Goal: Transaction & Acquisition: Purchase product/service

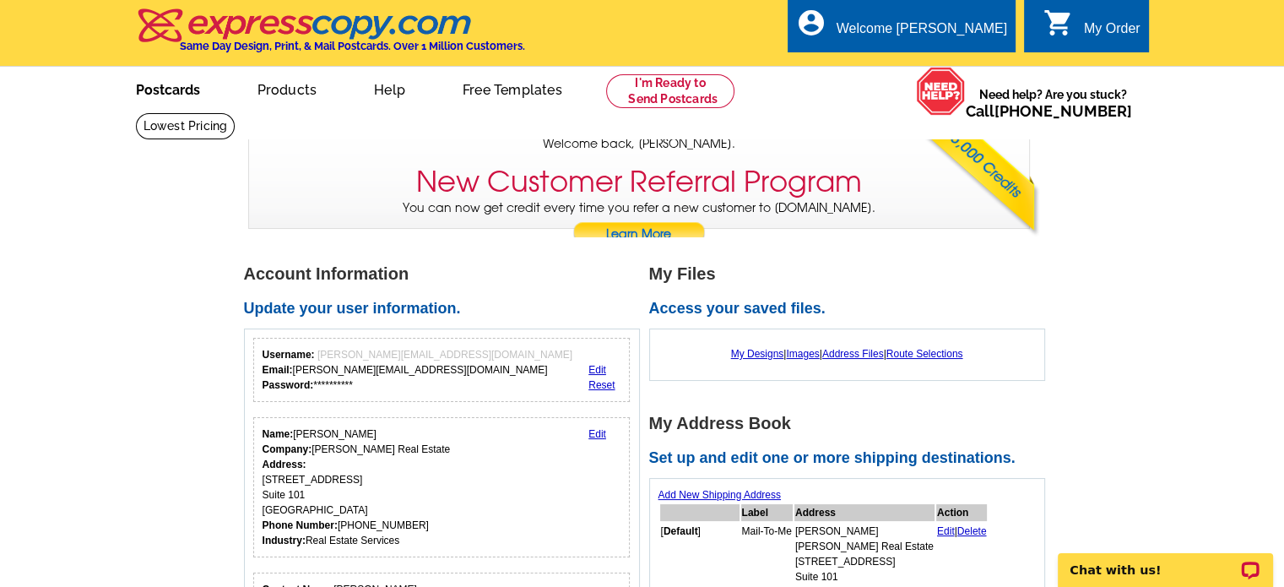
click at [148, 91] on link "Postcards" at bounding box center [168, 88] width 118 height 40
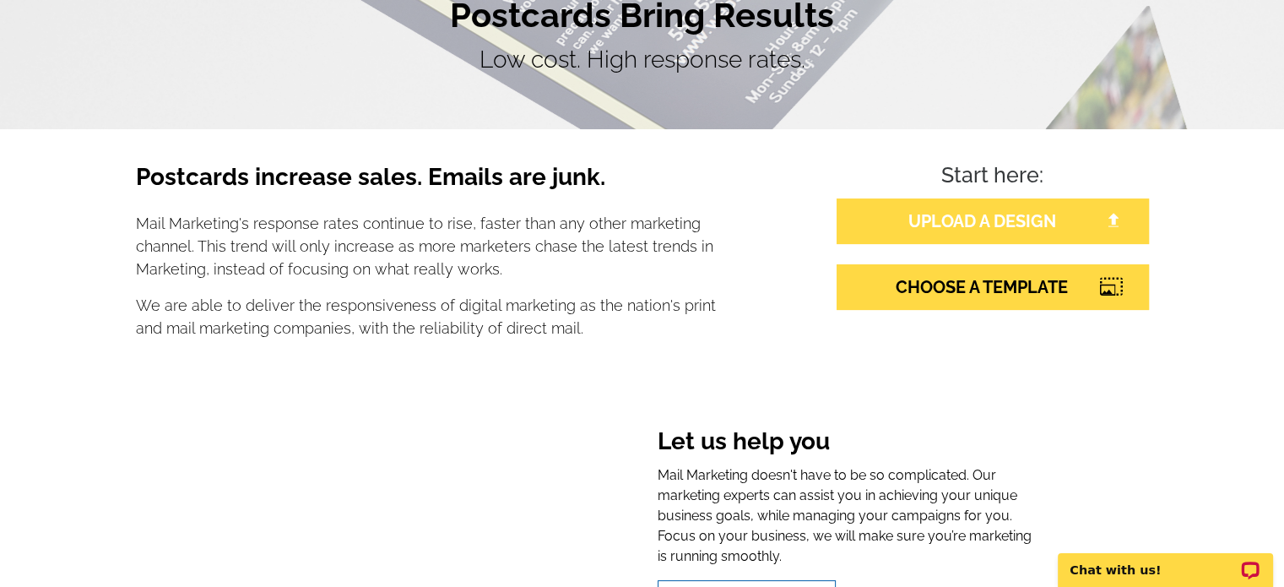
click at [1100, 230] on link "UPLOAD A DESIGN" at bounding box center [993, 221] width 312 height 46
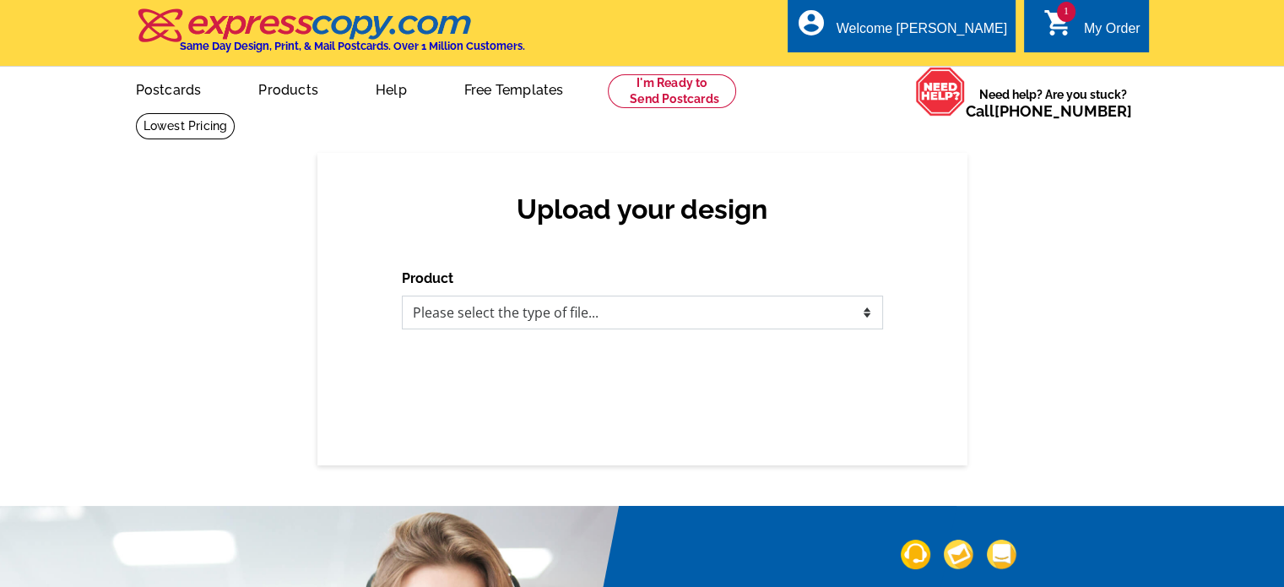
click at [701, 326] on select "Please select the type of file... Postcards Business Cards Letters and flyers G…" at bounding box center [642, 312] width 481 height 34
select select "1"
click at [402, 296] on select "Please select the type of file... Postcards Business Cards Letters and flyers G…" at bounding box center [642, 312] width 481 height 34
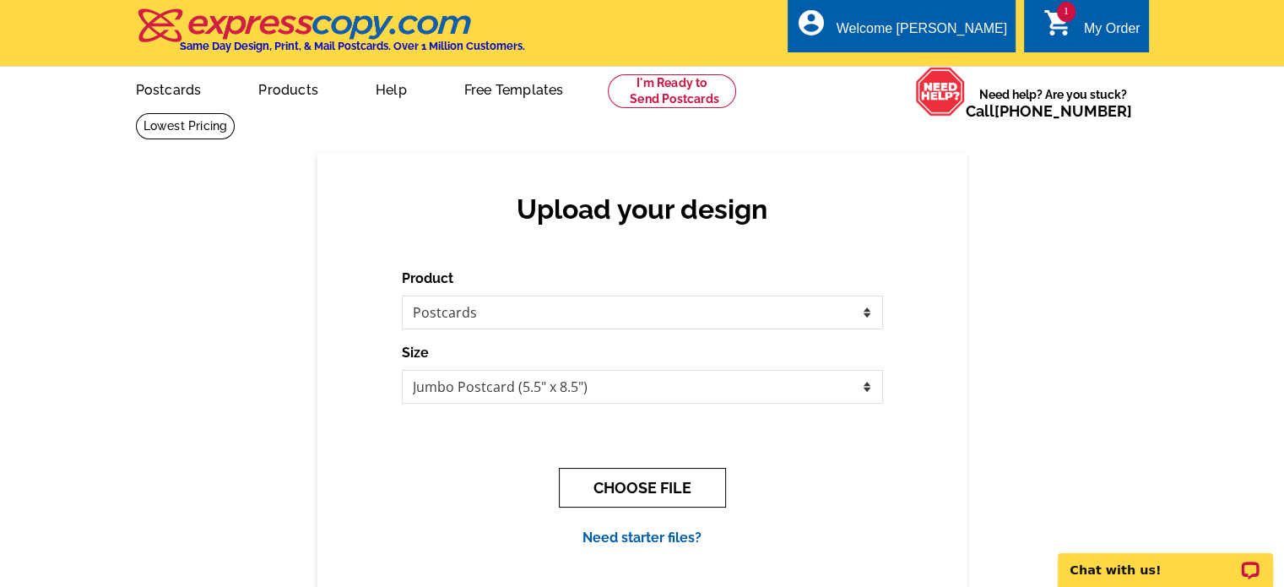
click at [681, 493] on button "CHOOSE FILE" at bounding box center [642, 488] width 167 height 40
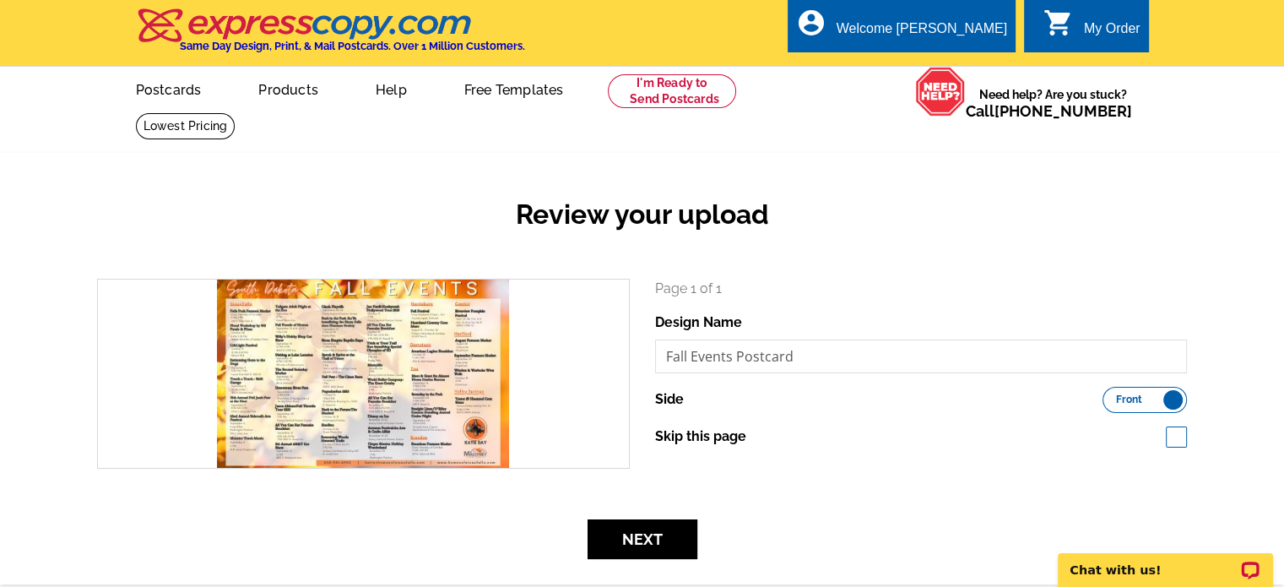
scroll to position [84, 0]
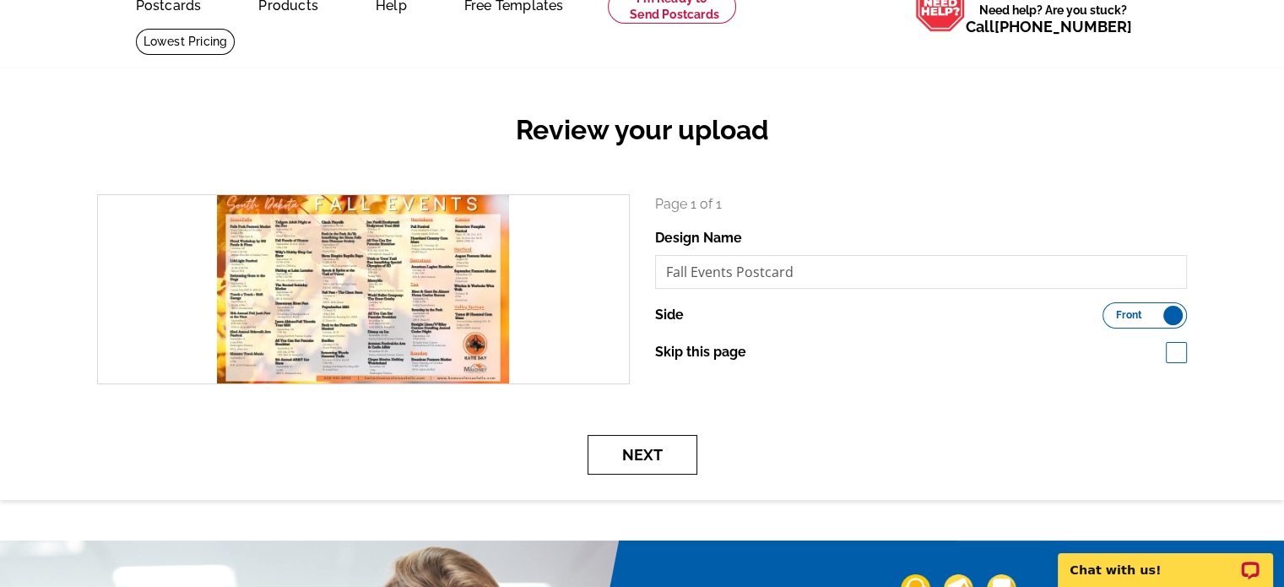
click at [636, 446] on button "Next" at bounding box center [643, 455] width 110 height 40
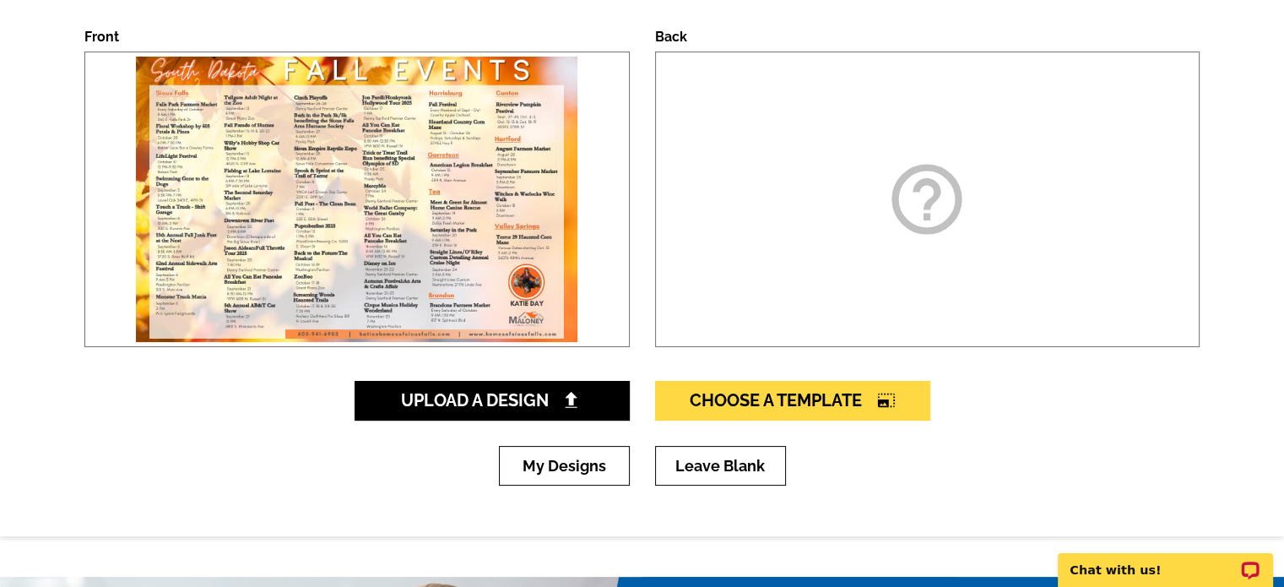
scroll to position [338, 0]
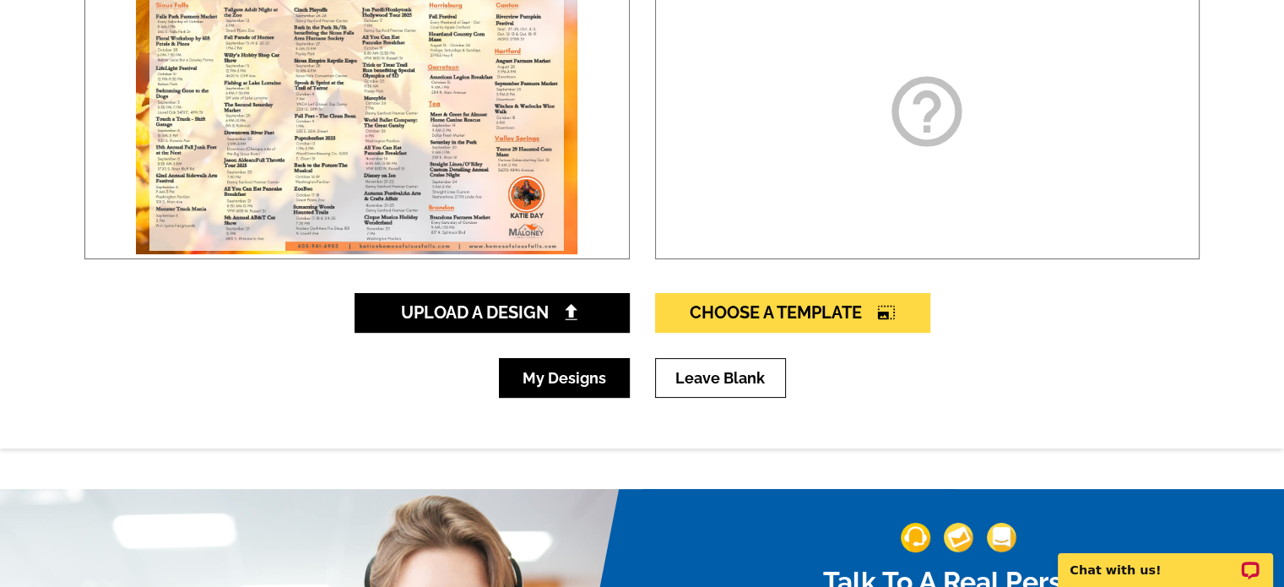
click at [598, 375] on link "My Designs" at bounding box center [564, 378] width 131 height 40
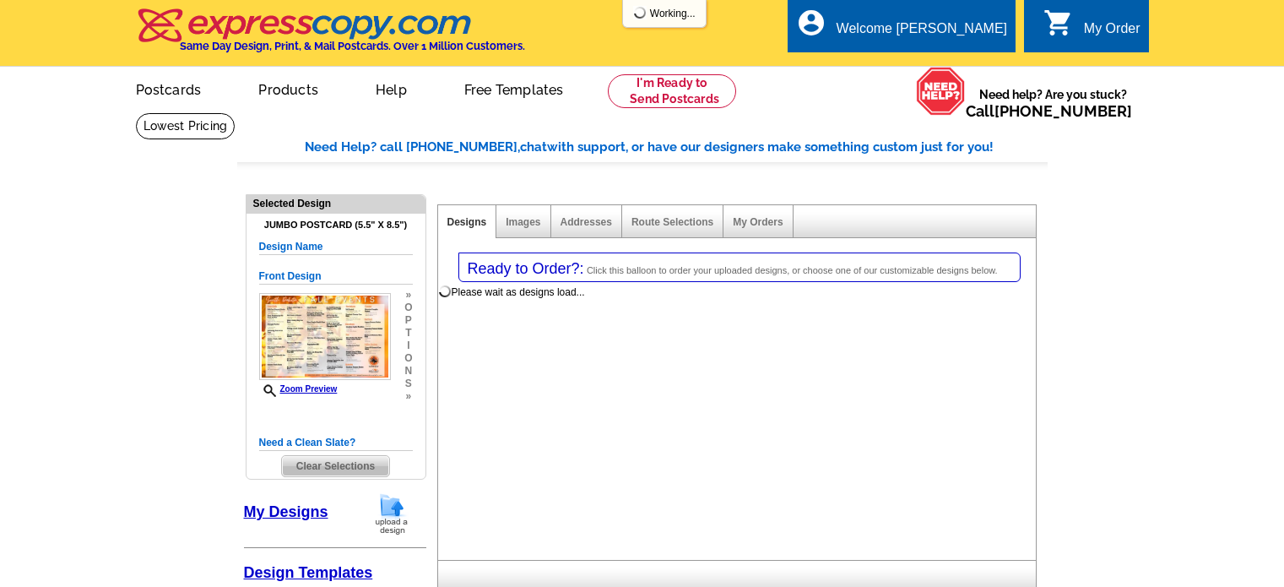
select select "1"
select select "2"
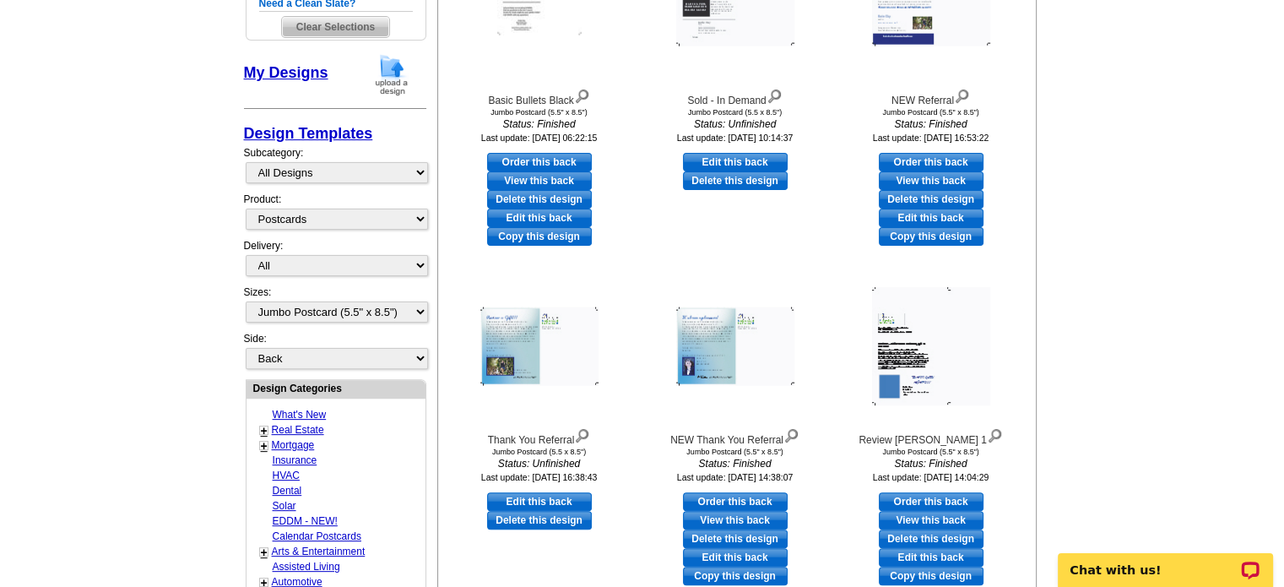
scroll to position [253, 0]
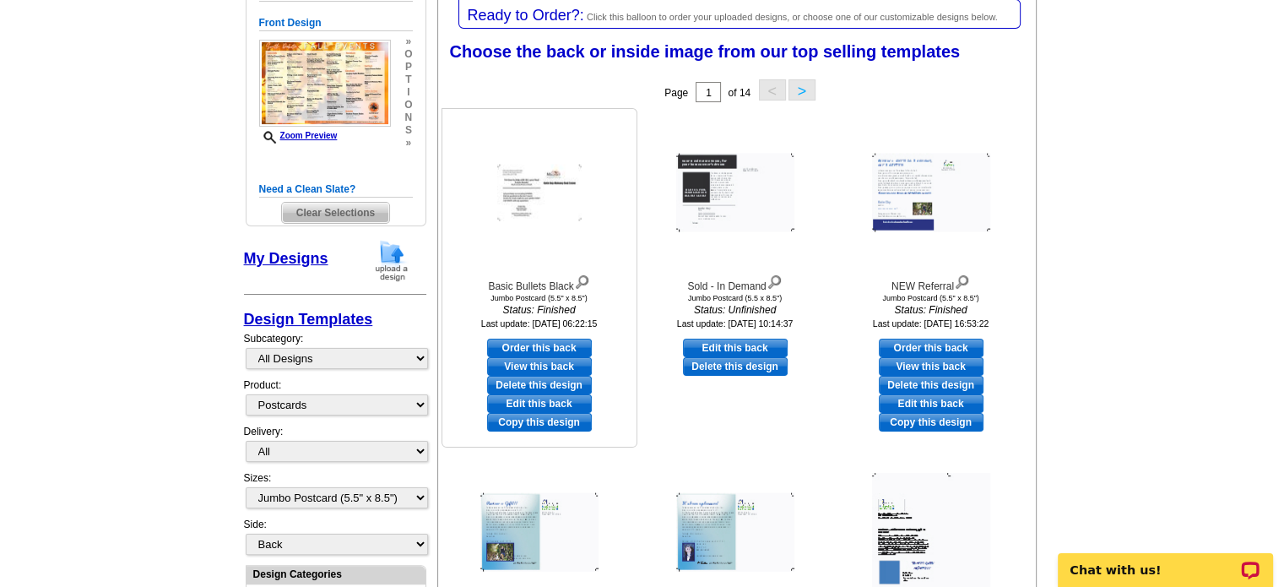
click at [545, 366] on link "View this back" at bounding box center [539, 366] width 105 height 19
click at [540, 404] on link "Edit this back" at bounding box center [539, 403] width 105 height 19
select select "front"
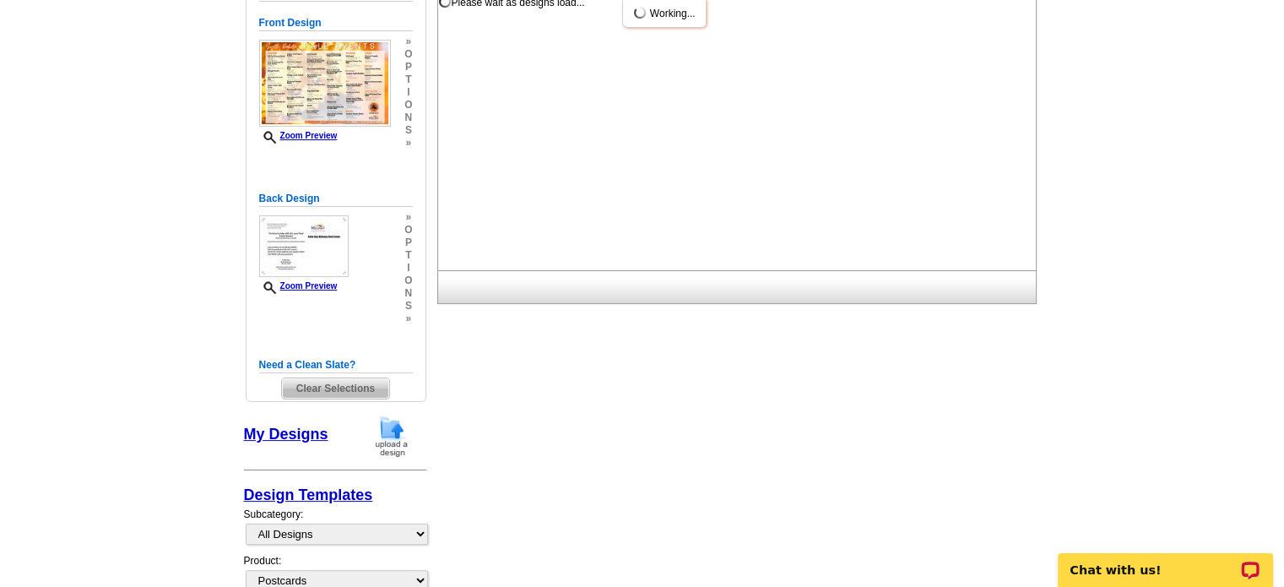
scroll to position [0, 0]
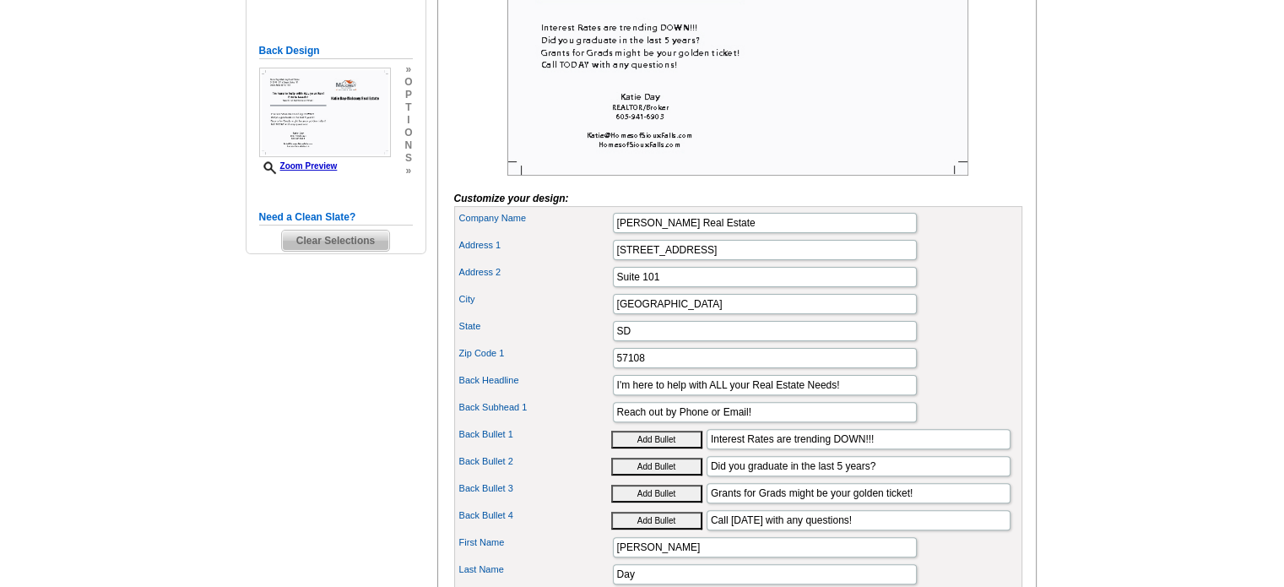
scroll to position [506, 0]
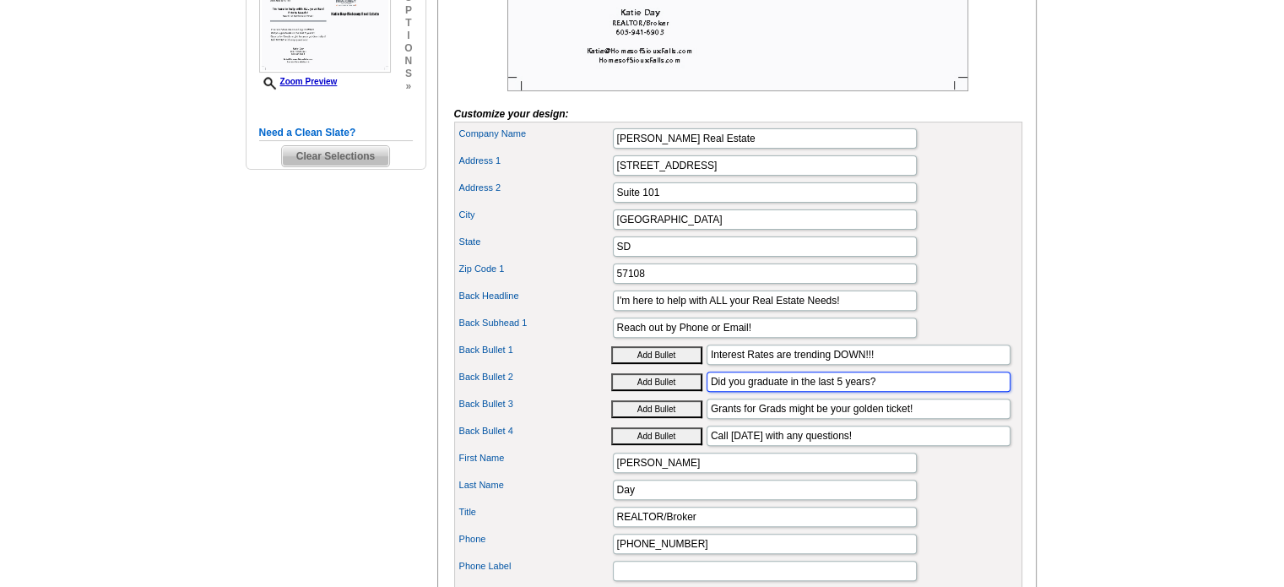
drag, startPoint x: 883, startPoint y: 405, endPoint x: 682, endPoint y: 417, distance: 201.3
click at [682, 395] on div "Back Bullet 2 Add Bullet Did you graduate in the last 5 years?" at bounding box center [738, 381] width 561 height 27
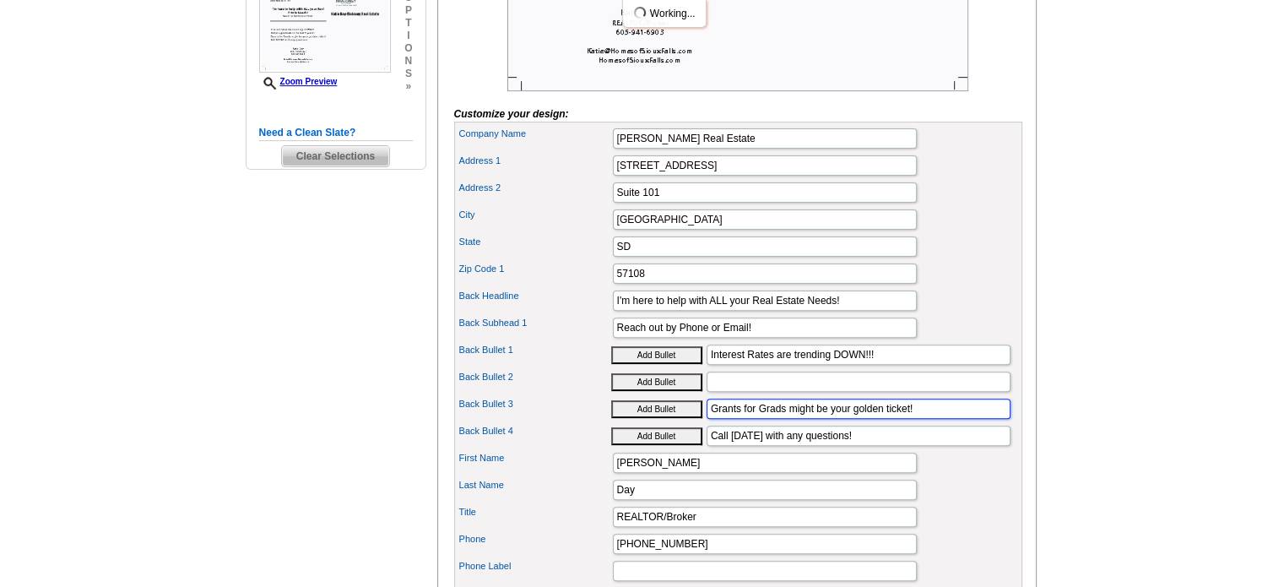
scroll to position [0, 0]
drag, startPoint x: 923, startPoint y: 433, endPoint x: 641, endPoint y: 431, distance: 282.8
click at [641, 422] on div "Back Bullet 3 Add Bullet Grants for Grads might be your golden ticket!" at bounding box center [738, 408] width 561 height 27
click at [749, 392] on input "Back Bullet 2" at bounding box center [859, 381] width 304 height 20
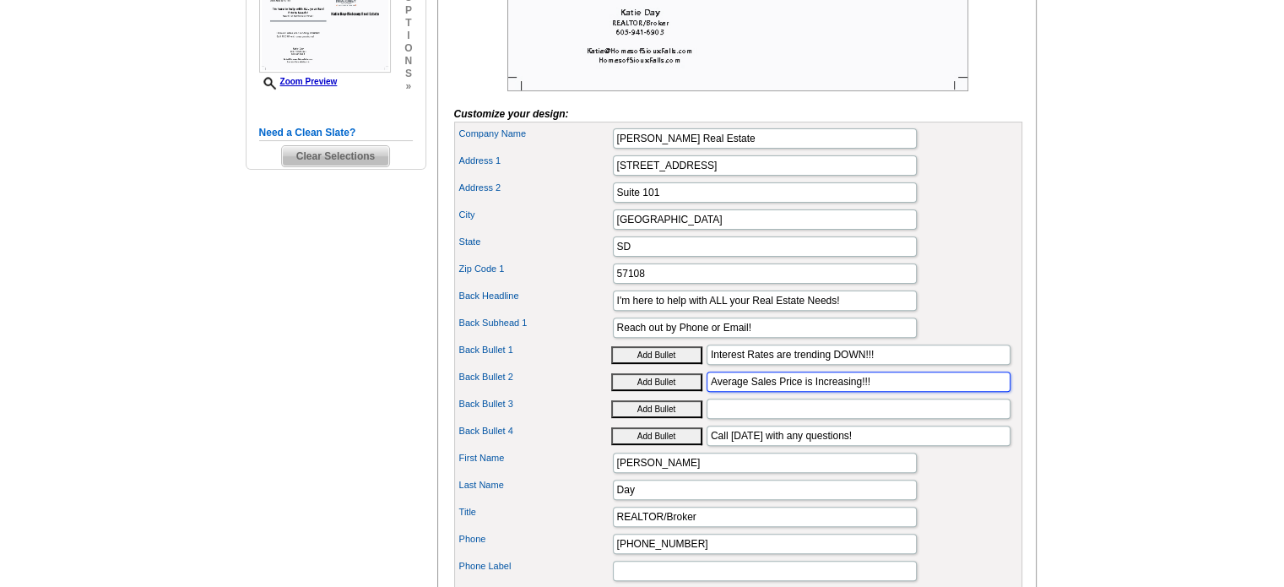
type input "Average Sales Price is Increasing!!!"
click at [783, 419] on input "Back Bullet 3" at bounding box center [859, 408] width 304 height 20
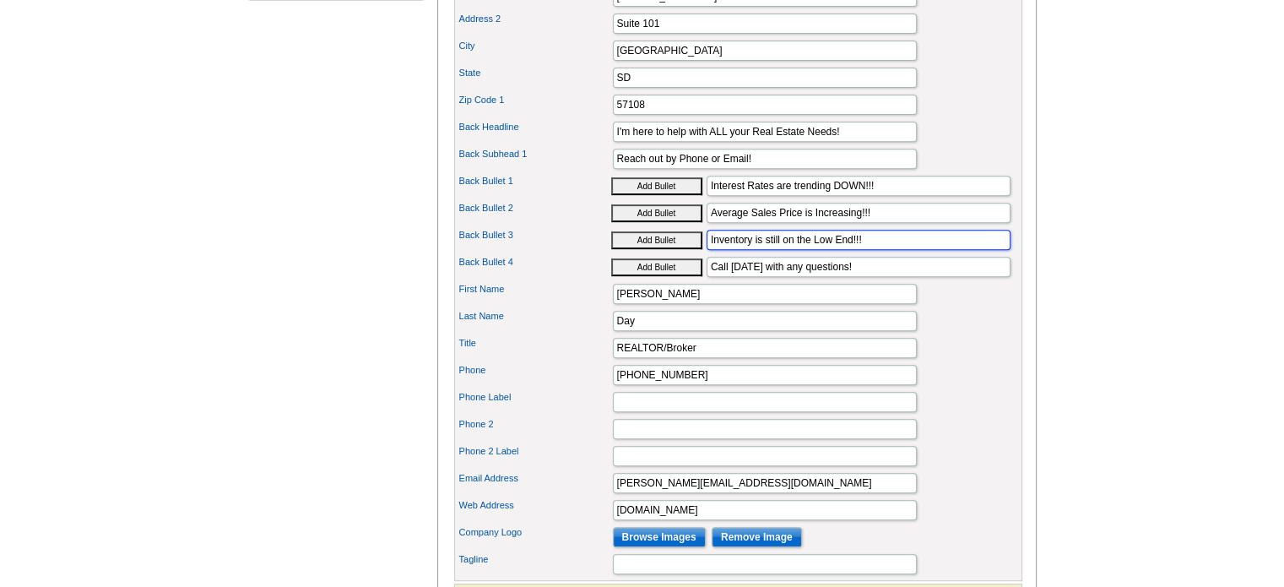
scroll to position [760, 0]
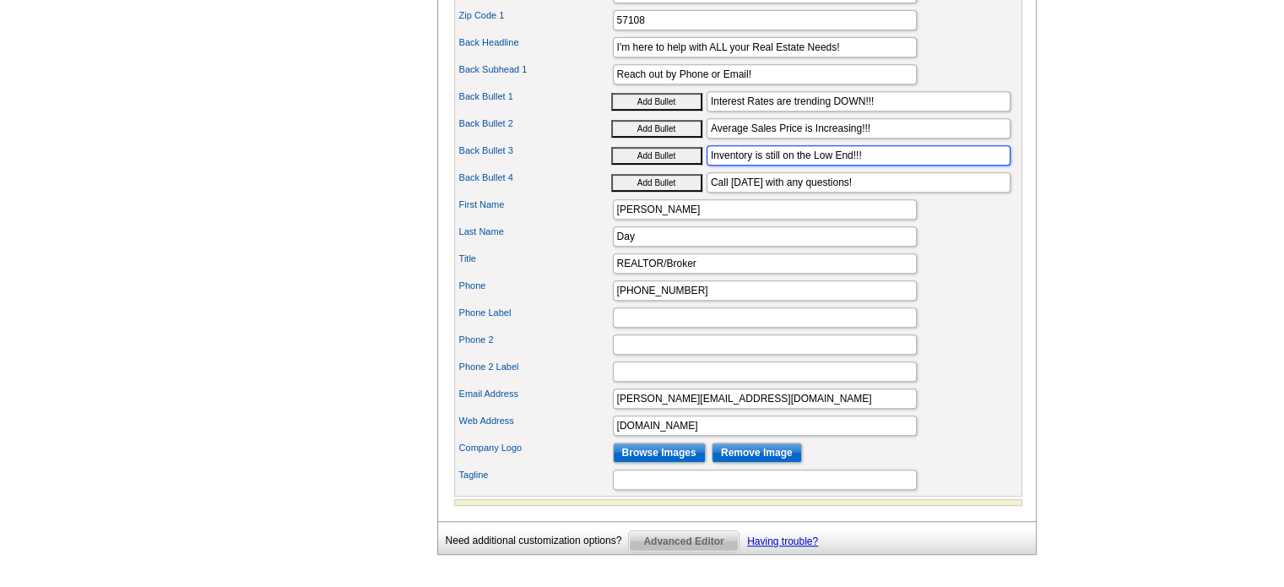
type input "Inventory is still on the Low End!!!"
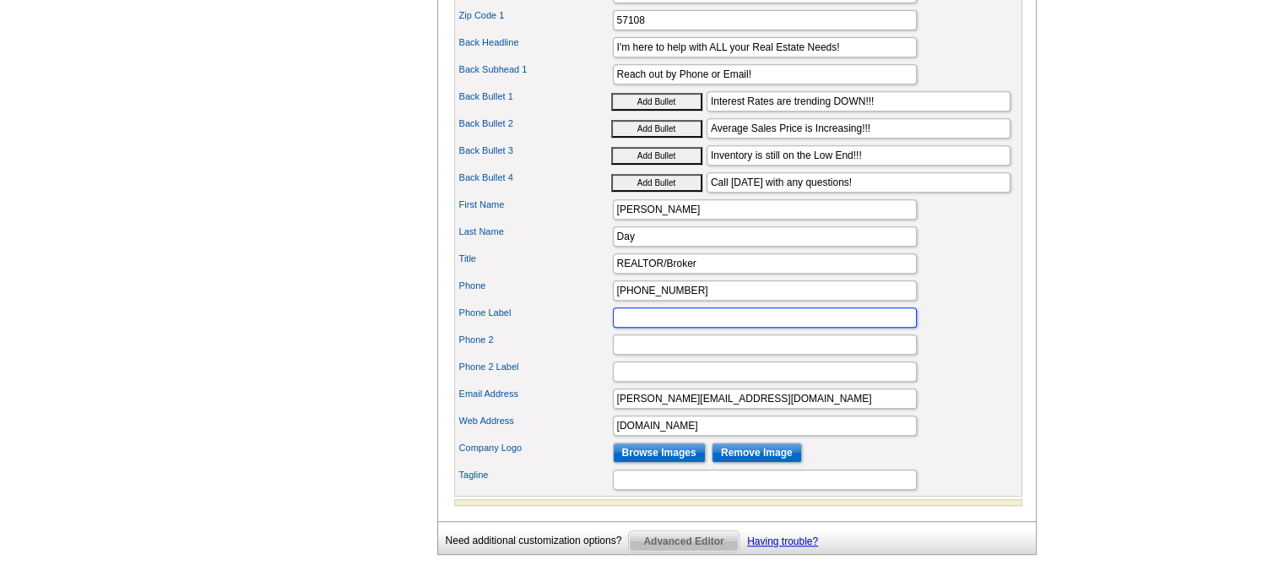
click at [658, 328] on input "Phone Label" at bounding box center [765, 317] width 304 height 20
type input "cell"
click at [642, 355] on input "Phone 2" at bounding box center [765, 344] width 304 height 20
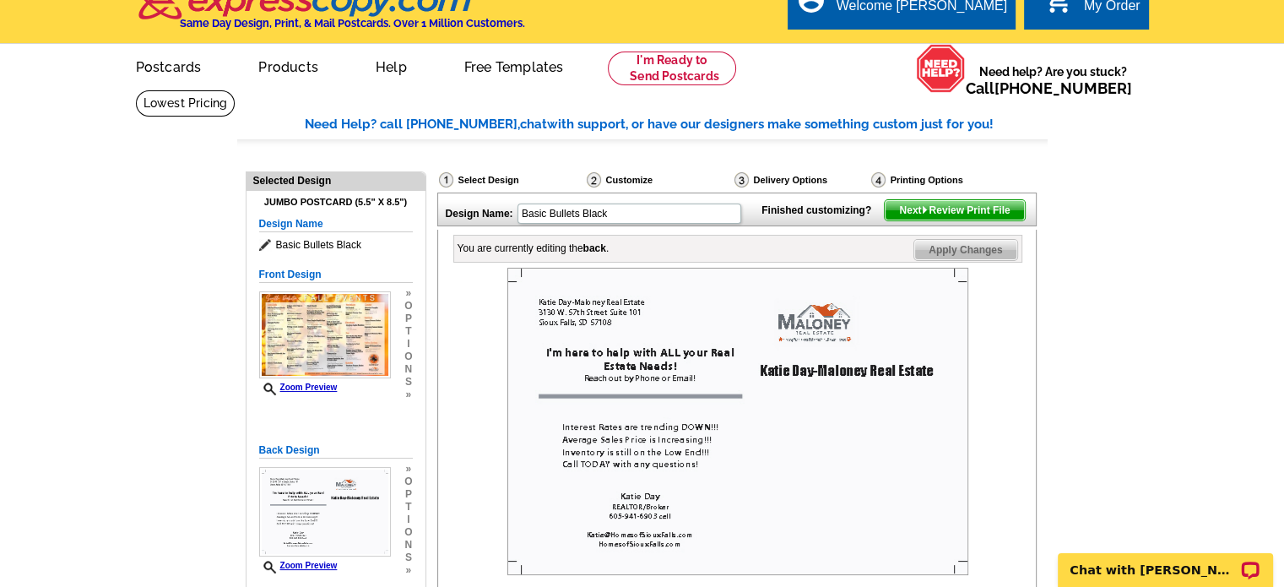
scroll to position [0, 0]
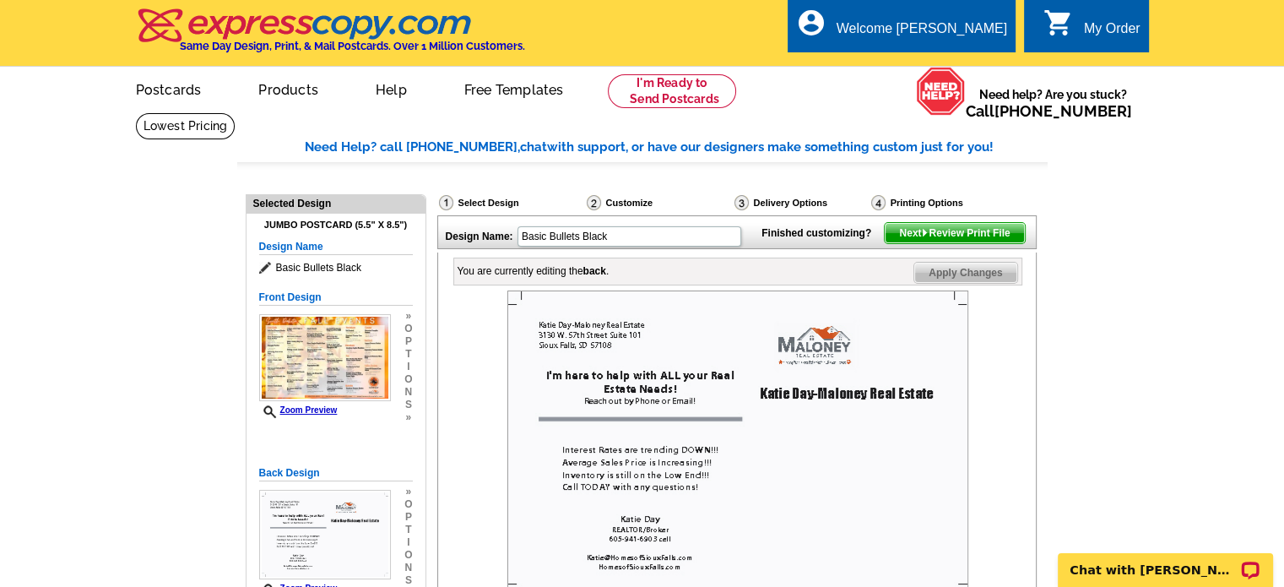
click at [960, 243] on span "Next Review Print File" at bounding box center [954, 233] width 139 height 20
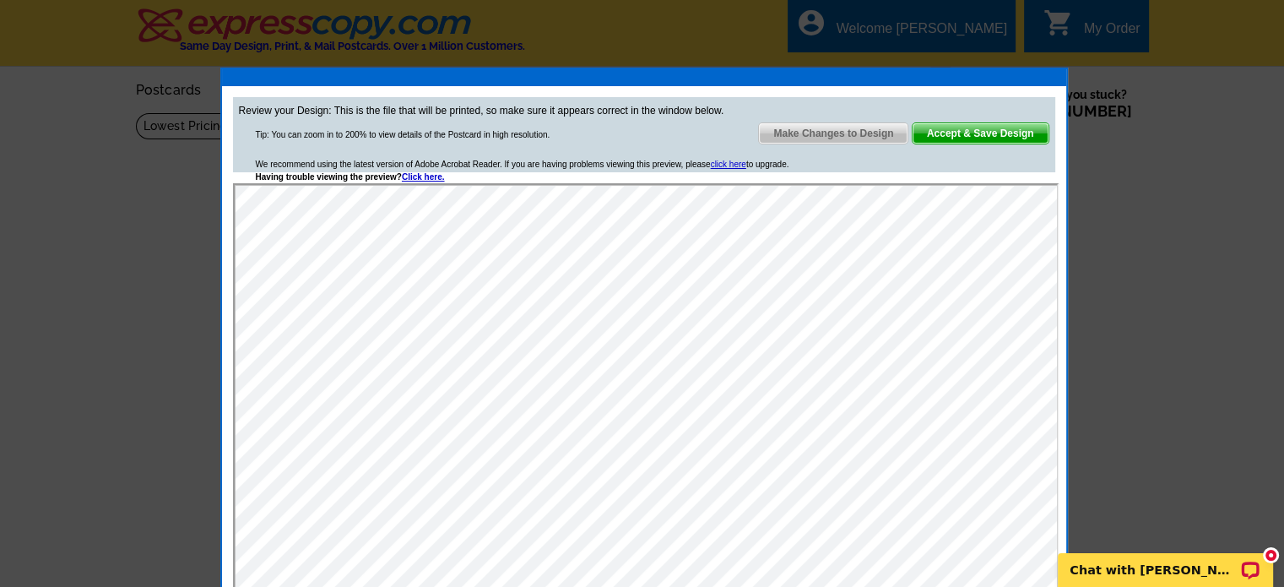
click at [971, 138] on span "Accept & Save Design" at bounding box center [981, 133] width 136 height 20
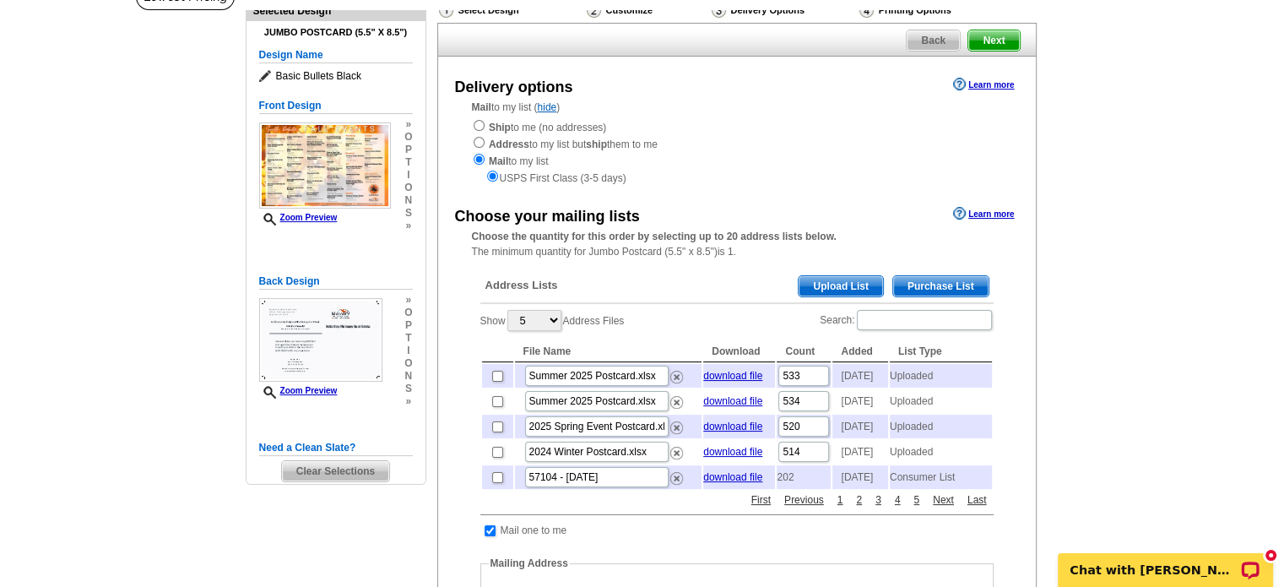
scroll to position [169, 0]
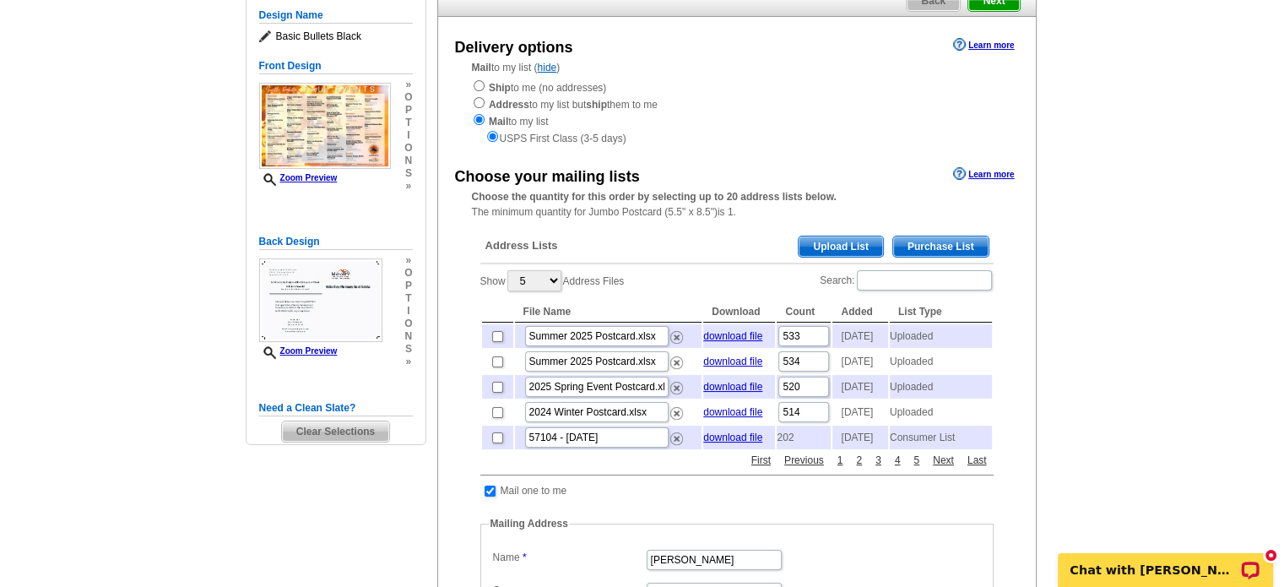
click at [847, 246] on span "Upload List" at bounding box center [841, 246] width 84 height 20
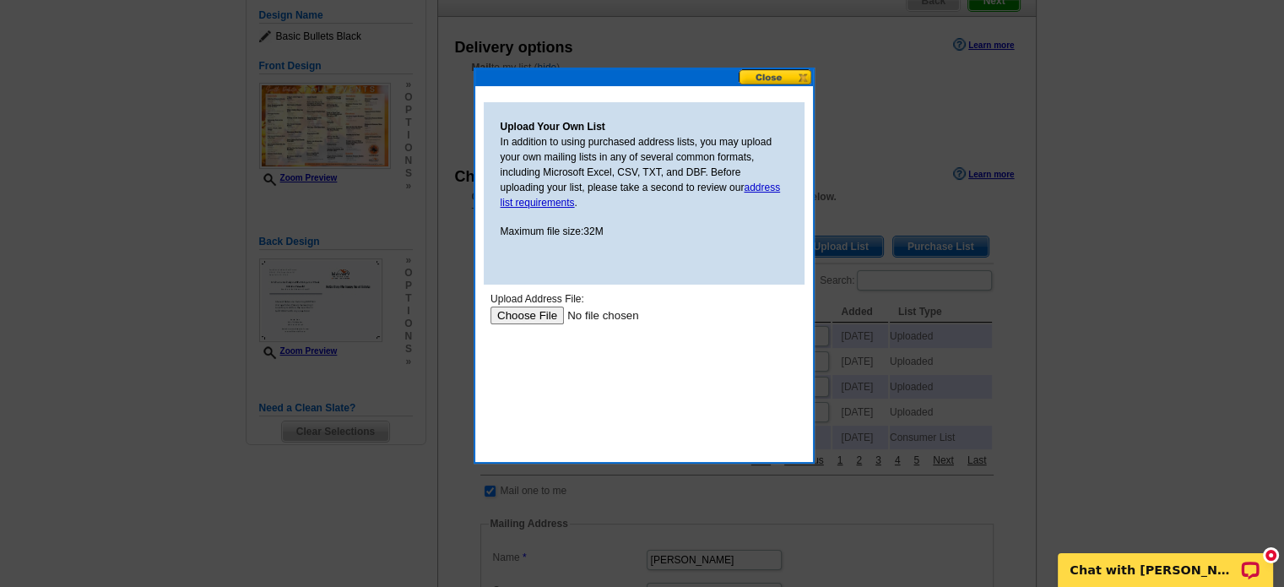
scroll to position [0, 0]
click at [529, 318] on input "file" at bounding box center [597, 315] width 214 height 18
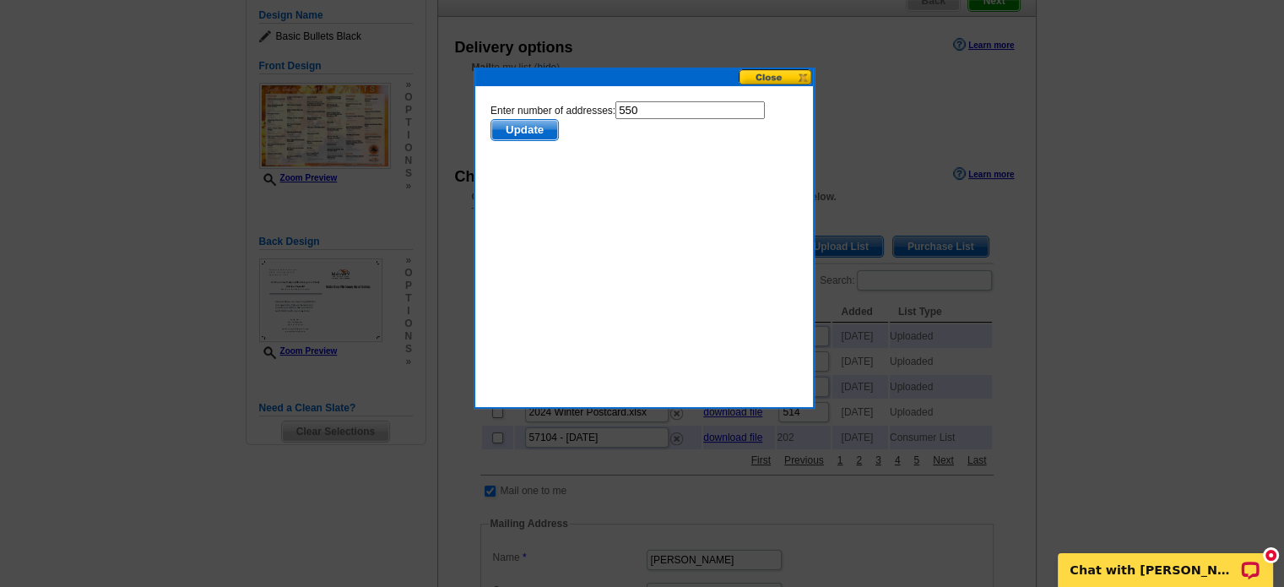
click at [659, 112] on input "550" at bounding box center [689, 110] width 149 height 18
type input "549"
click at [506, 124] on span "Update" at bounding box center [523, 130] width 67 height 20
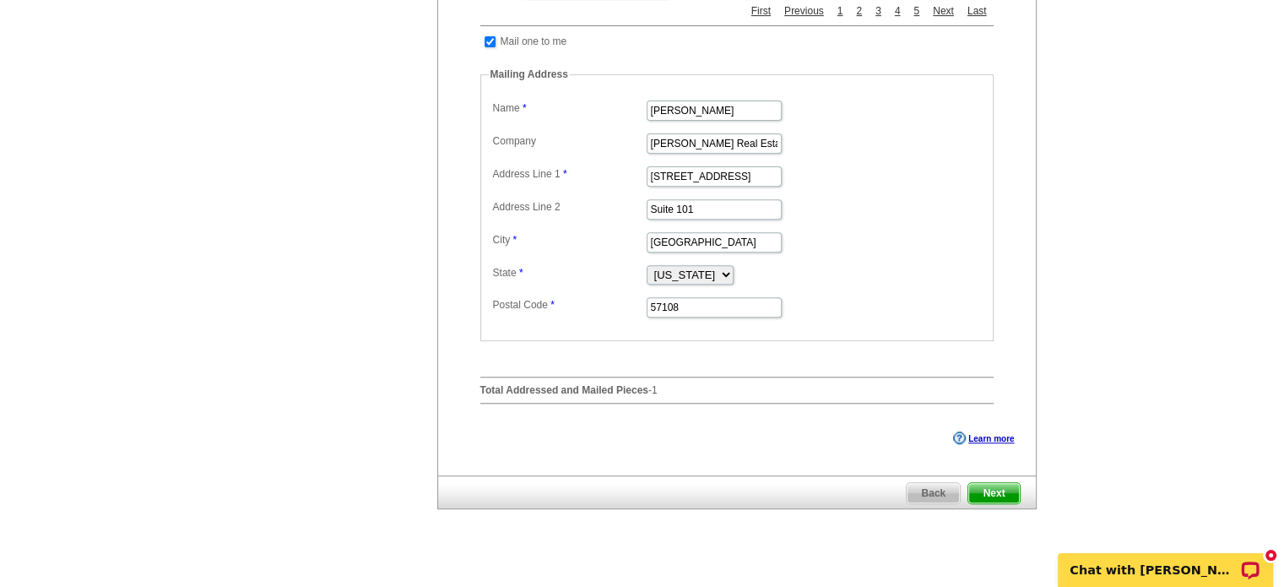
scroll to position [675, 0]
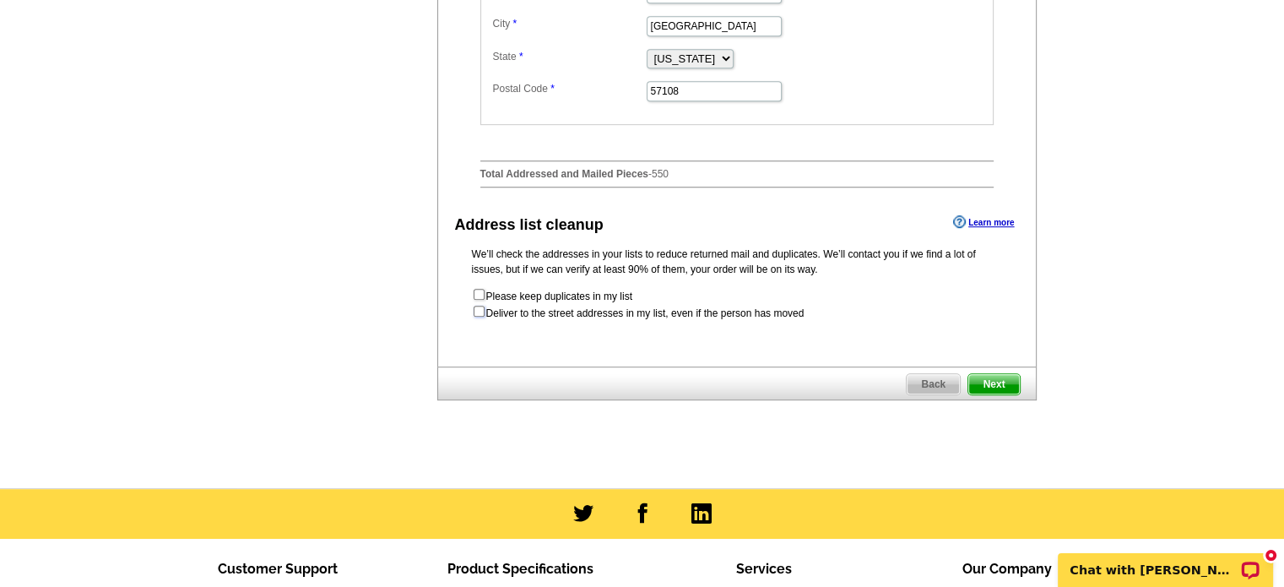
click at [476, 317] on input "checkbox" at bounding box center [479, 311] width 11 height 11
checkbox input "true"
radio input "true"
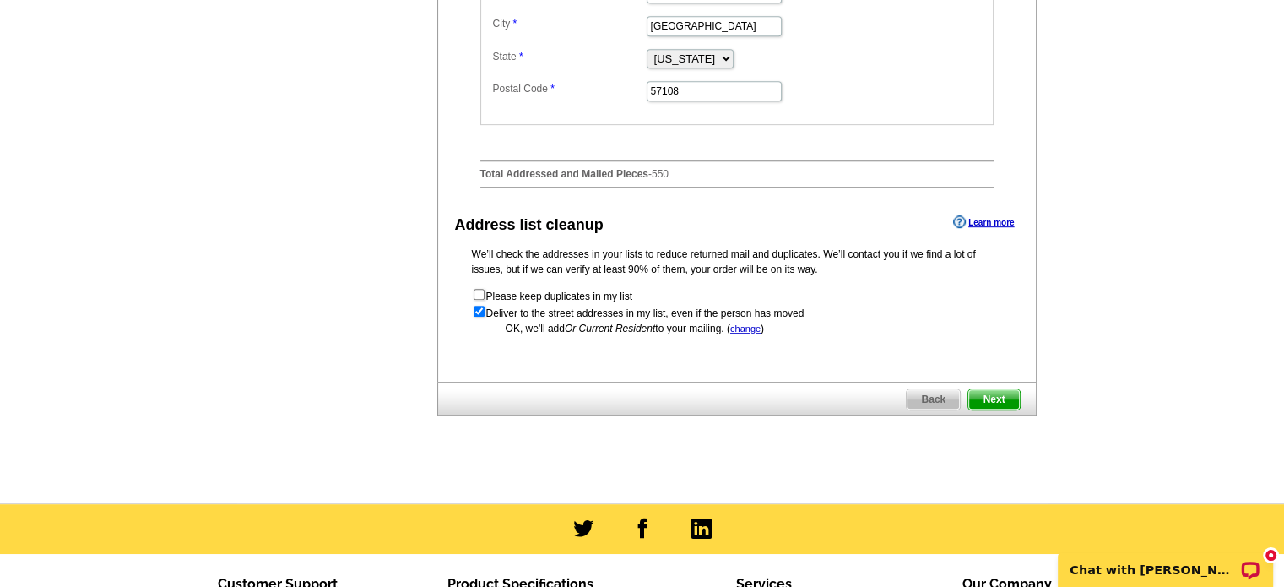
click at [1005, 409] on span "Next" at bounding box center [993, 399] width 51 height 20
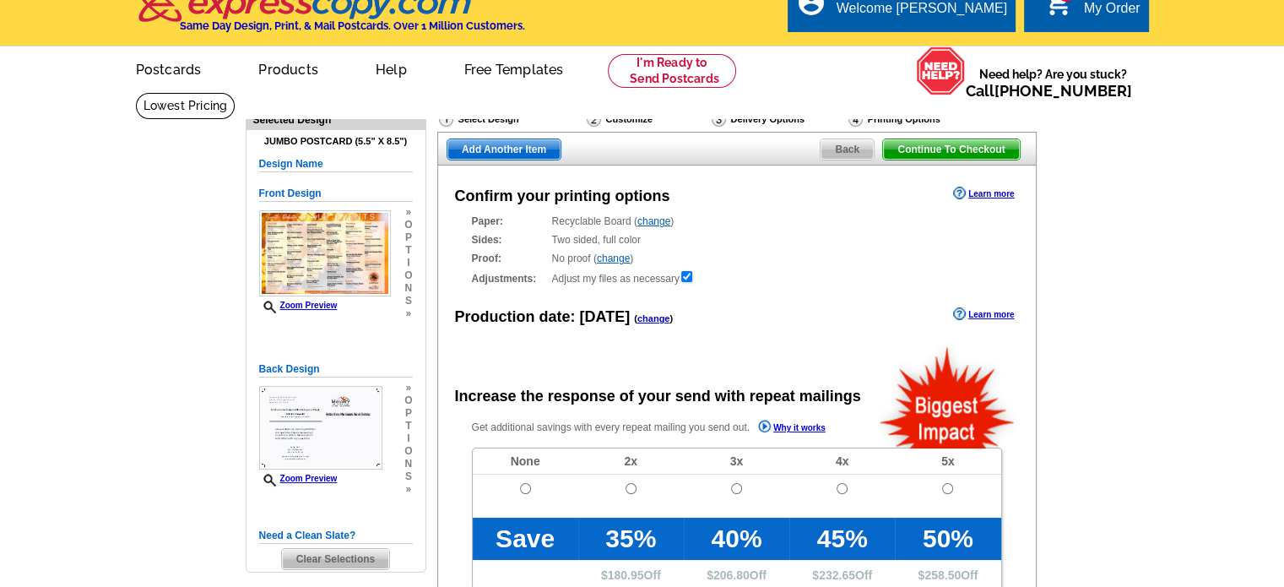
radio input "false"
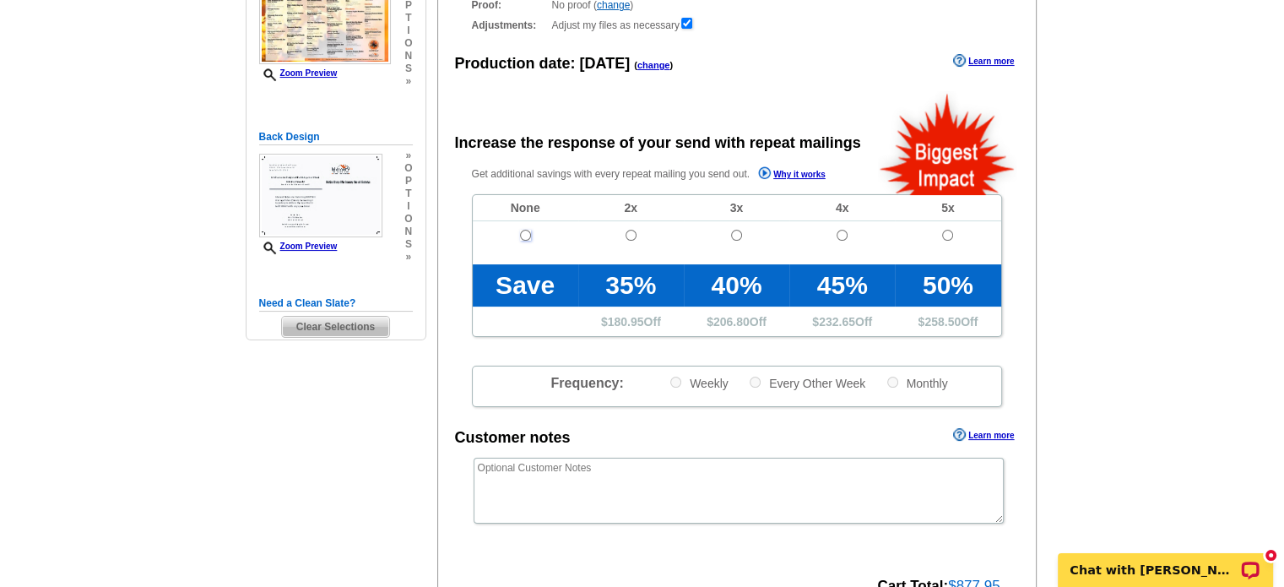
click at [526, 236] on input "radio" at bounding box center [525, 235] width 11 height 11
radio input "true"
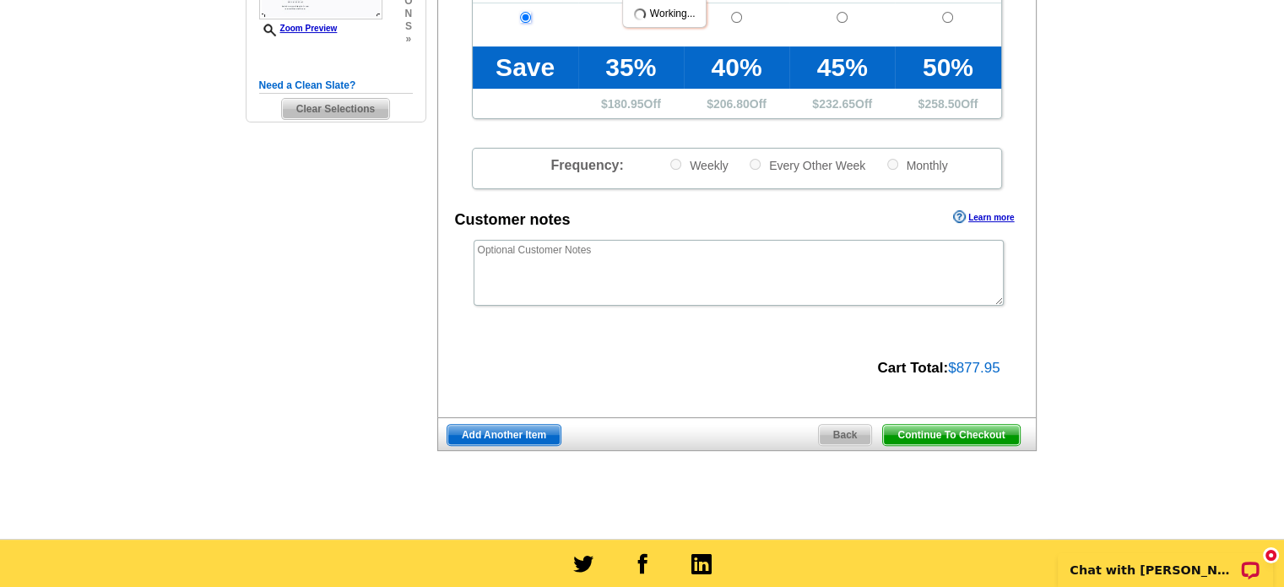
scroll to position [527, 0]
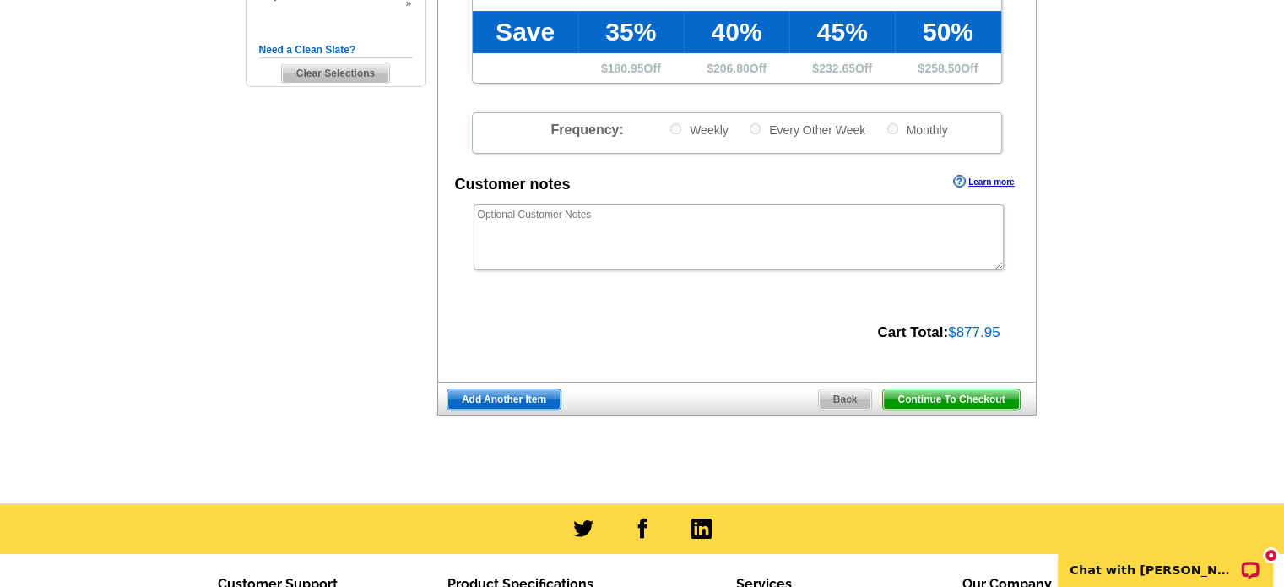
click at [967, 403] on span "Continue To Checkout" at bounding box center [951, 399] width 136 height 20
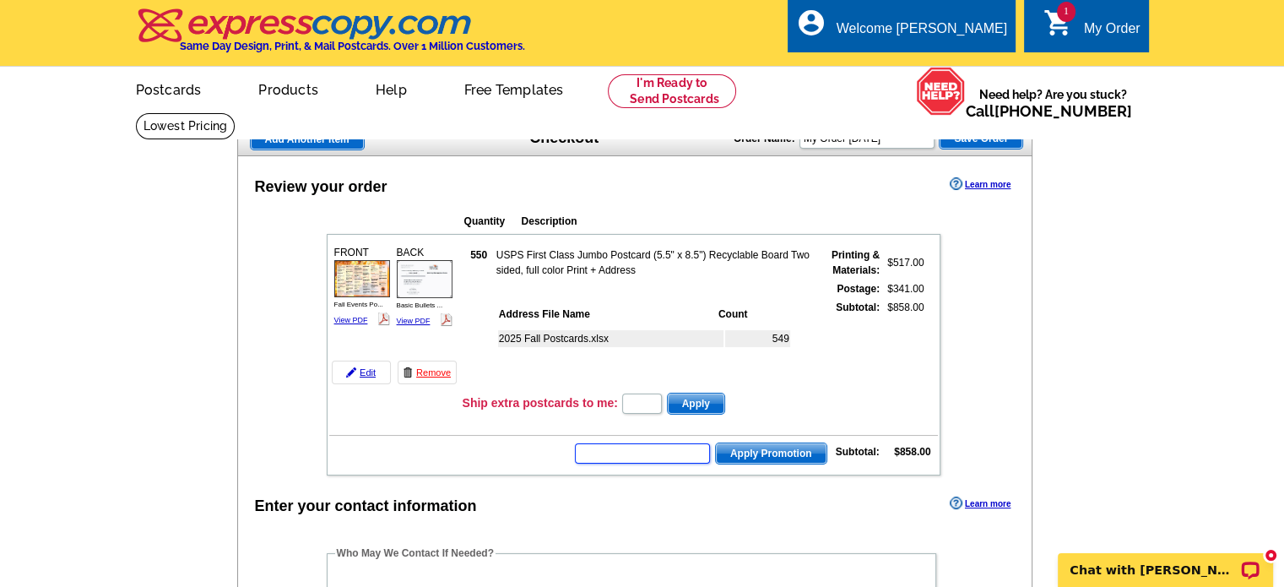
click at [674, 443] on input "text" at bounding box center [642, 453] width 135 height 20
type input "chat20"
click at [765, 447] on span "Apply Promotion" at bounding box center [771, 453] width 111 height 20
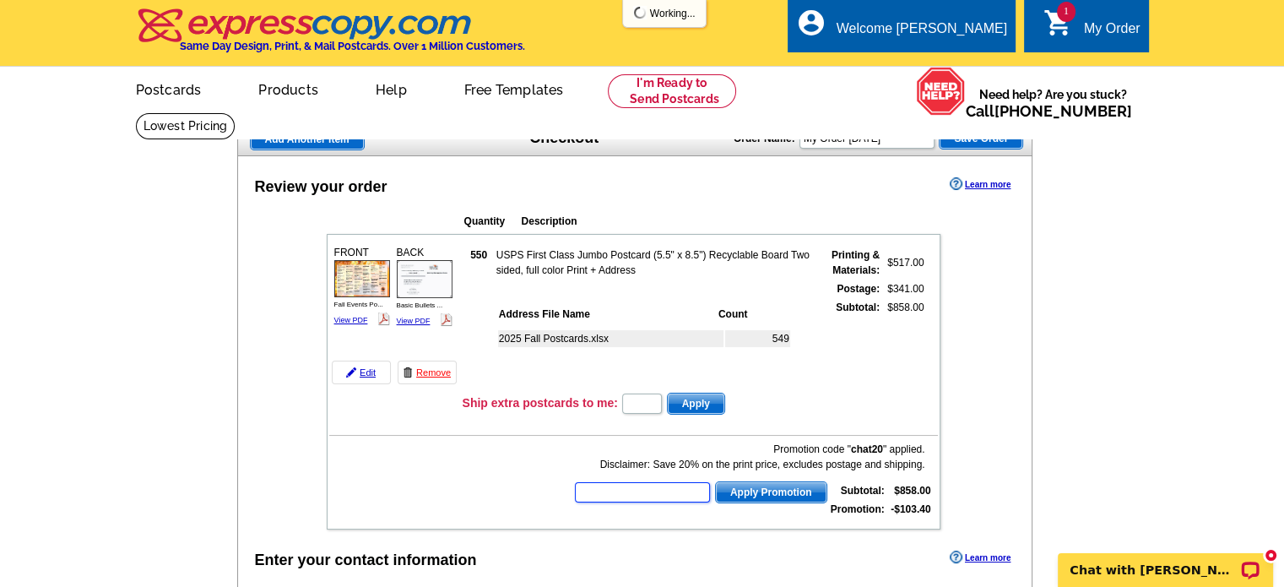
click at [625, 489] on input "text" at bounding box center [642, 492] width 135 height 20
type input "sms200bc"
click at [761, 493] on span "Apply Promotion" at bounding box center [771, 492] width 111 height 20
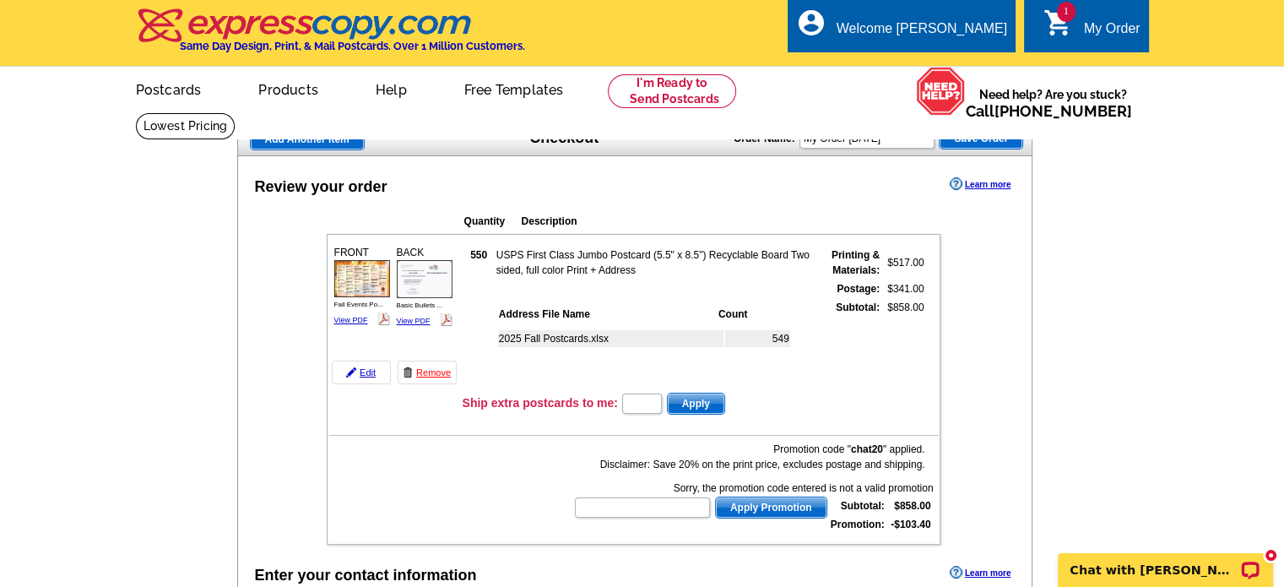
click at [302, 140] on span "Add Another Item" at bounding box center [307, 139] width 113 height 20
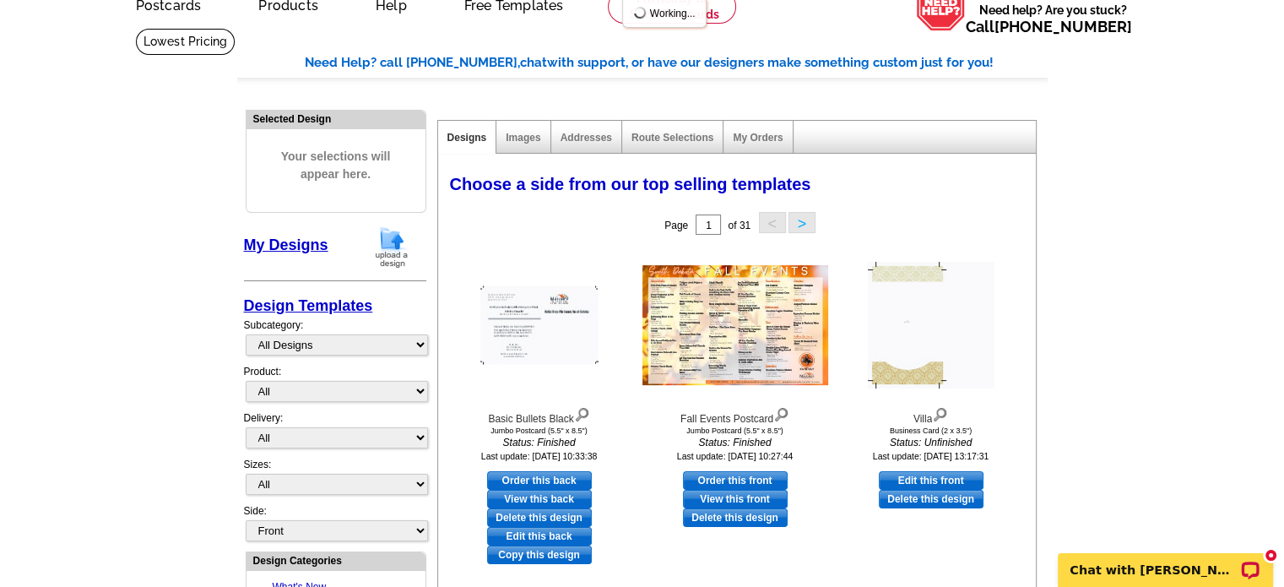
scroll to position [169, 0]
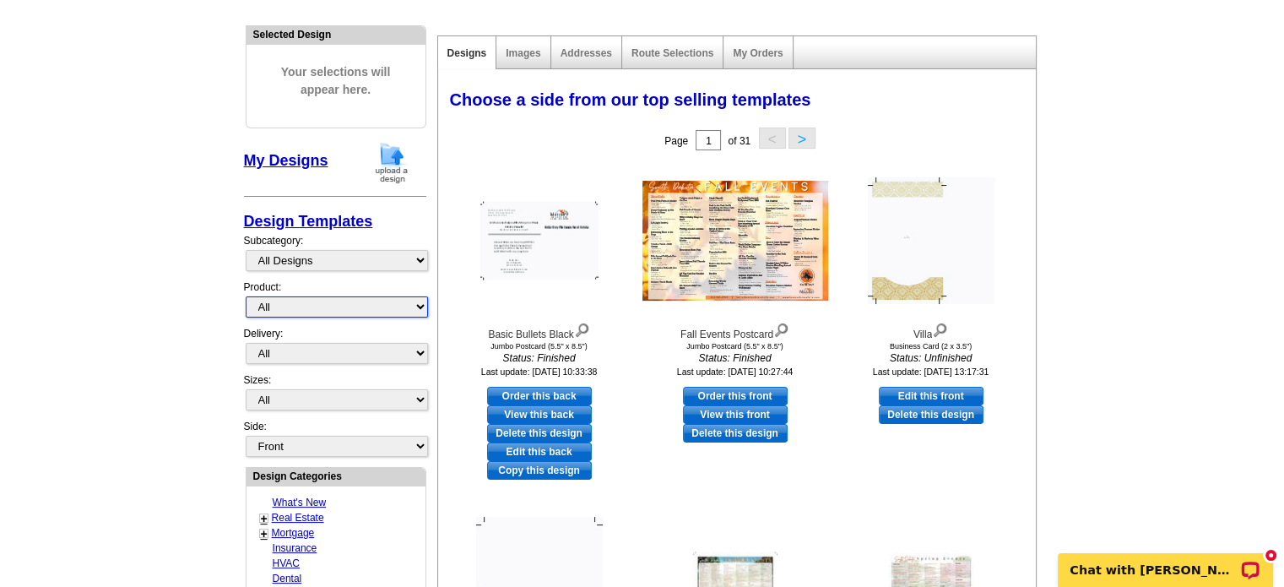
click at [349, 311] on select "All Postcards Letters and flyers Business Cards Door Hangers Greeting Cards" at bounding box center [337, 306] width 182 height 21
select select "3"
click at [246, 296] on select "All Postcards Letters and flyers Business Cards Door Hangers Greeting Cards" at bounding box center [337, 306] width 182 height 21
select select "5"
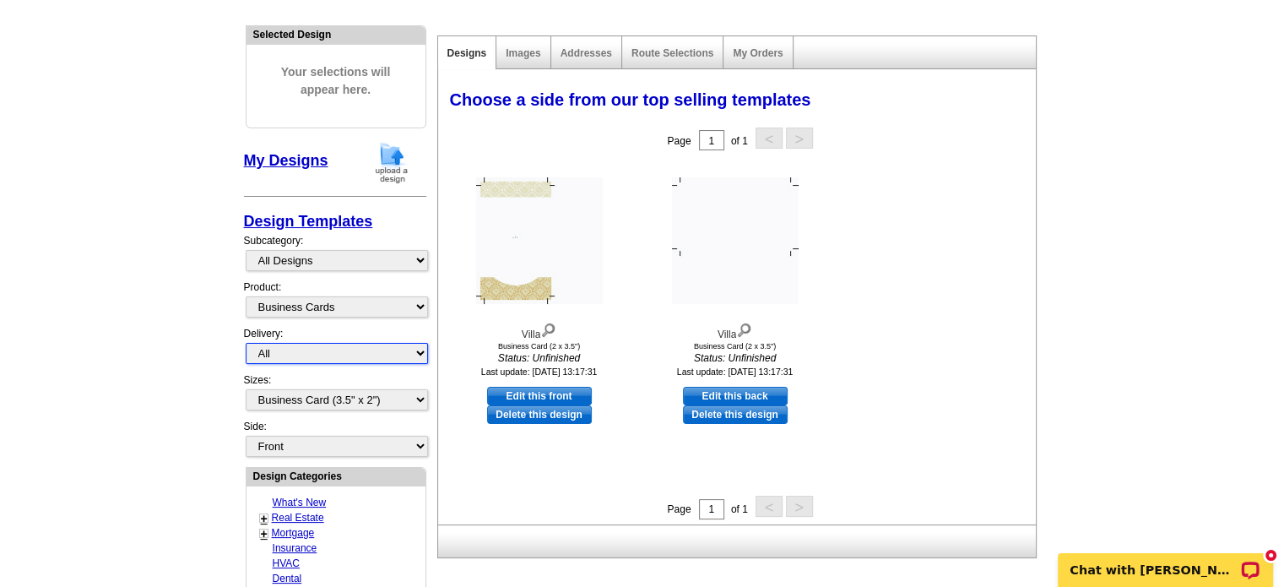
click at [334, 351] on select "All First Class Mail Shipped to Me EDDM Save 66% on Postage" at bounding box center [337, 353] width 182 height 21
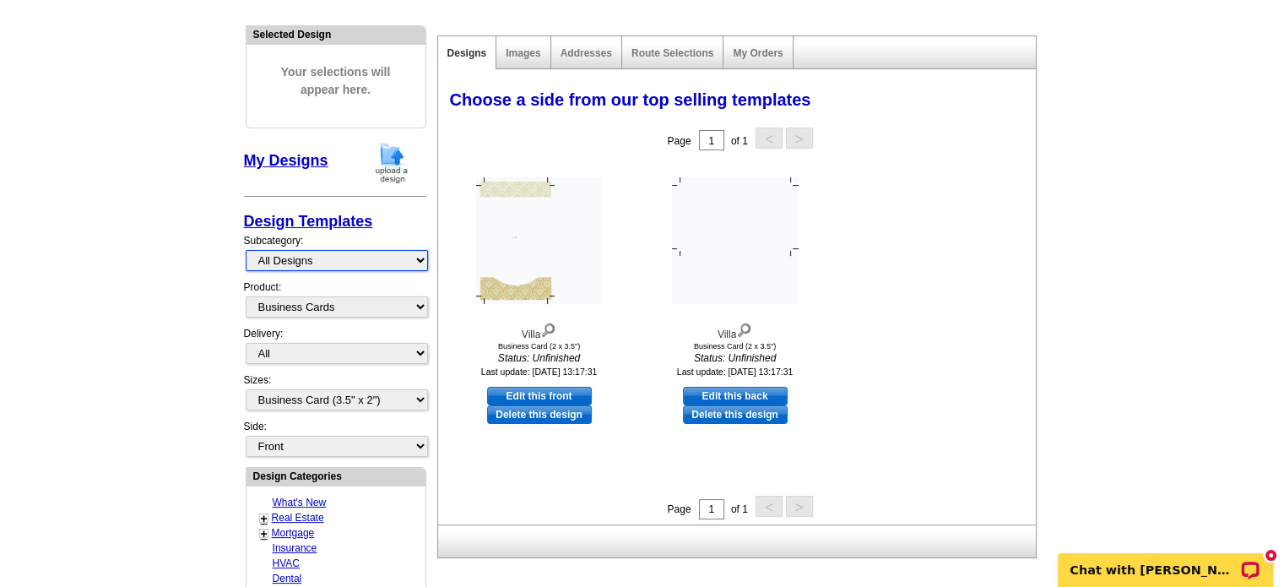
click at [330, 267] on select "All Designs Finished Designs Unfinished Designs" at bounding box center [337, 260] width 182 height 21
click at [246, 250] on select "All Designs Finished Designs Unfinished Designs" at bounding box center [337, 260] width 182 height 21
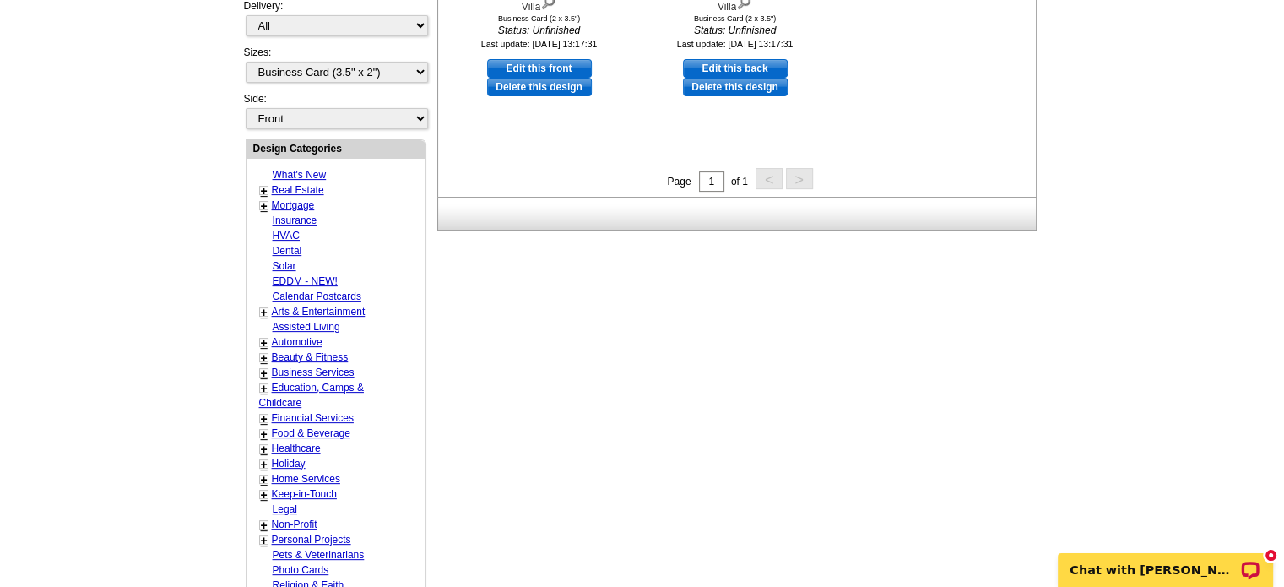
scroll to position [506, 0]
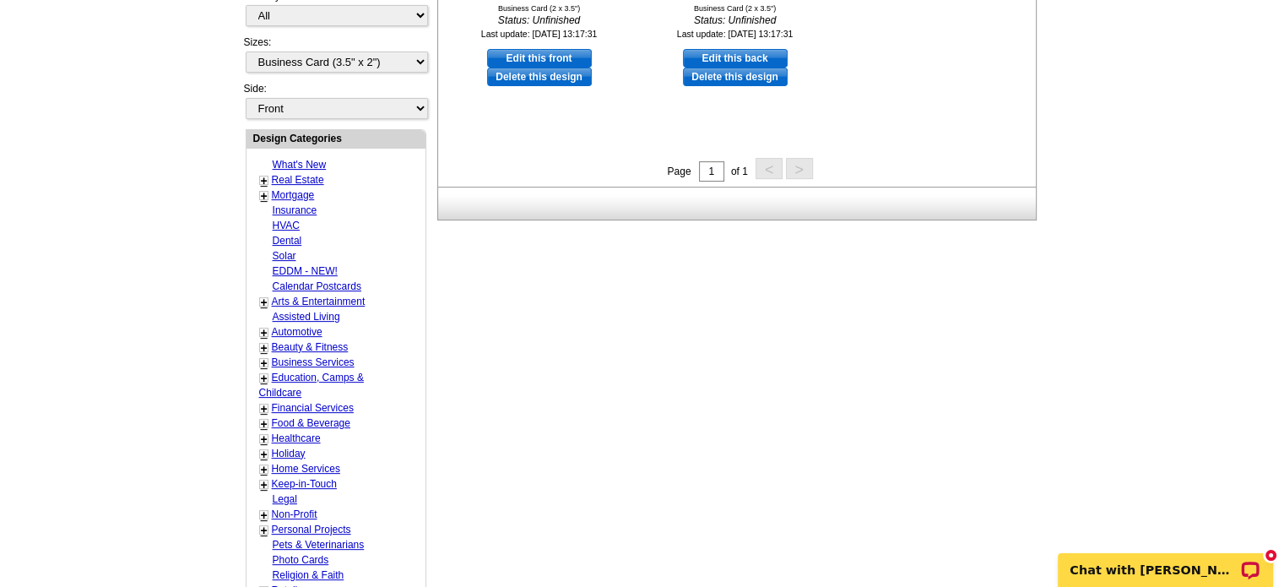
click at [314, 174] on link "Real Estate" at bounding box center [298, 180] width 52 height 12
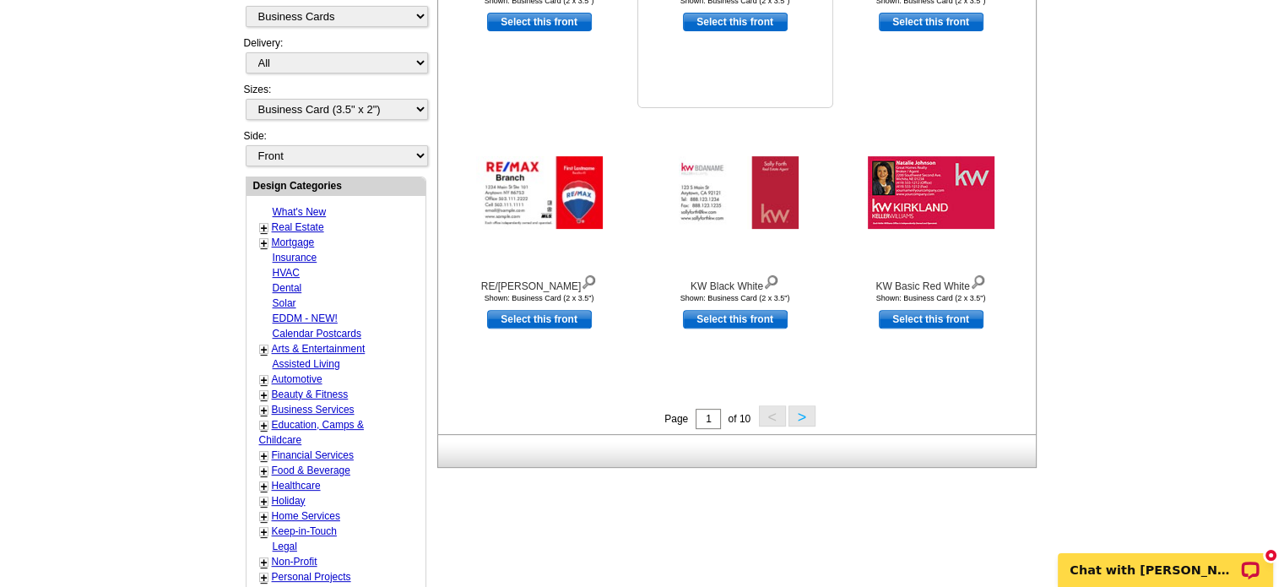
scroll to position [587, 0]
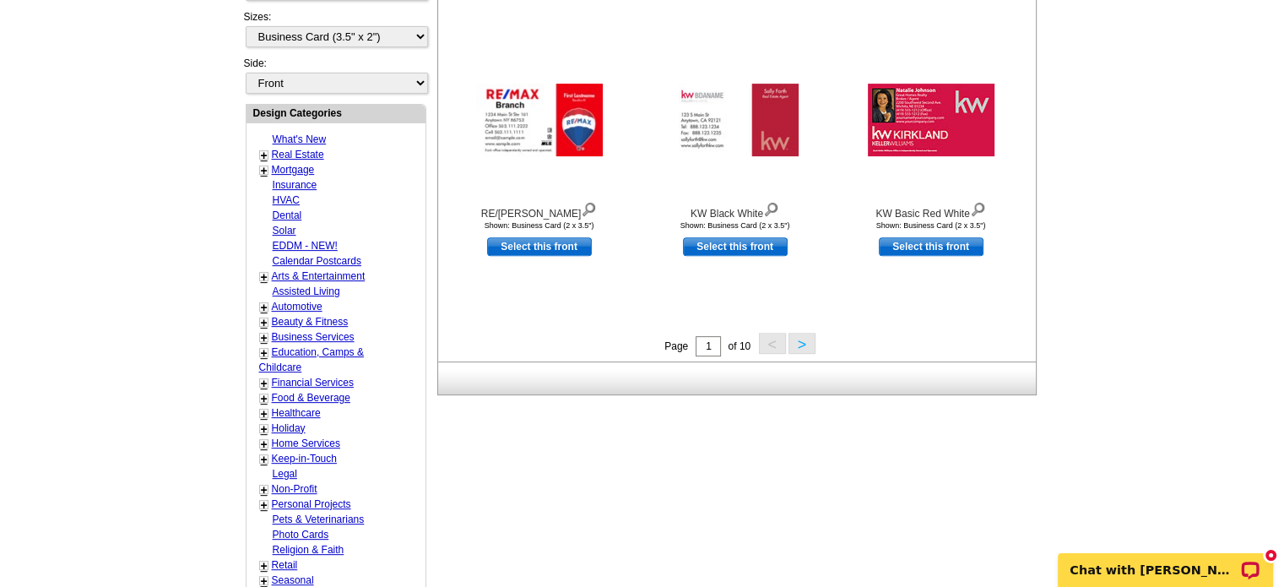
click at [263, 151] on link "+" at bounding box center [264, 156] width 7 height 14
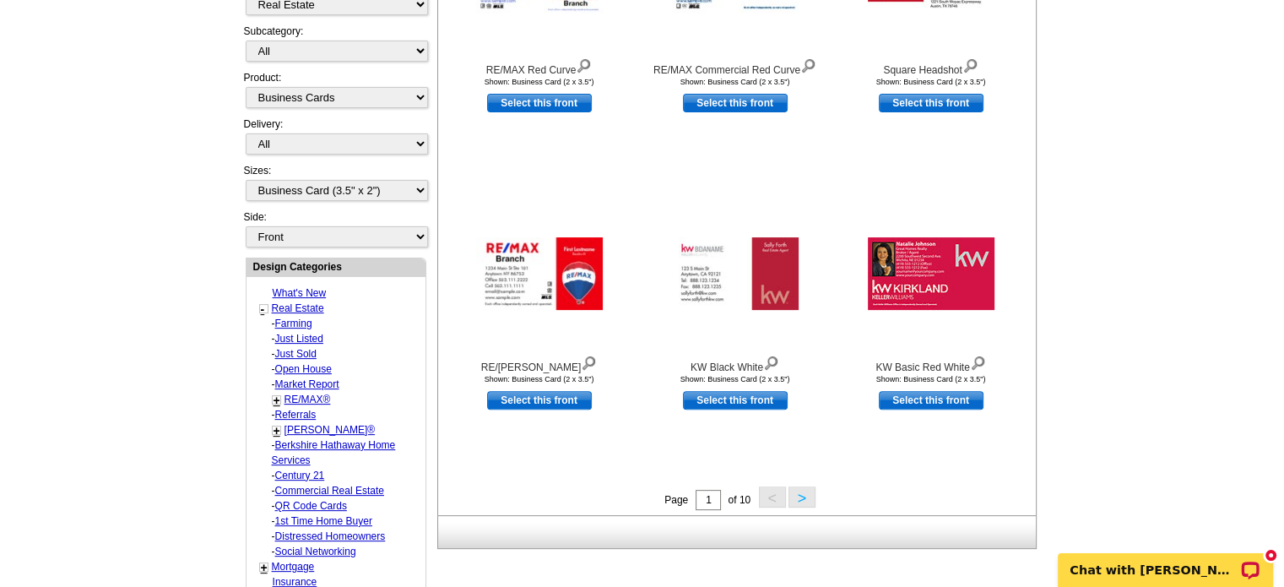
scroll to position [418, 0]
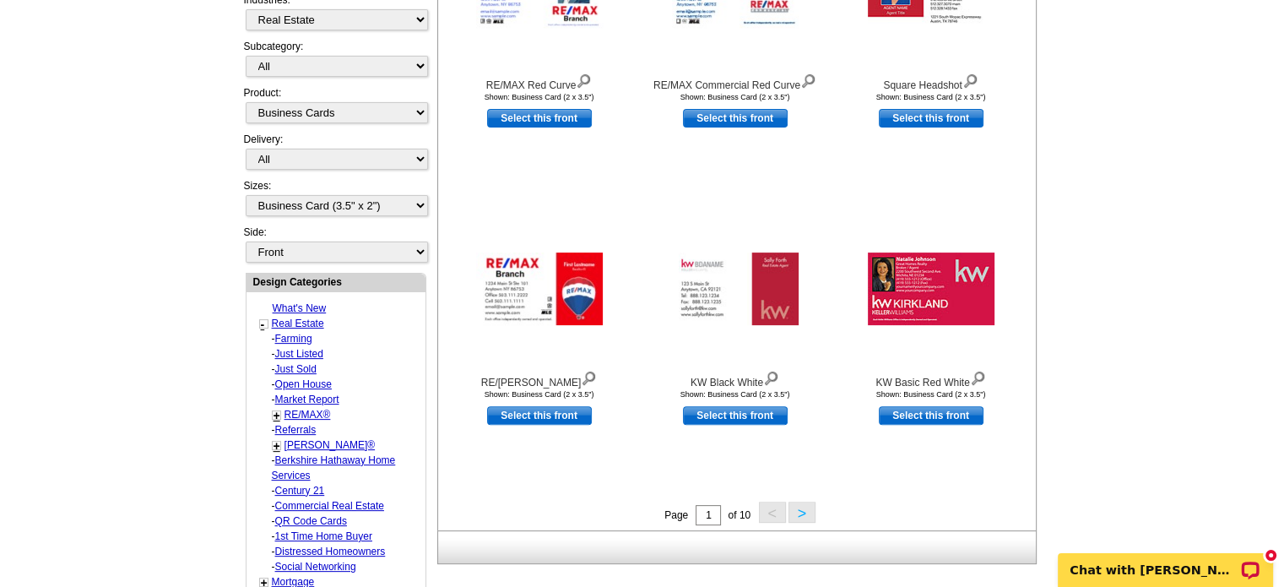
click at [804, 512] on button ">" at bounding box center [801, 511] width 27 height 21
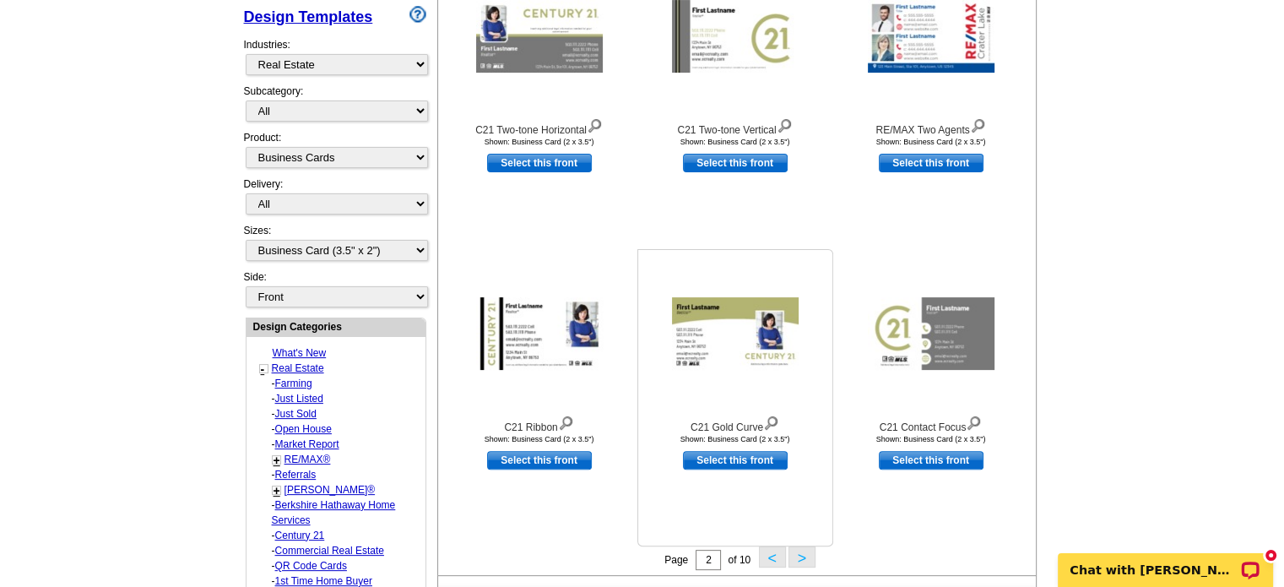
scroll to position [502, 0]
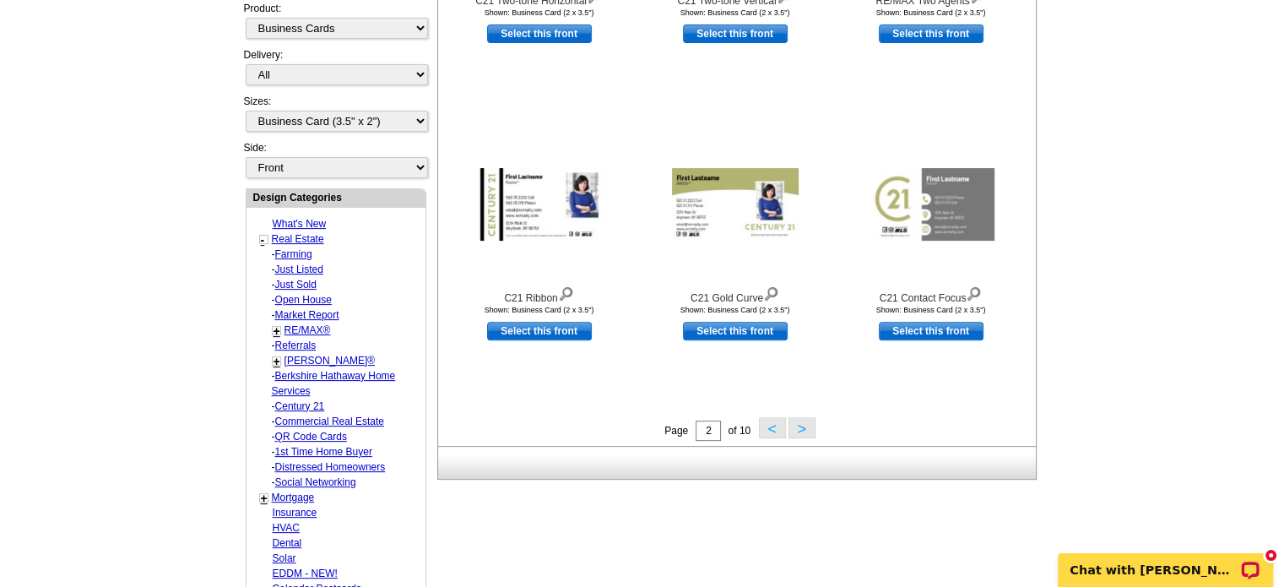
click at [796, 431] on button ">" at bounding box center [801, 427] width 27 height 21
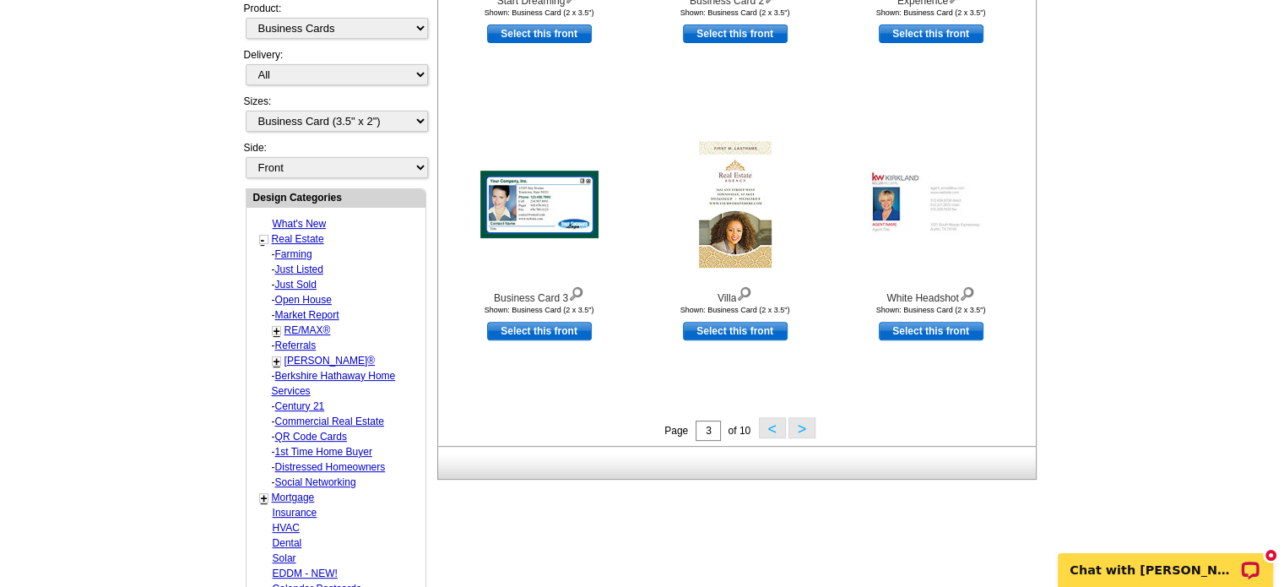
click at [800, 431] on button ">" at bounding box center [801, 427] width 27 height 21
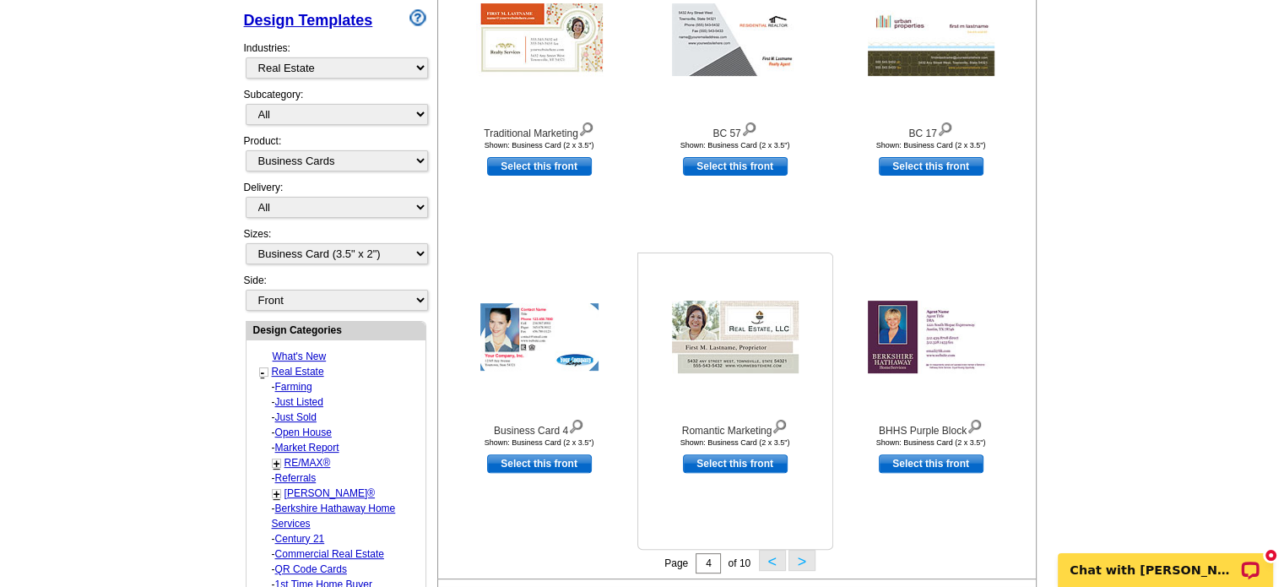
scroll to position [418, 0]
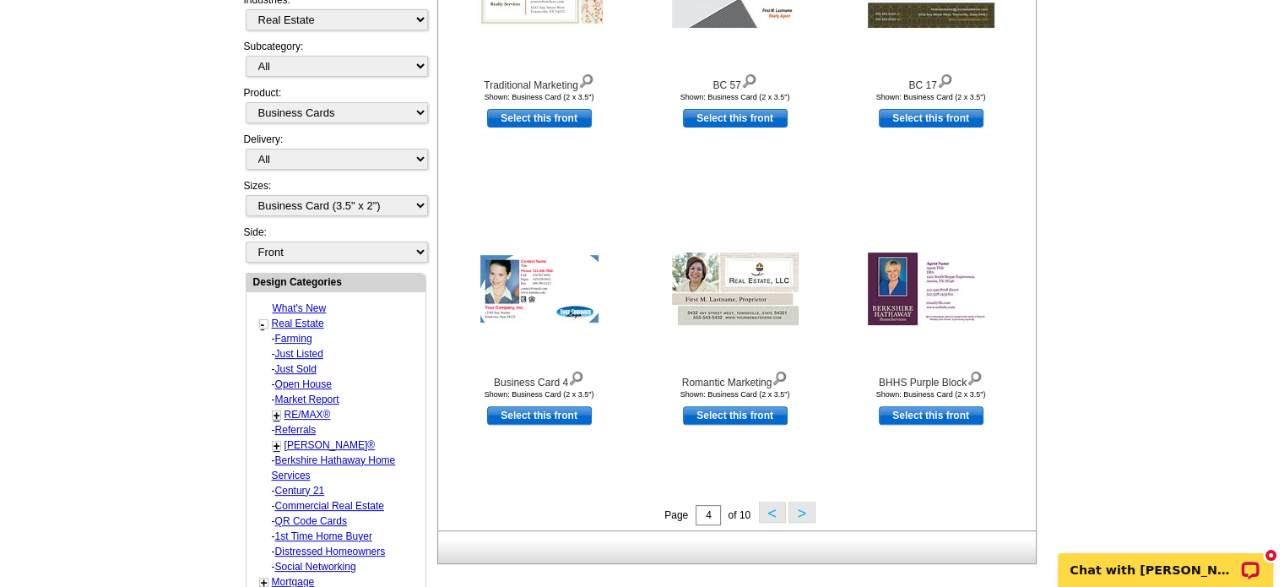
click at [796, 507] on button ">" at bounding box center [801, 511] width 27 height 21
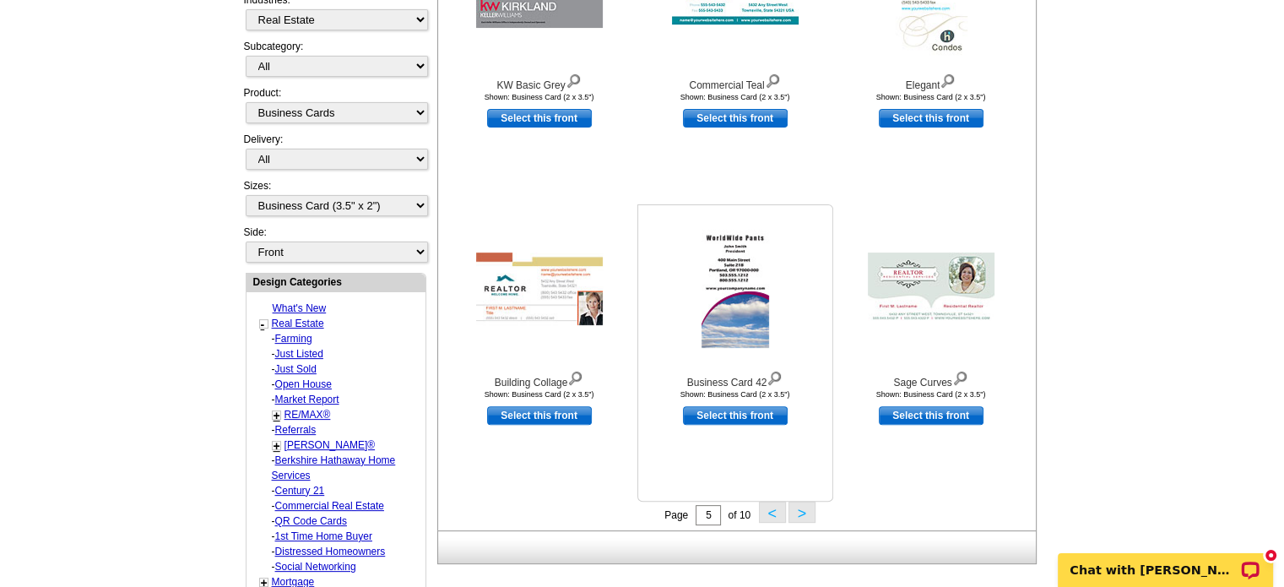
click at [716, 414] on link "Select this front" at bounding box center [735, 415] width 105 height 19
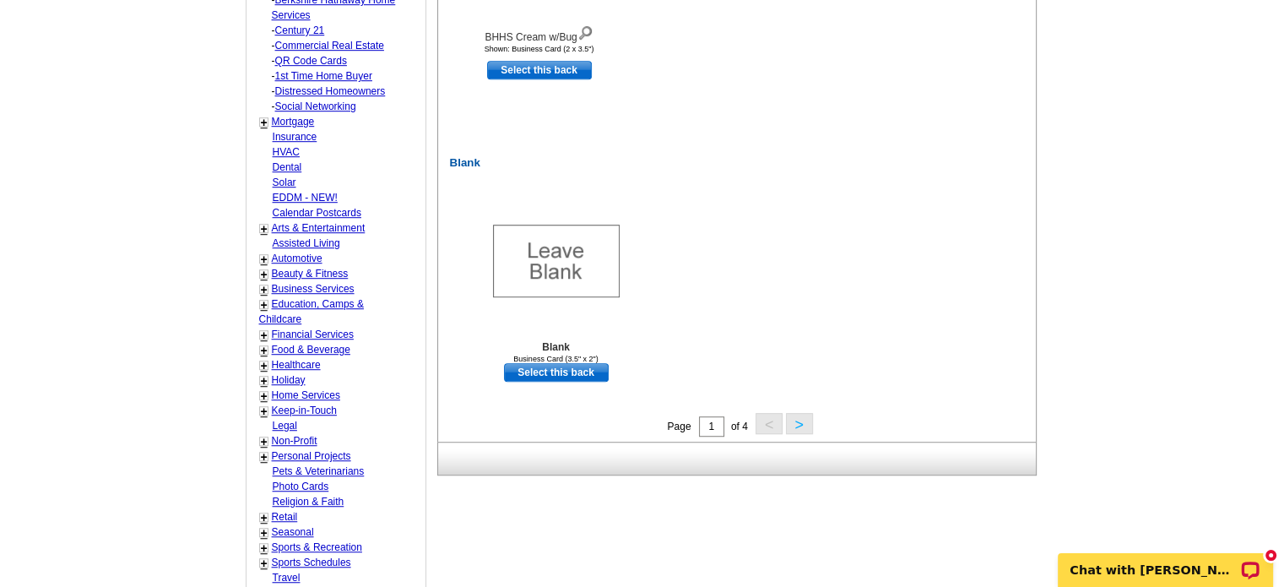
scroll to position [1097, 0]
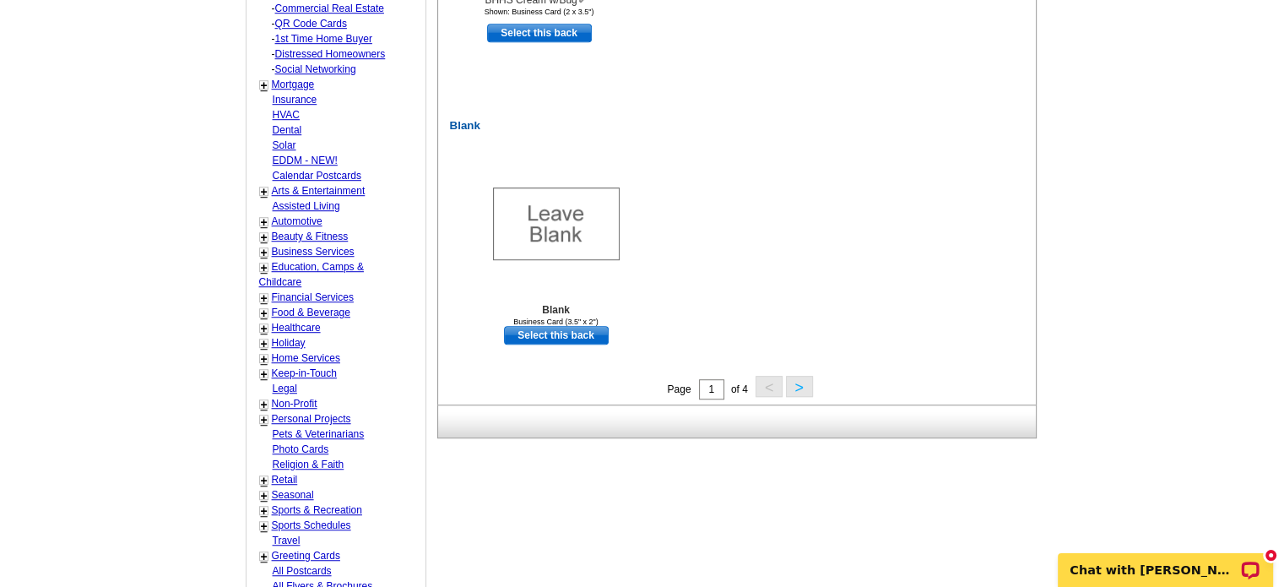
click at [802, 387] on button ">" at bounding box center [799, 386] width 27 height 21
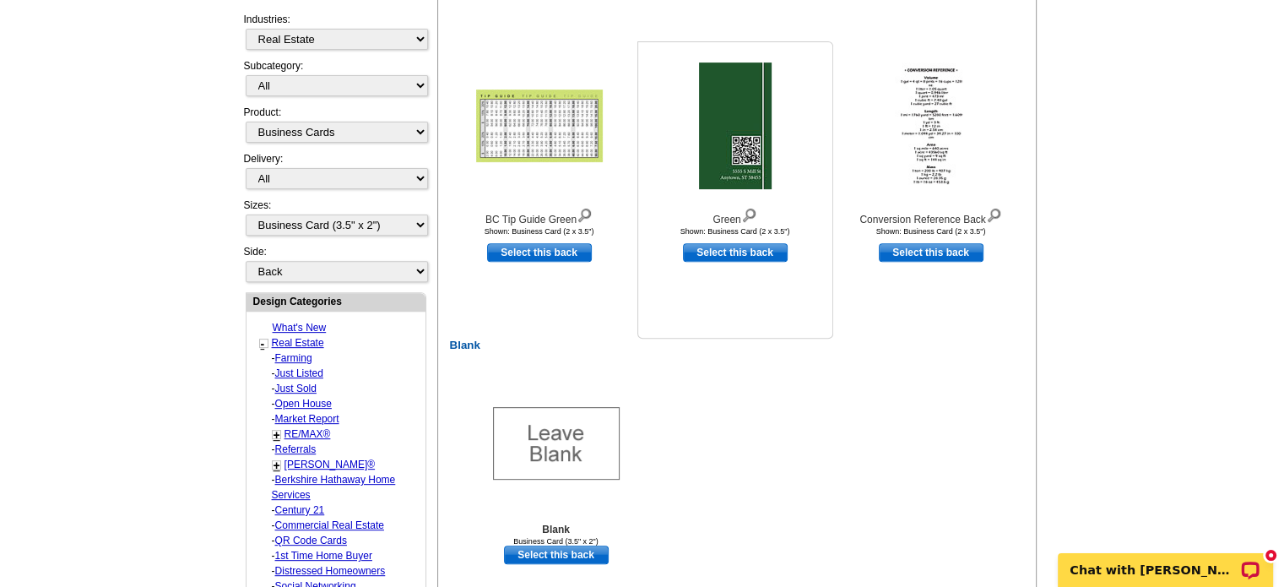
scroll to position [671, 0]
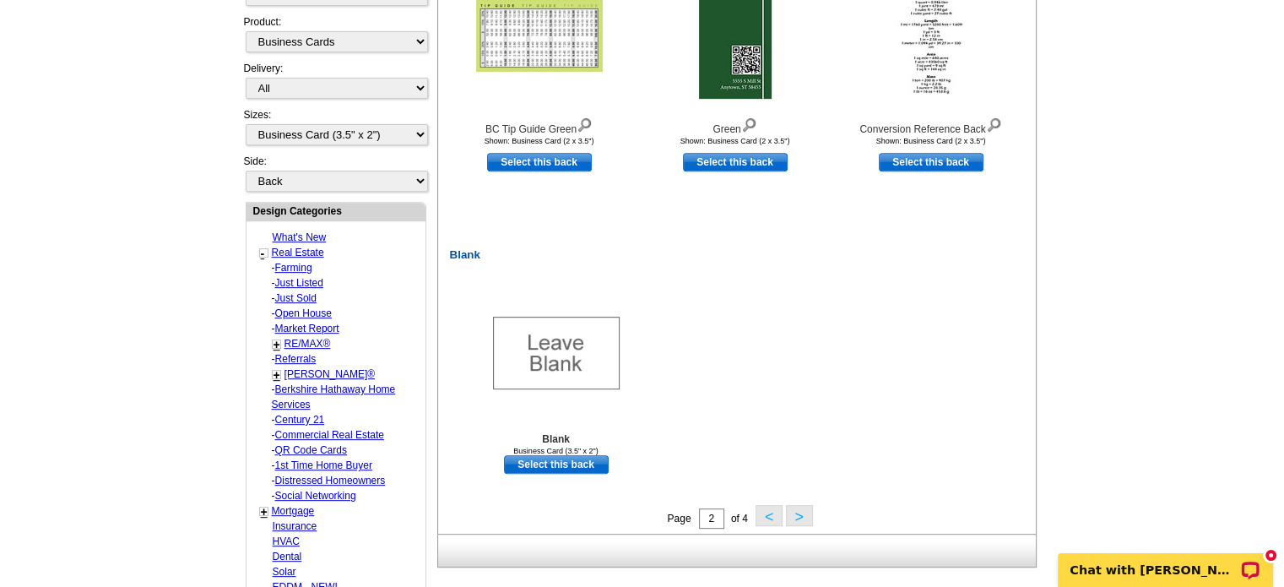
click at [803, 521] on button ">" at bounding box center [799, 515] width 27 height 21
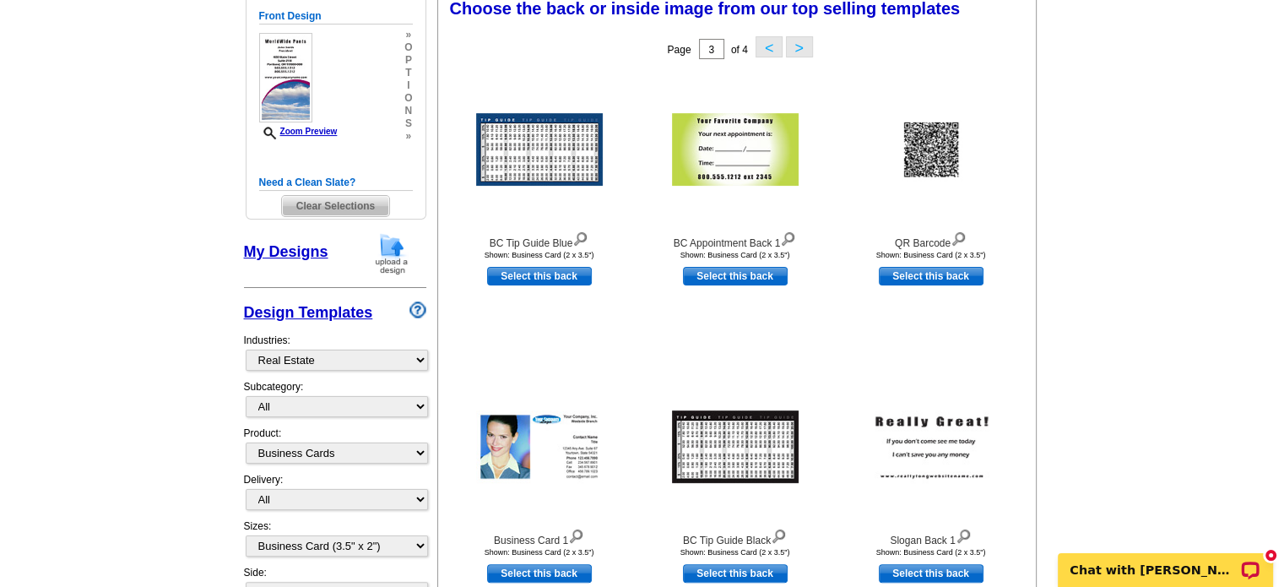
scroll to position [249, 0]
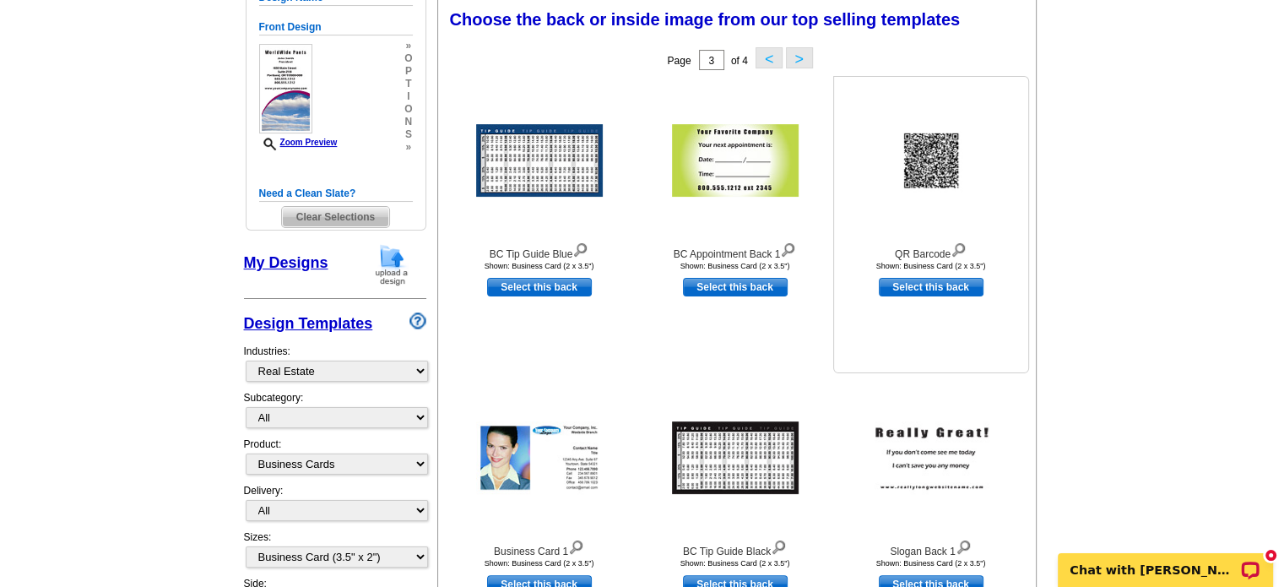
click at [921, 285] on link "Select this back" at bounding box center [931, 287] width 105 height 19
select select "front"
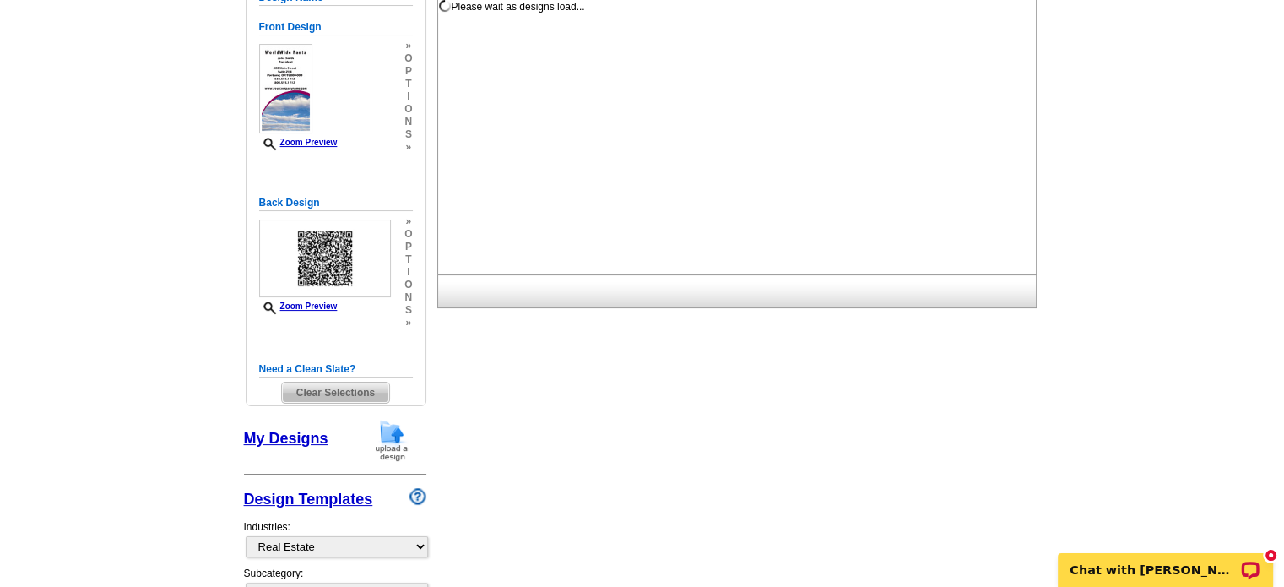
scroll to position [0, 0]
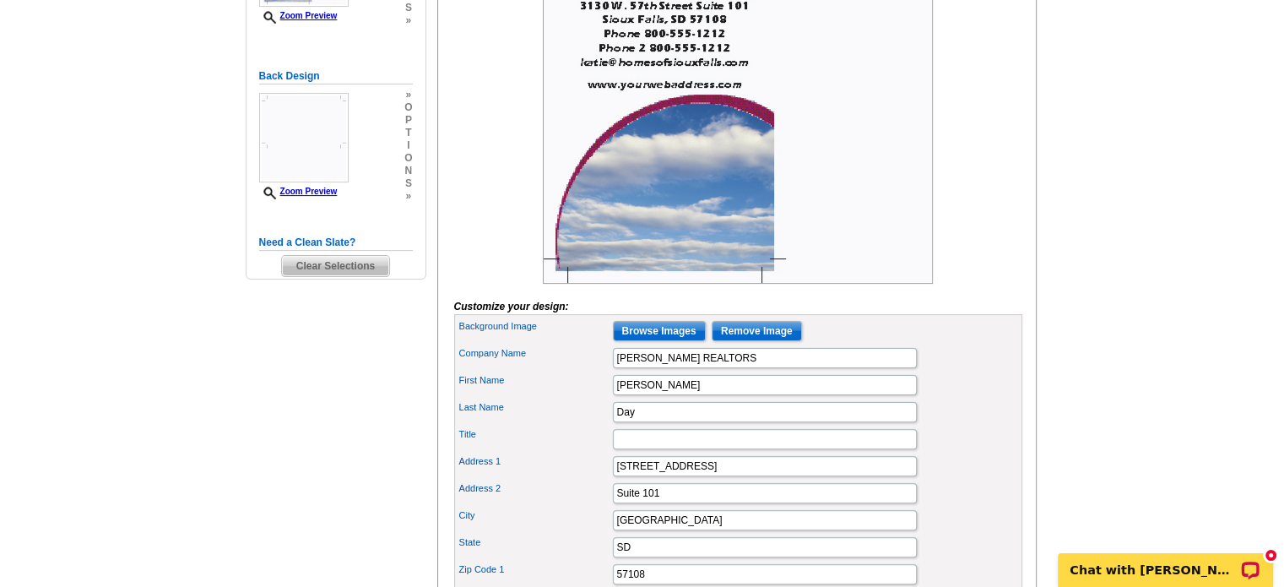
scroll to position [422, 0]
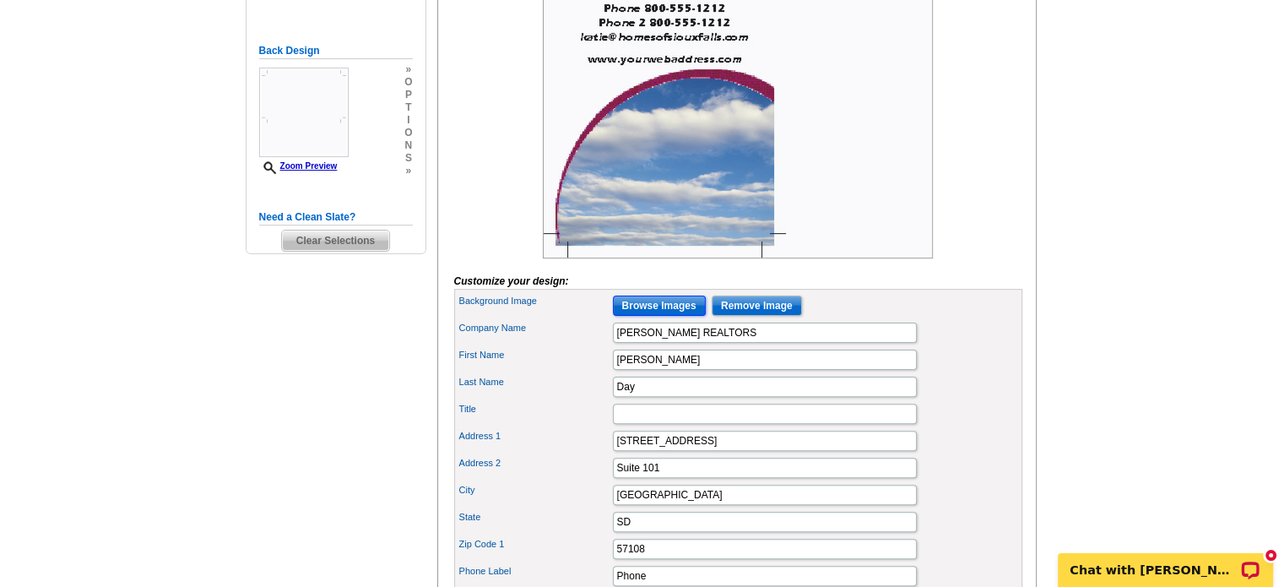
click at [667, 316] on input "Browse Images" at bounding box center [659, 305] width 93 height 20
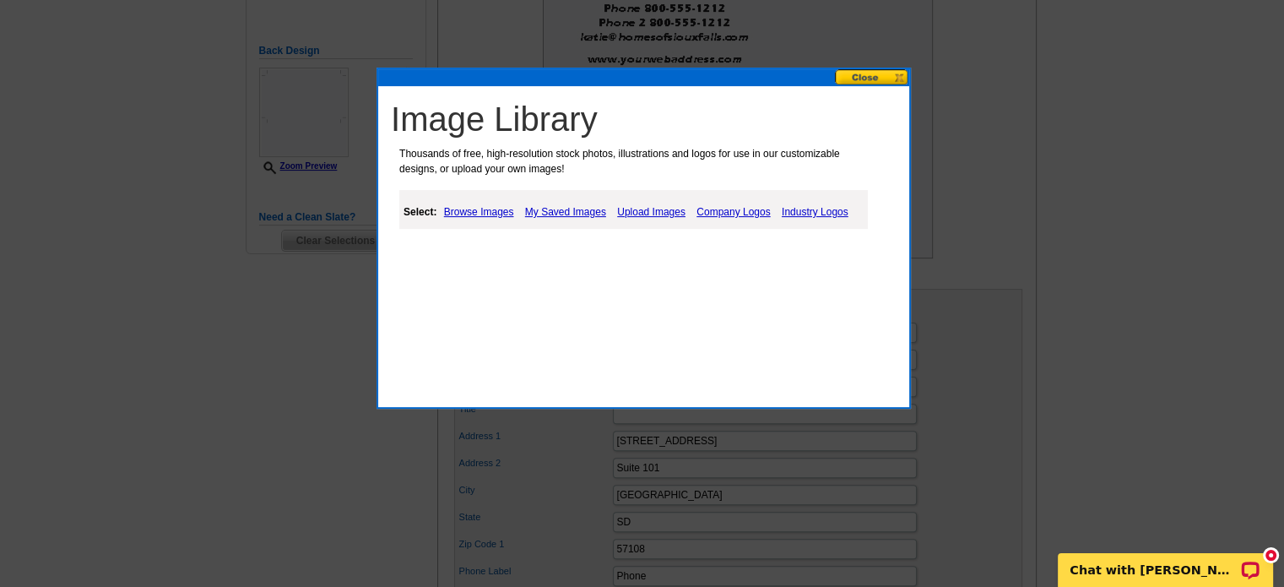
click at [487, 206] on link "Browse Images" at bounding box center [479, 212] width 79 height 20
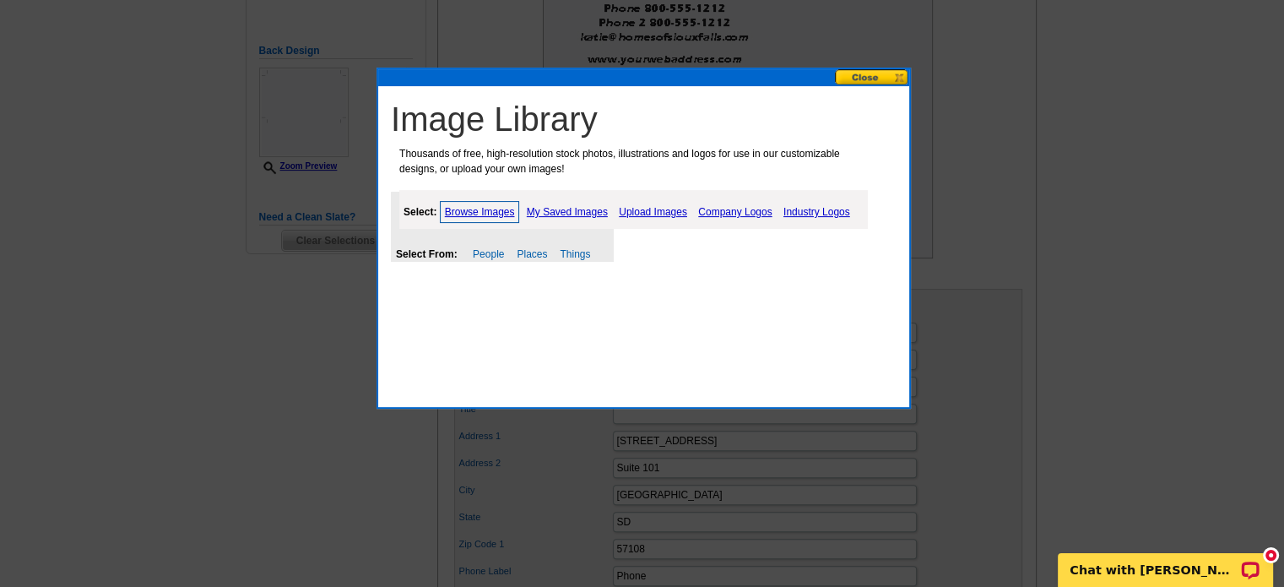
scroll to position [506, 0]
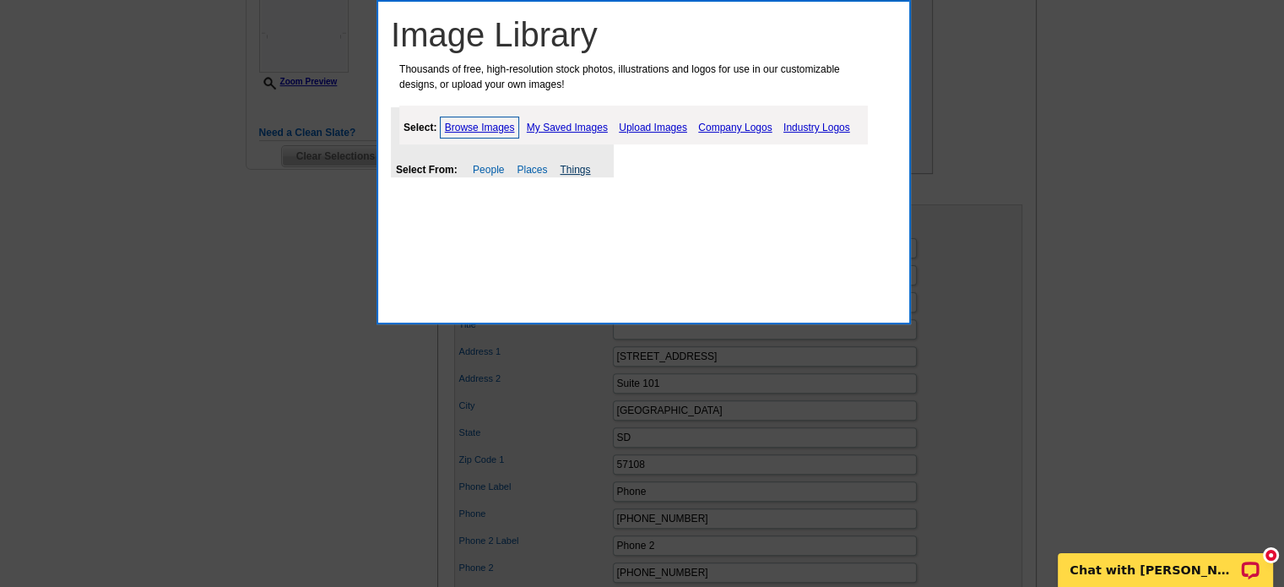
click at [571, 165] on link "Things" at bounding box center [575, 170] width 30 height 12
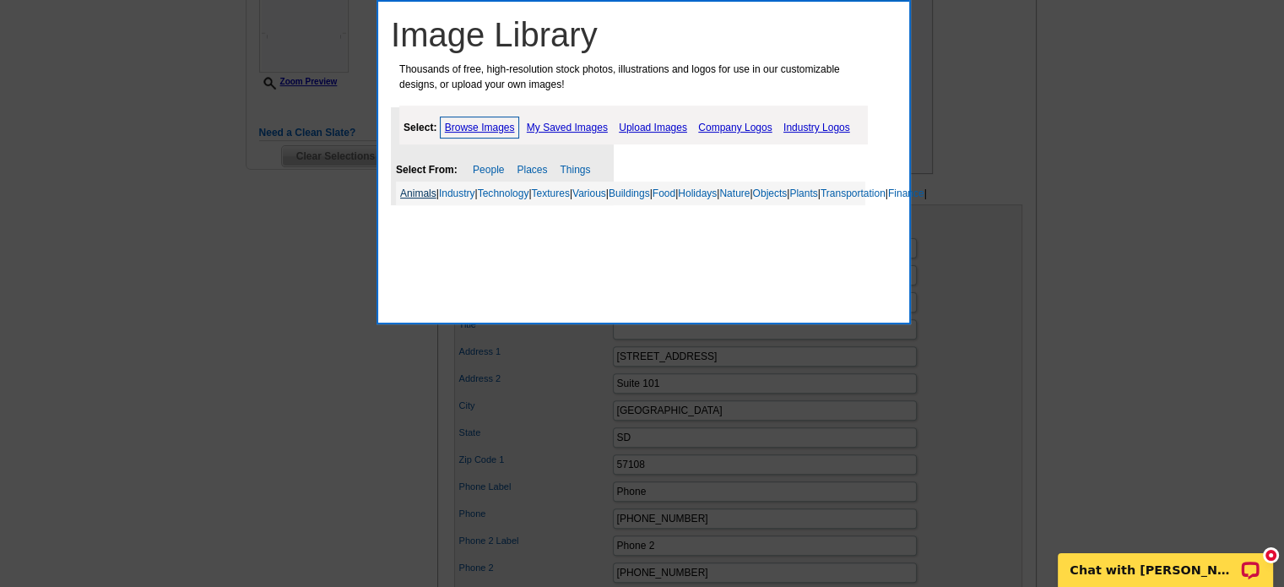
click at [420, 187] on link "Animals" at bounding box center [418, 193] width 36 height 12
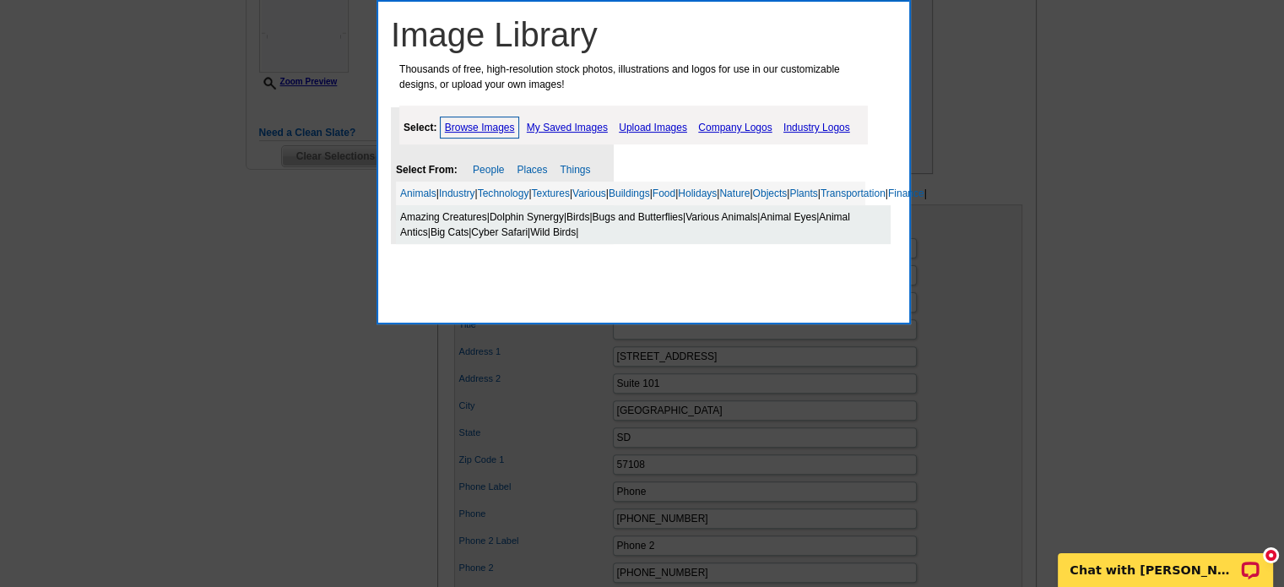
click at [756, 223] on link "Various Animals" at bounding box center [721, 217] width 72 height 12
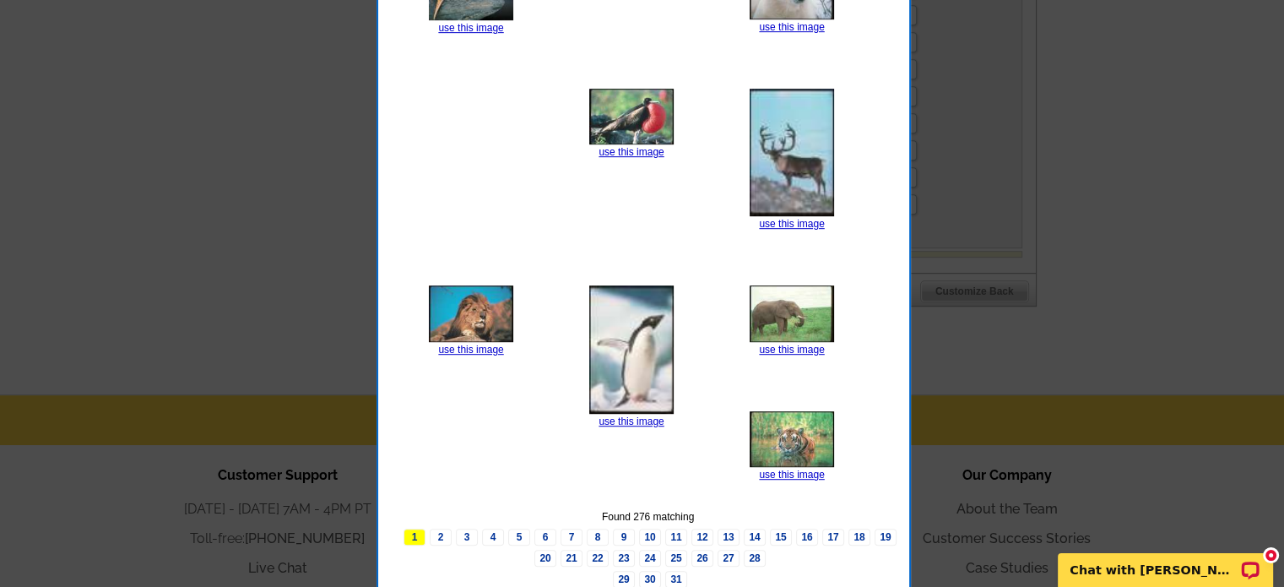
scroll to position [1013, 0]
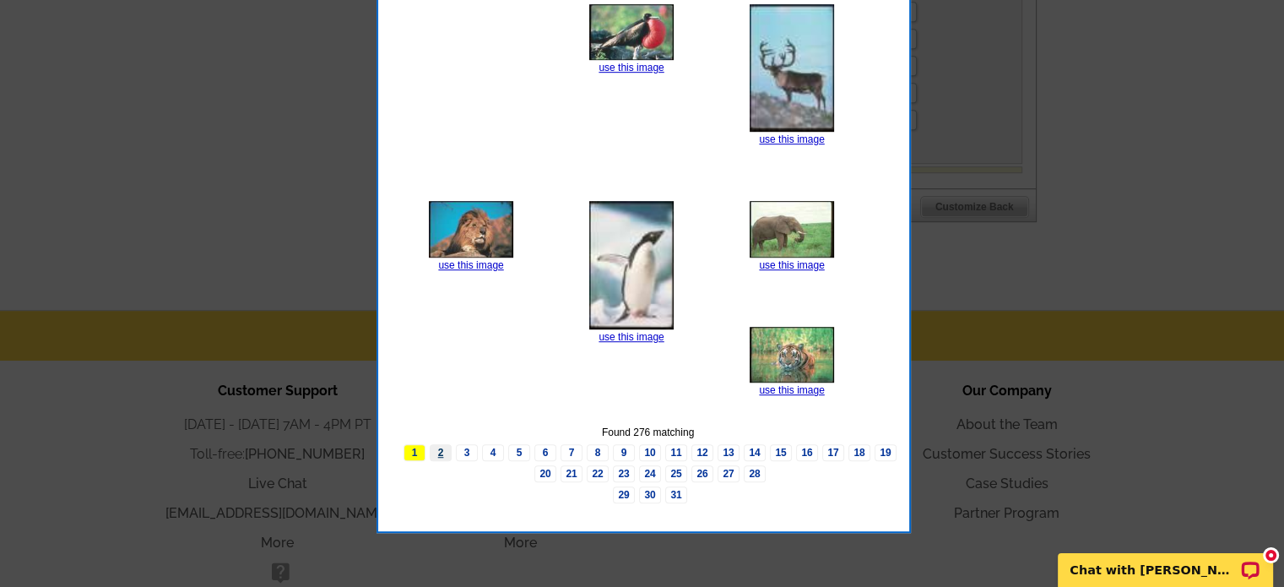
click at [444, 461] on link "2" at bounding box center [441, 452] width 22 height 17
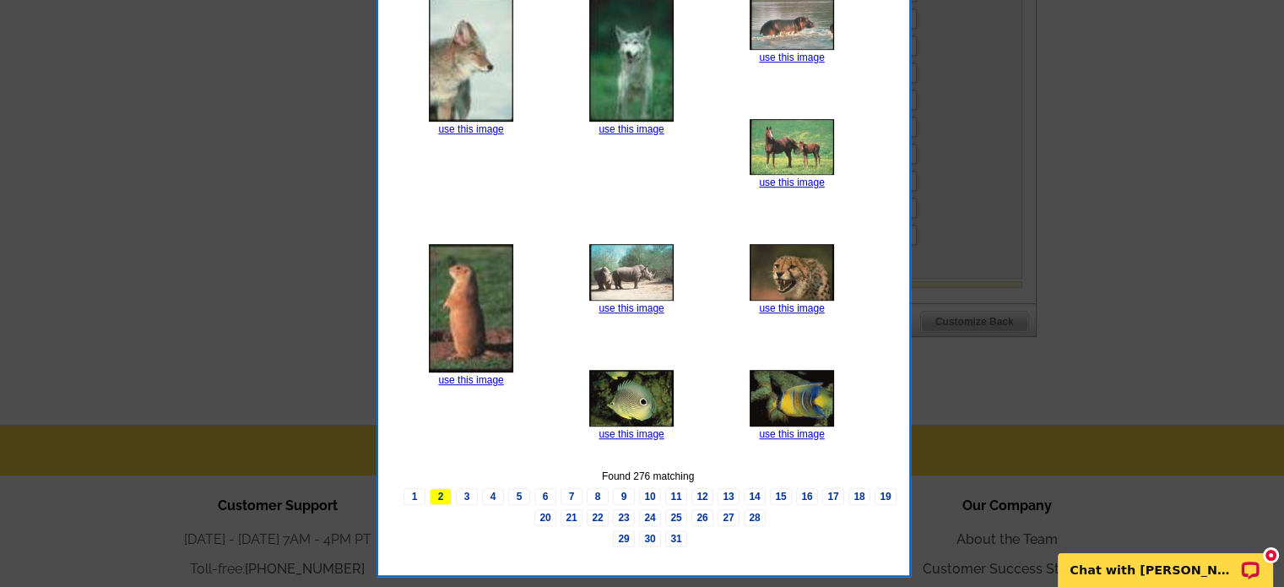
scroll to position [929, 0]
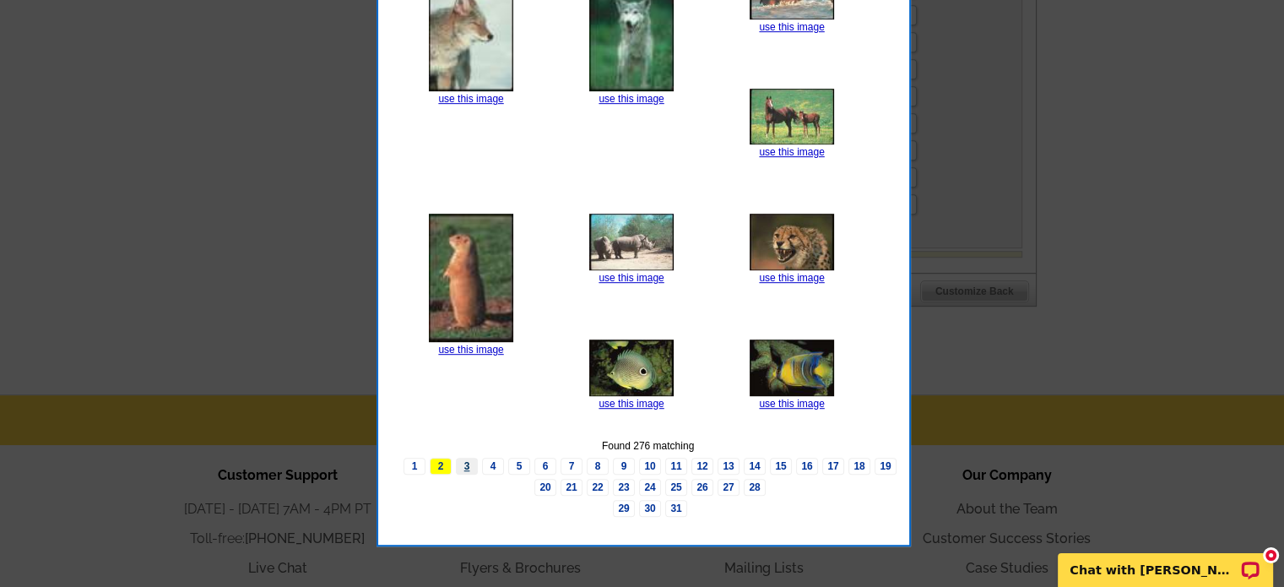
click at [466, 474] on link "3" at bounding box center [467, 466] width 22 height 17
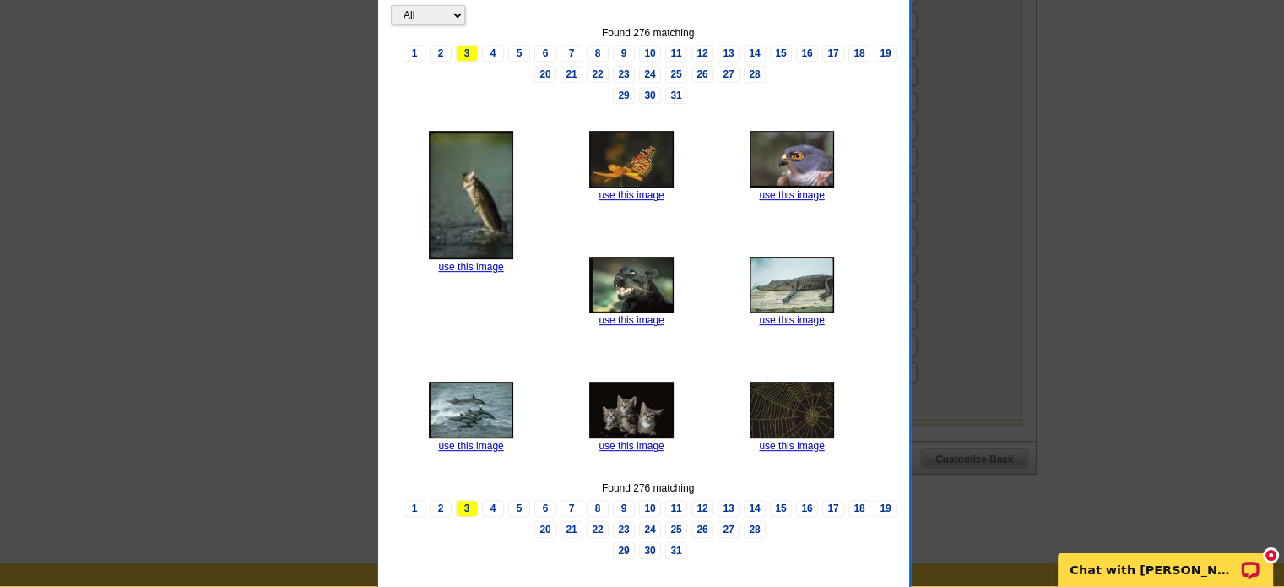
scroll to position [760, 0]
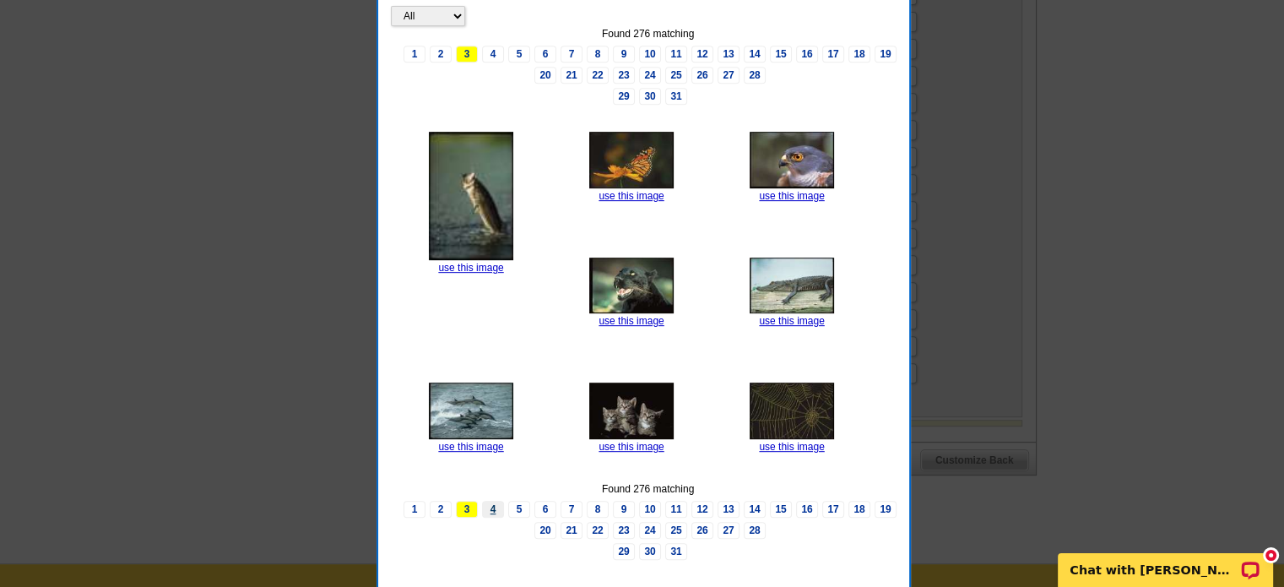
click at [501, 517] on link "4" at bounding box center [493, 509] width 22 height 17
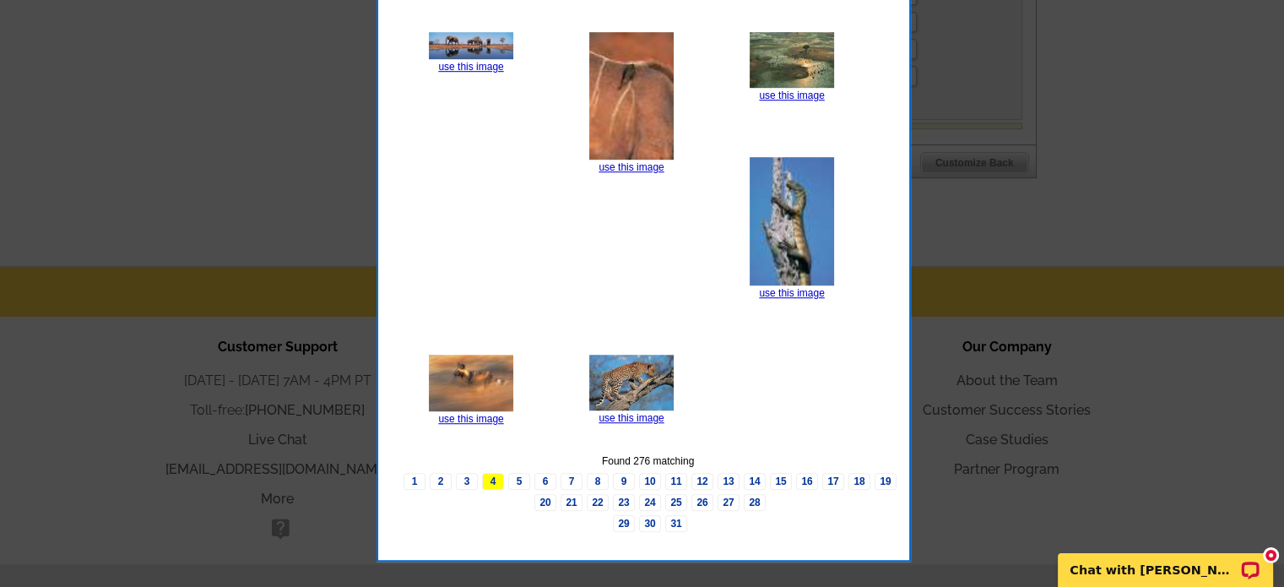
scroll to position [1097, 0]
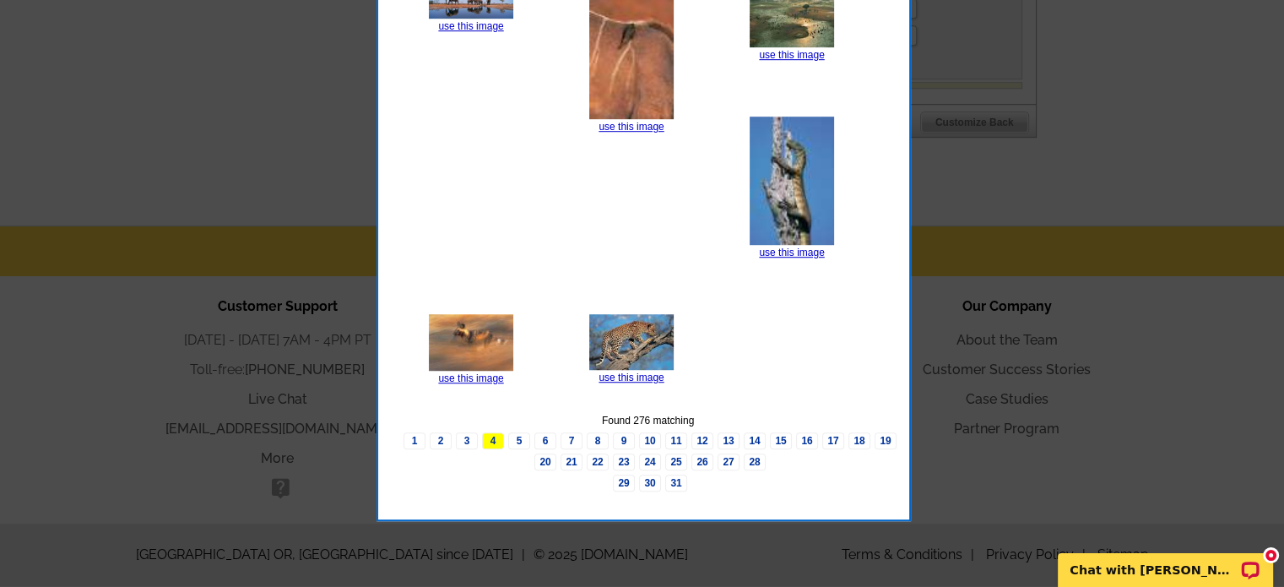
click at [522, 447] on link "5" at bounding box center [519, 440] width 22 height 17
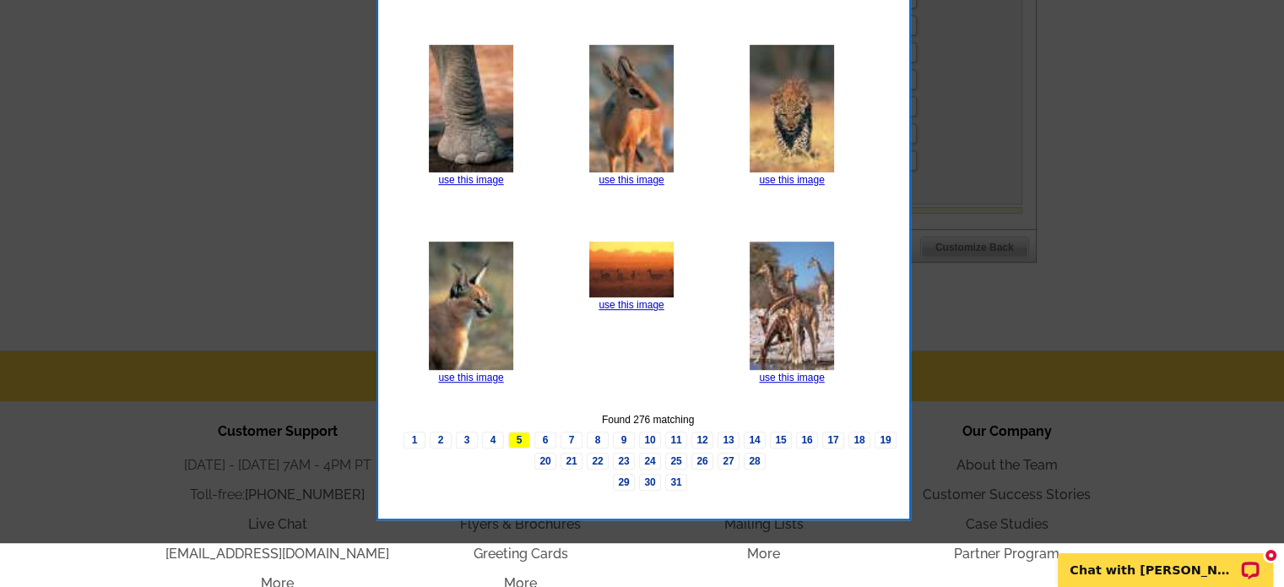
scroll to position [1013, 0]
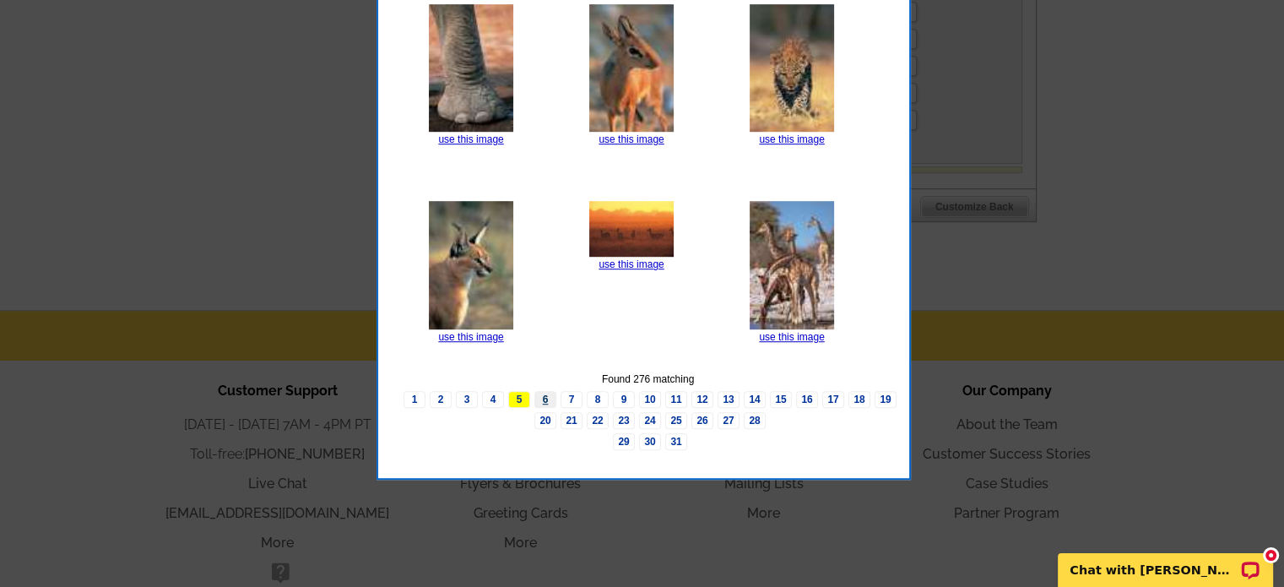
click at [547, 408] on link "6" at bounding box center [545, 399] width 22 height 17
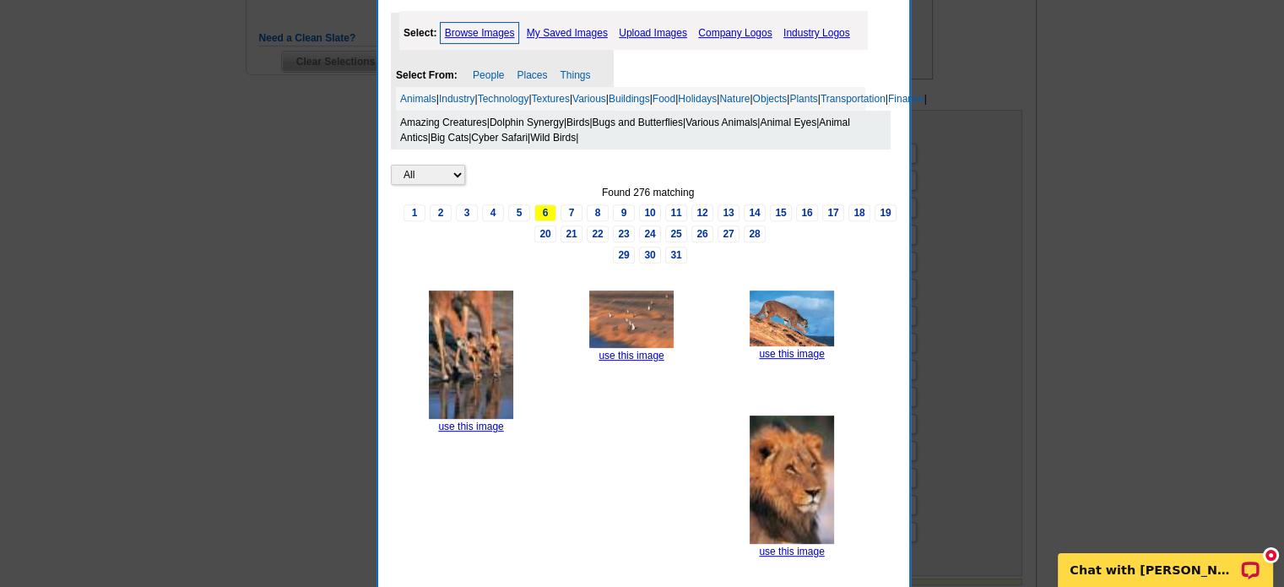
scroll to position [591, 0]
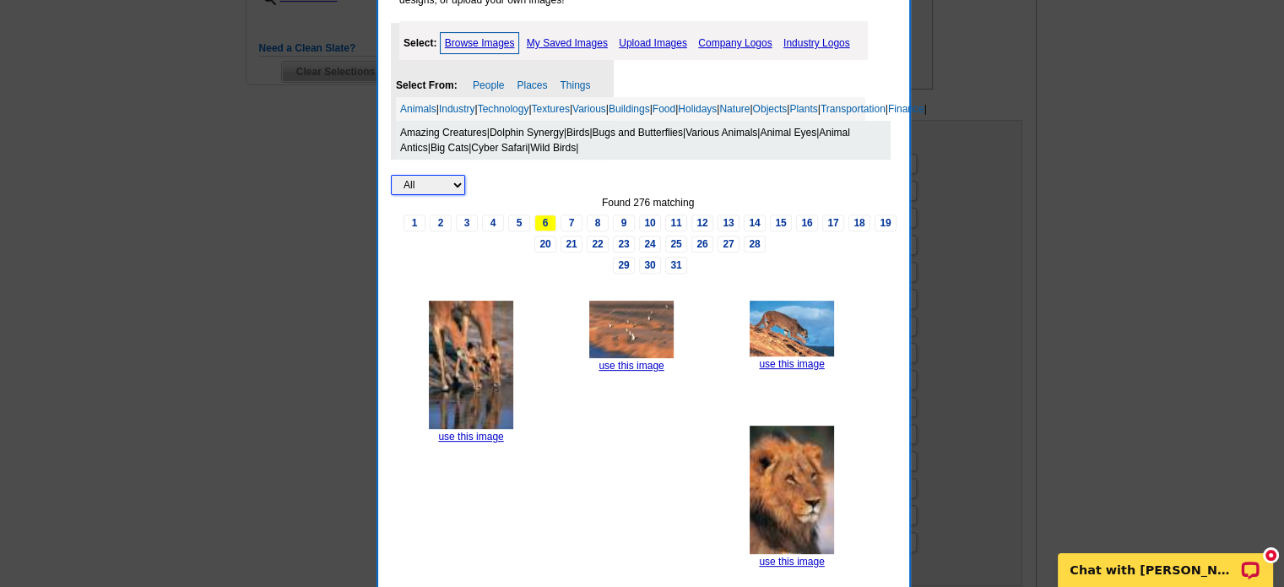
click at [459, 195] on select "All Property" at bounding box center [428, 185] width 74 height 20
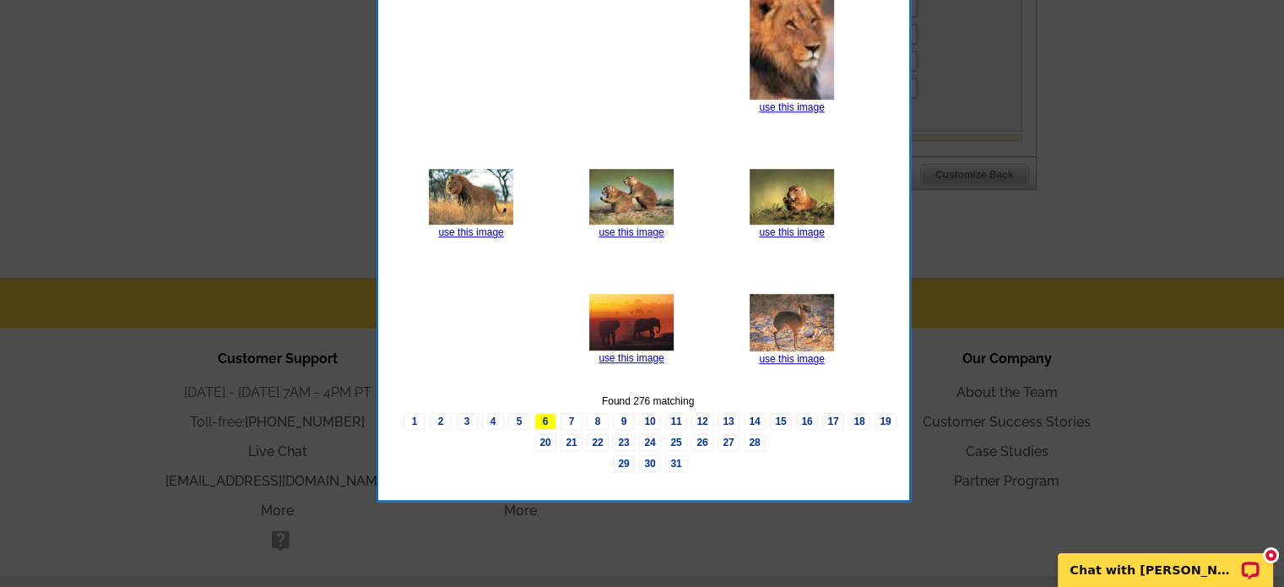
scroll to position [1097, 0]
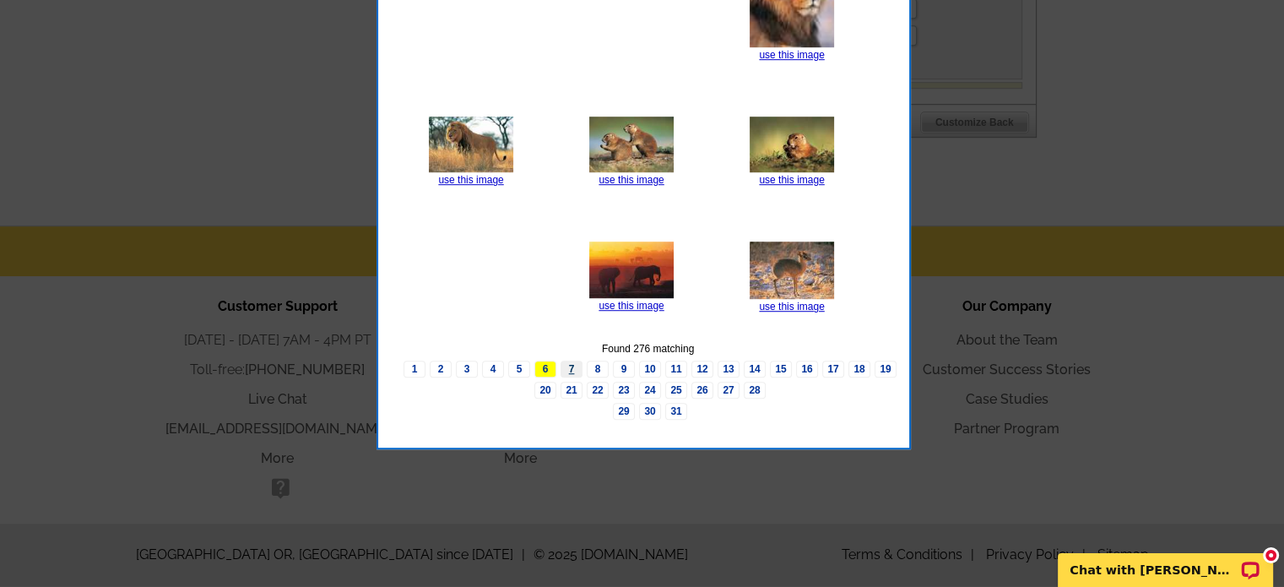
click at [574, 377] on link "7" at bounding box center [572, 368] width 22 height 17
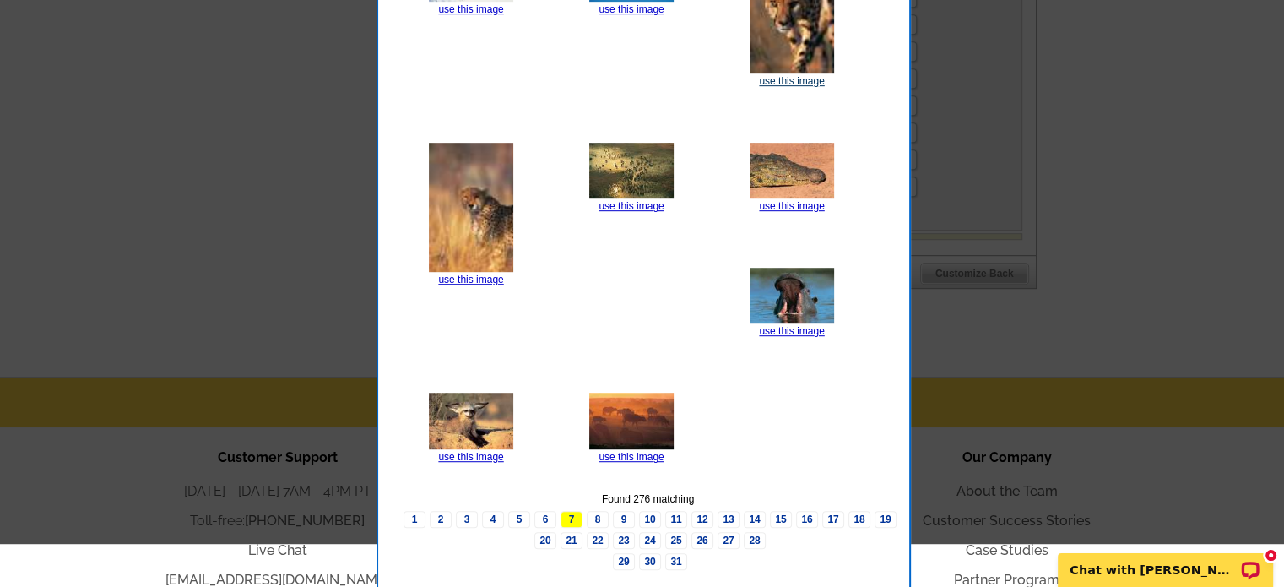
scroll to position [1013, 0]
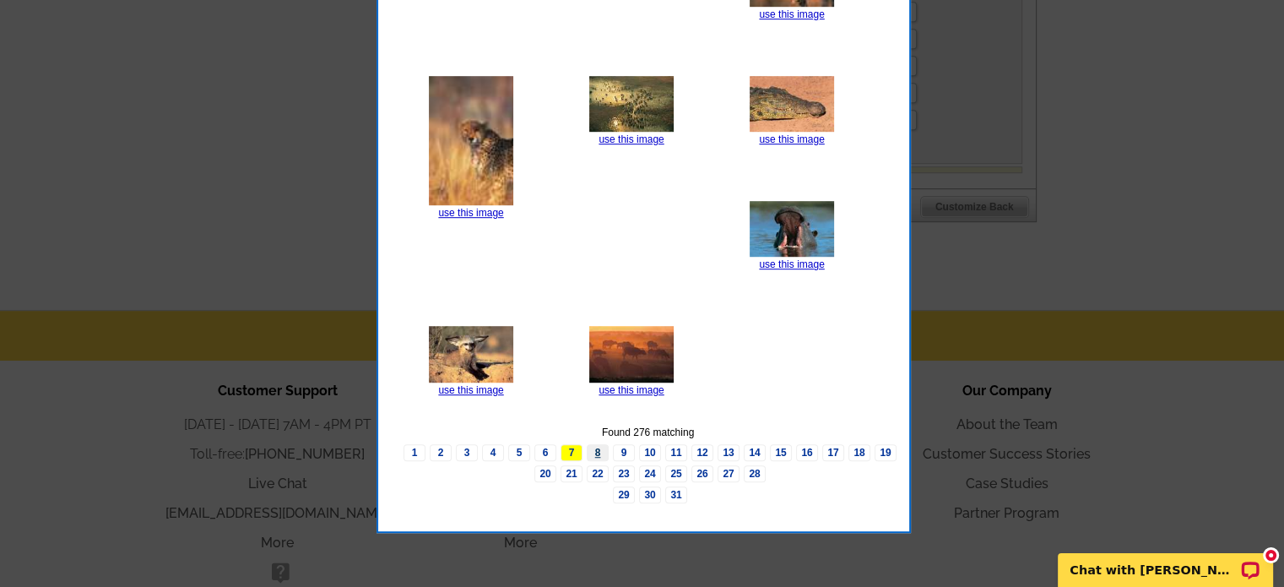
click at [598, 461] on link "8" at bounding box center [598, 452] width 22 height 17
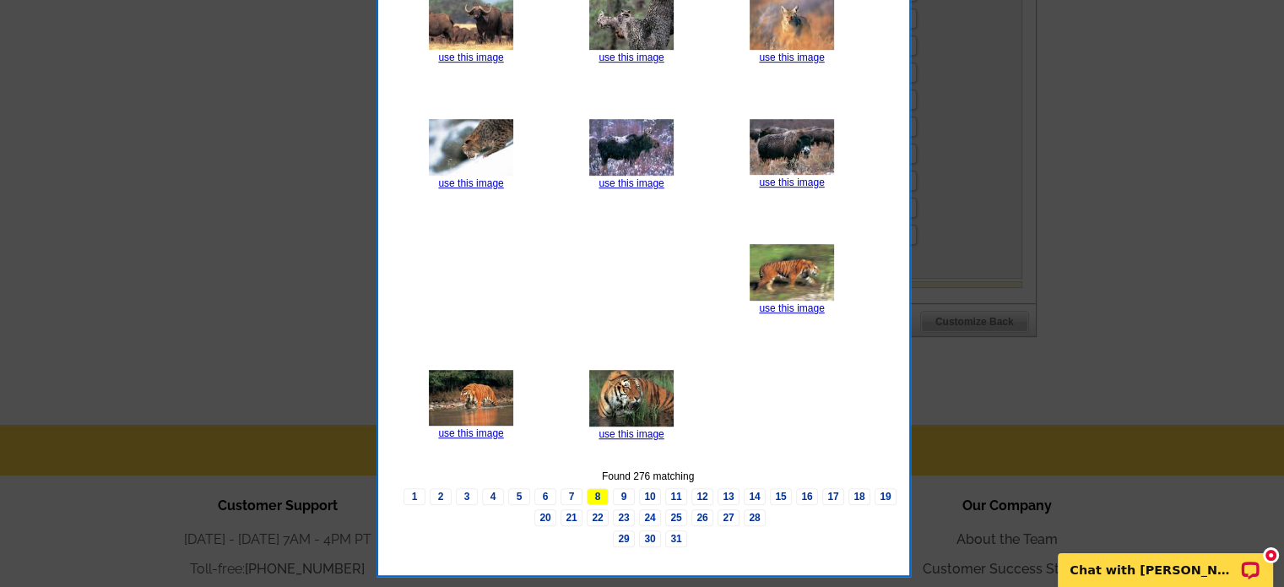
scroll to position [929, 0]
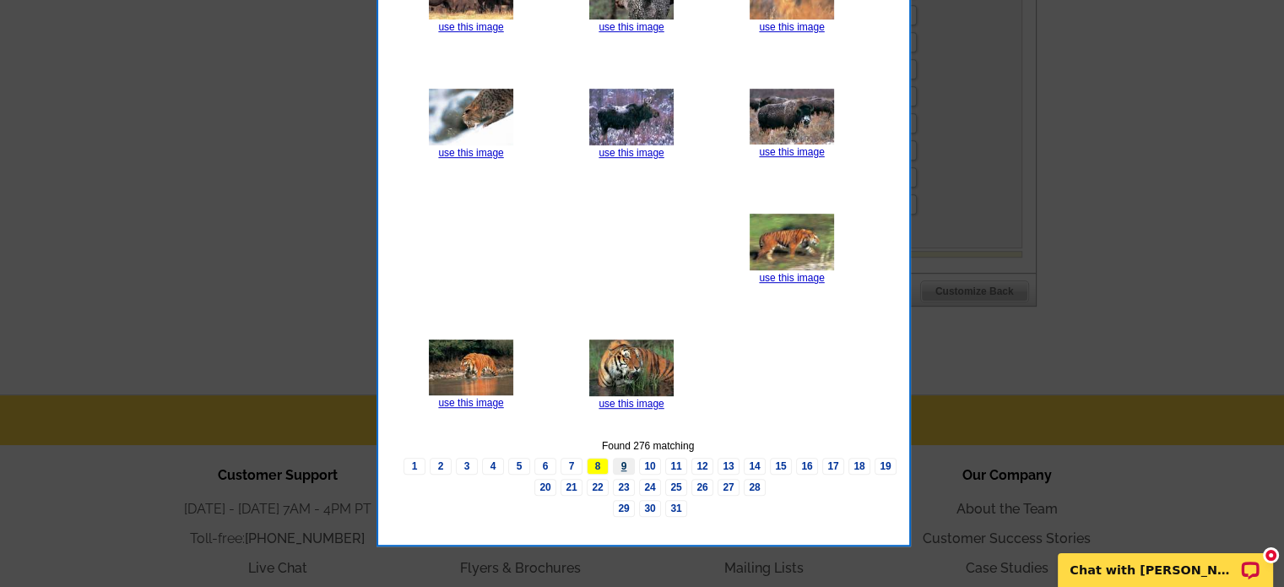
click at [618, 474] on link "9" at bounding box center [624, 466] width 22 height 17
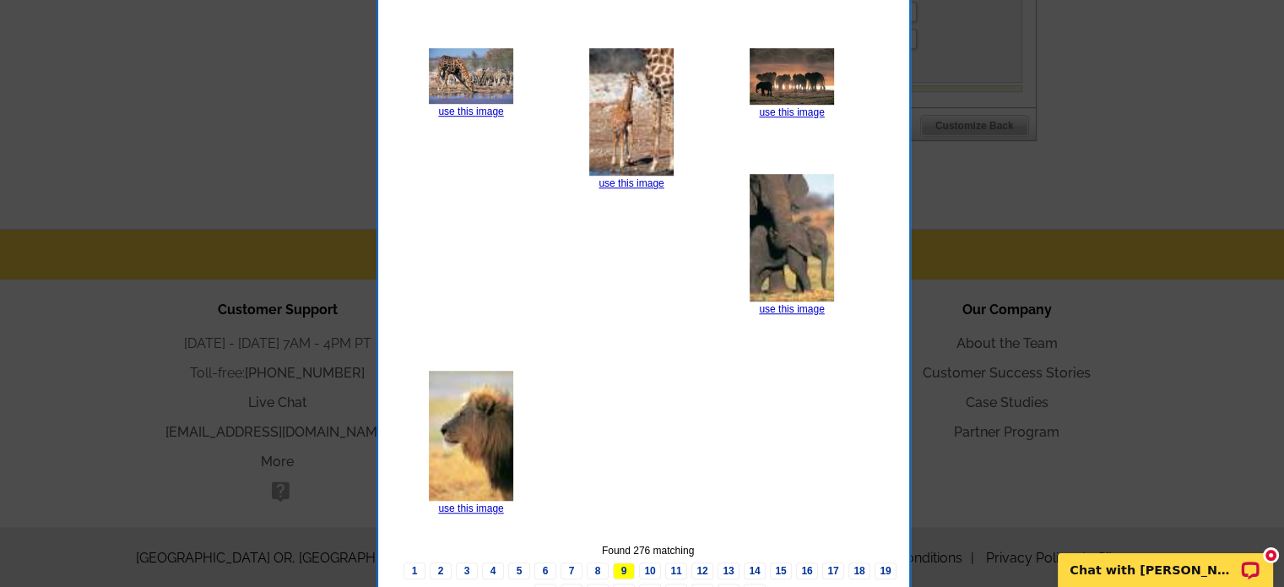
scroll to position [1169, 0]
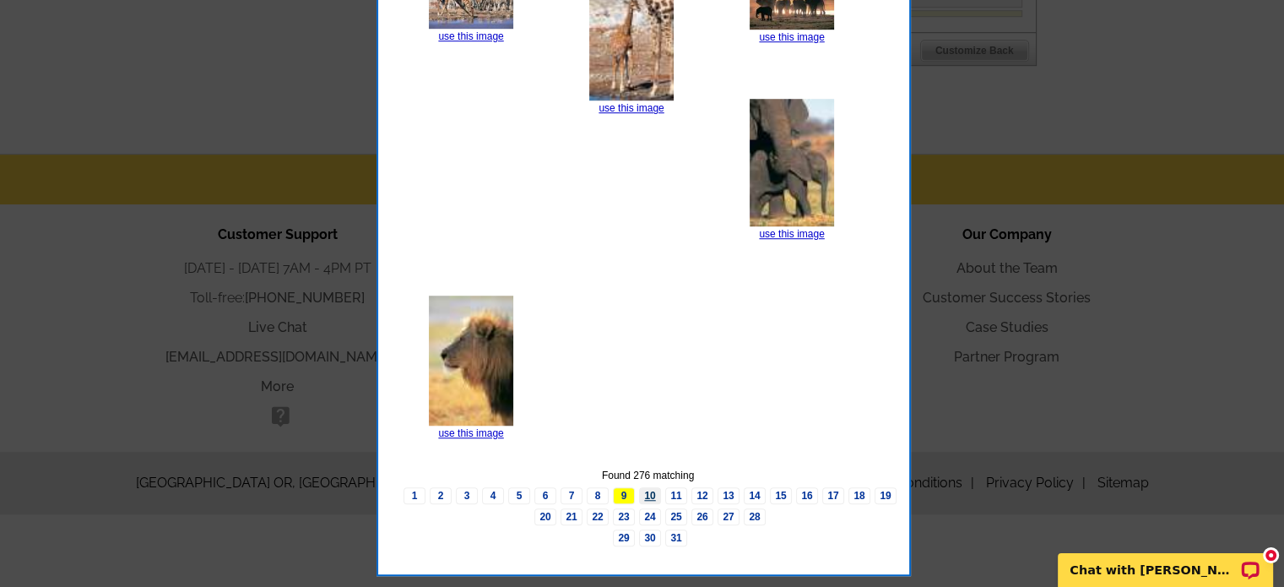
click at [652, 503] on link "10" at bounding box center [650, 495] width 22 height 17
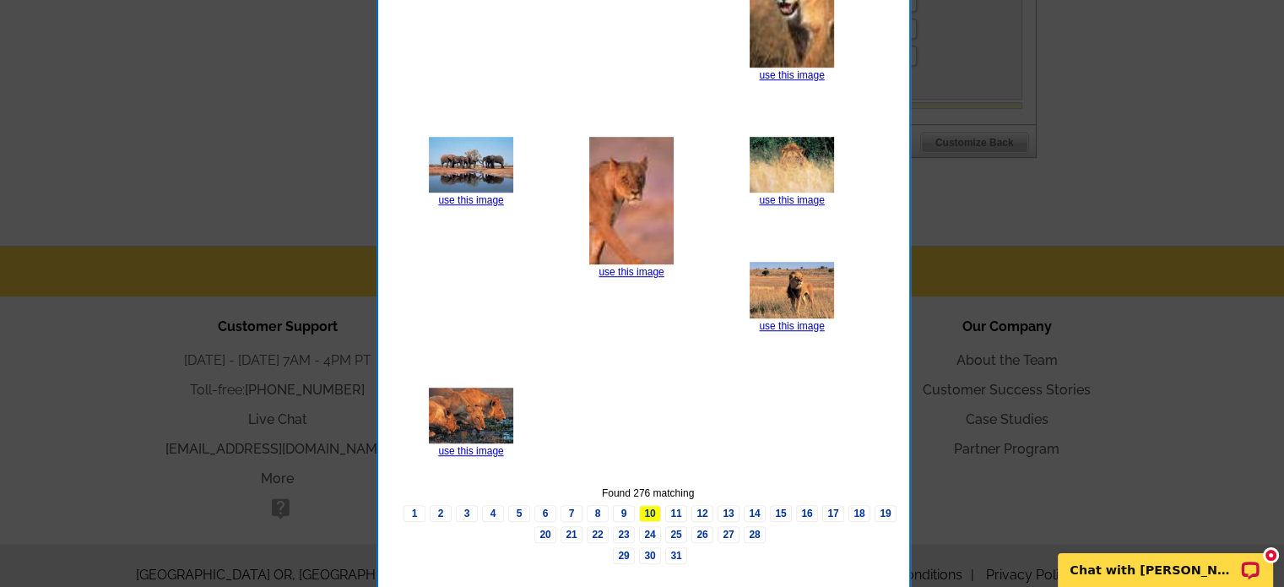
scroll to position [1085, 0]
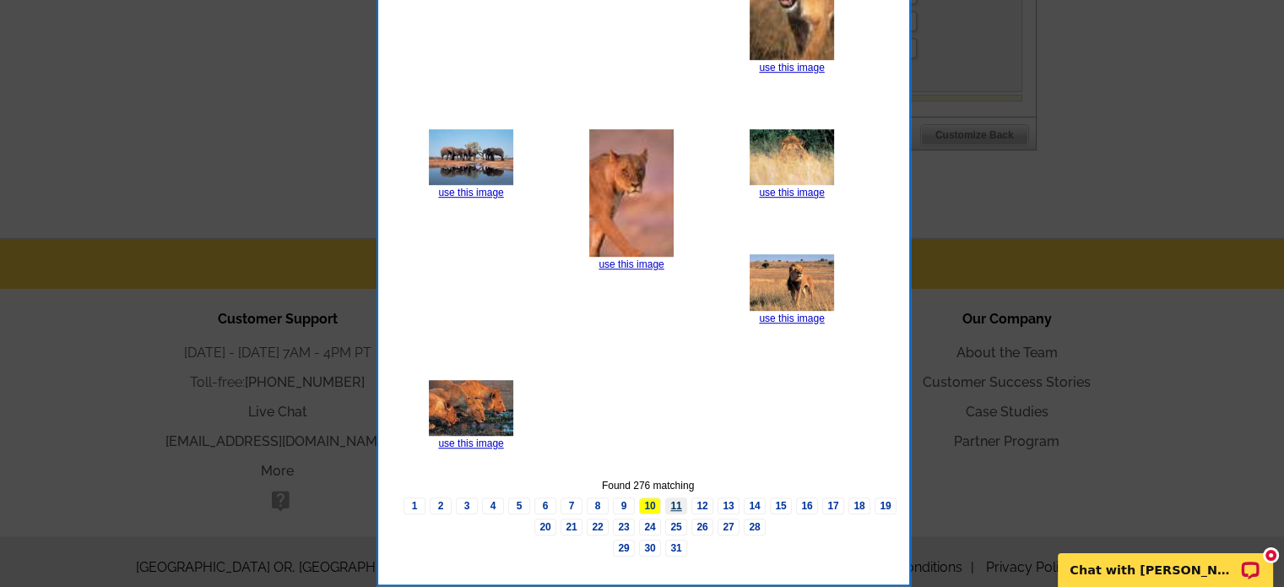
click at [679, 512] on link "11" at bounding box center [676, 505] width 22 height 17
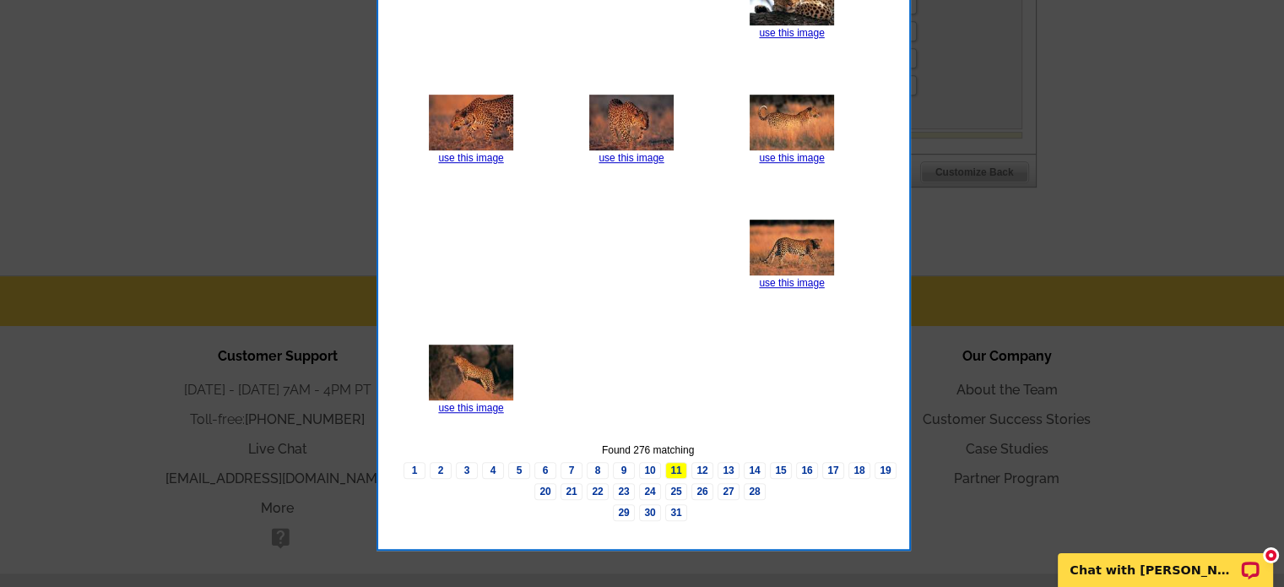
scroll to position [1115, 0]
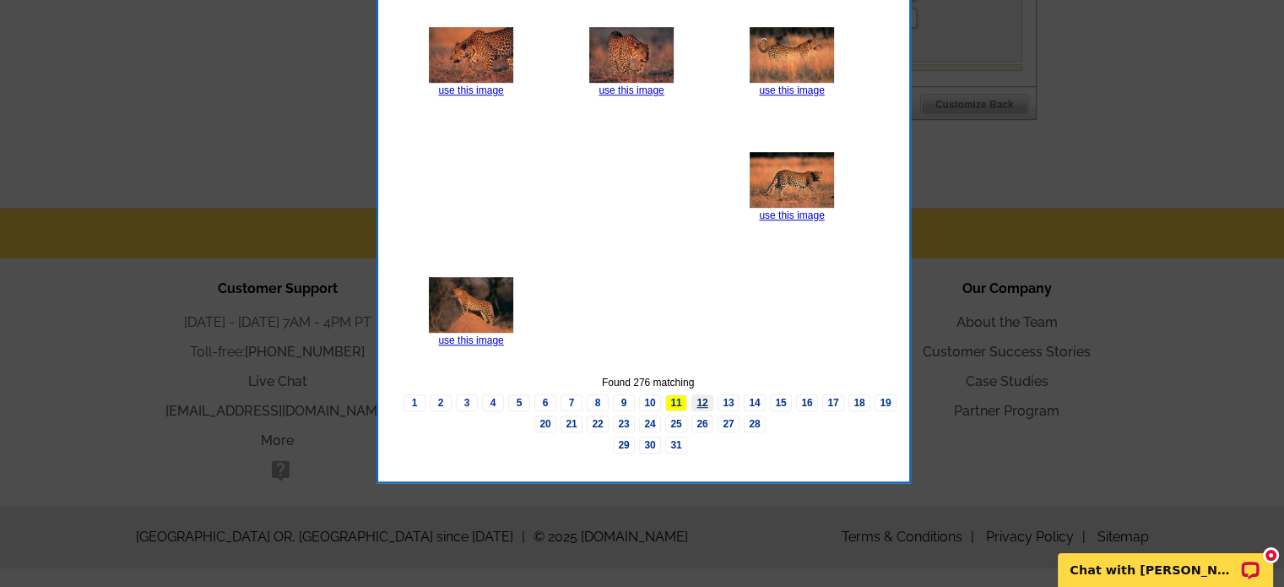
click at [702, 411] on link "12" at bounding box center [702, 402] width 22 height 17
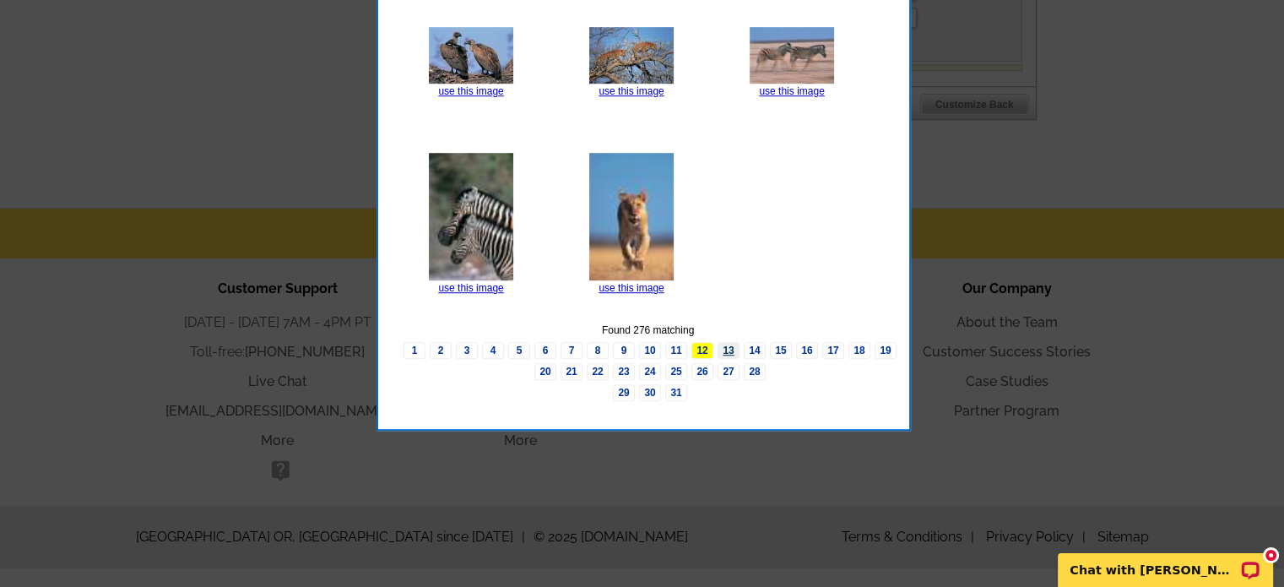
click at [723, 359] on link "13" at bounding box center [729, 350] width 22 height 17
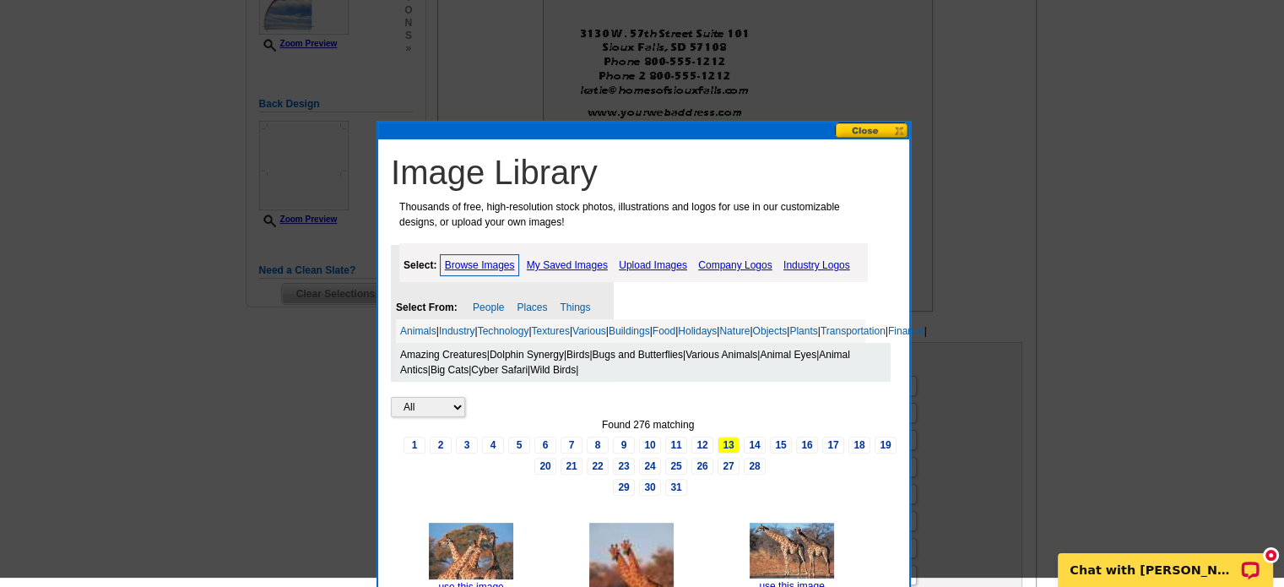
scroll to position [355, 0]
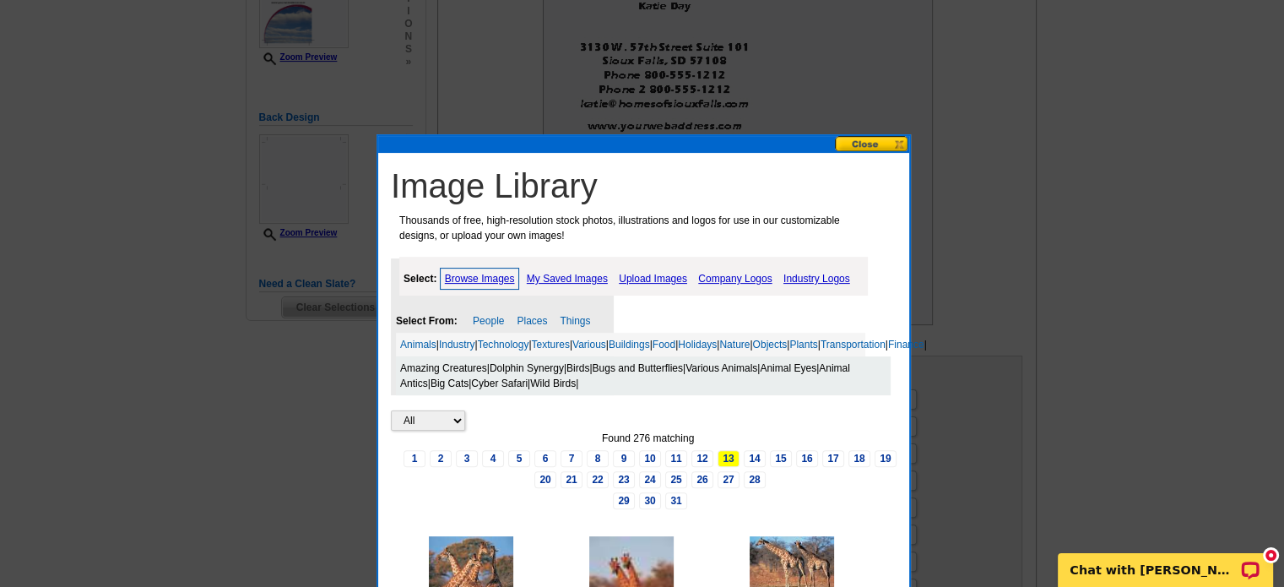
click at [598, 276] on link "My Saved Images" at bounding box center [567, 278] width 89 height 20
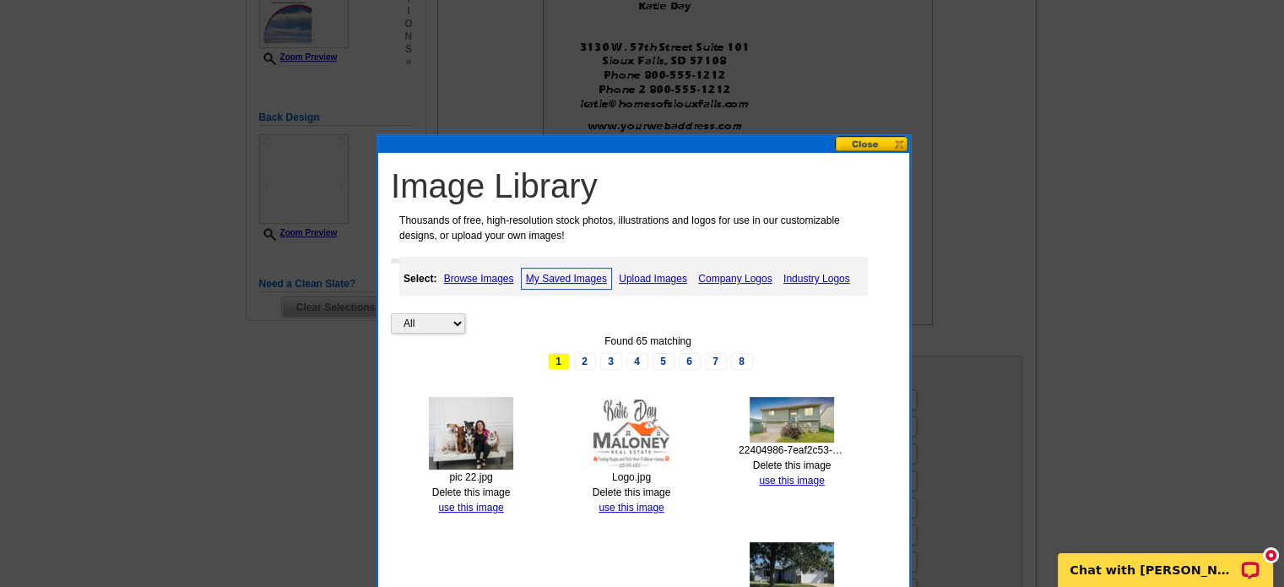
scroll to position [440, 0]
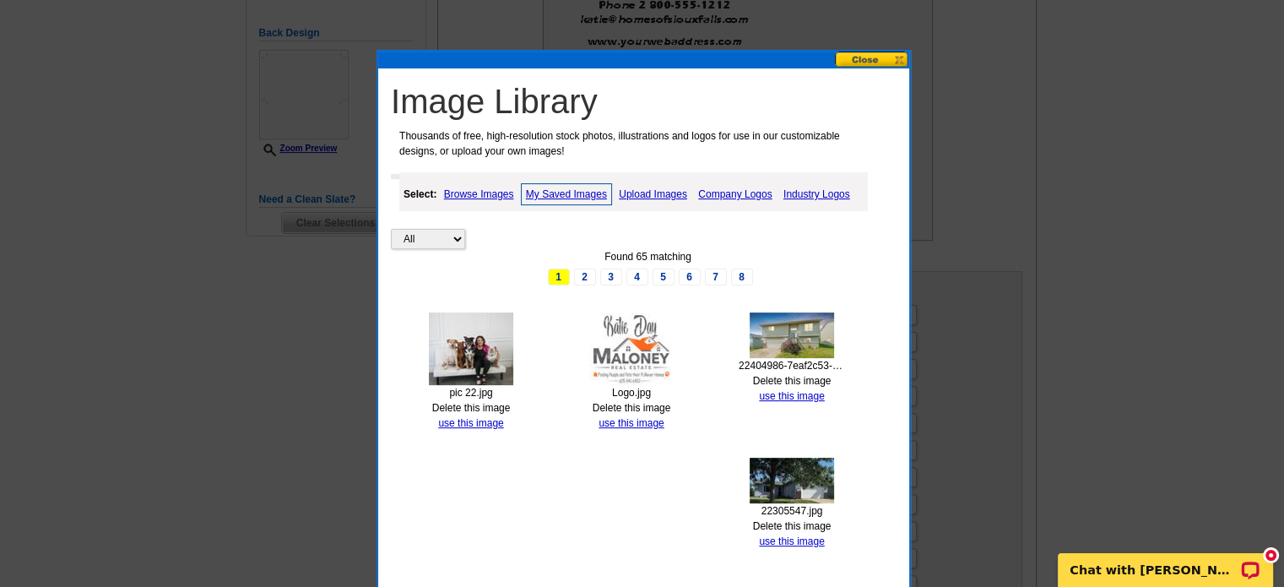
click at [496, 360] on img at bounding box center [471, 348] width 84 height 73
click at [454, 423] on link "use this image" at bounding box center [470, 423] width 65 height 12
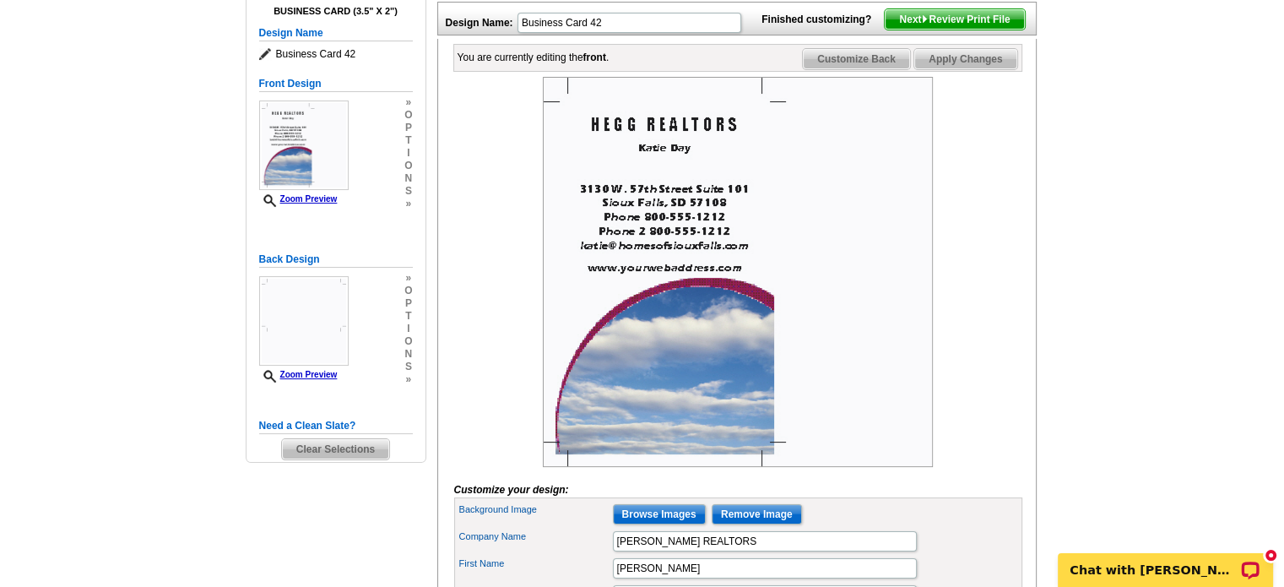
scroll to position [169, 0]
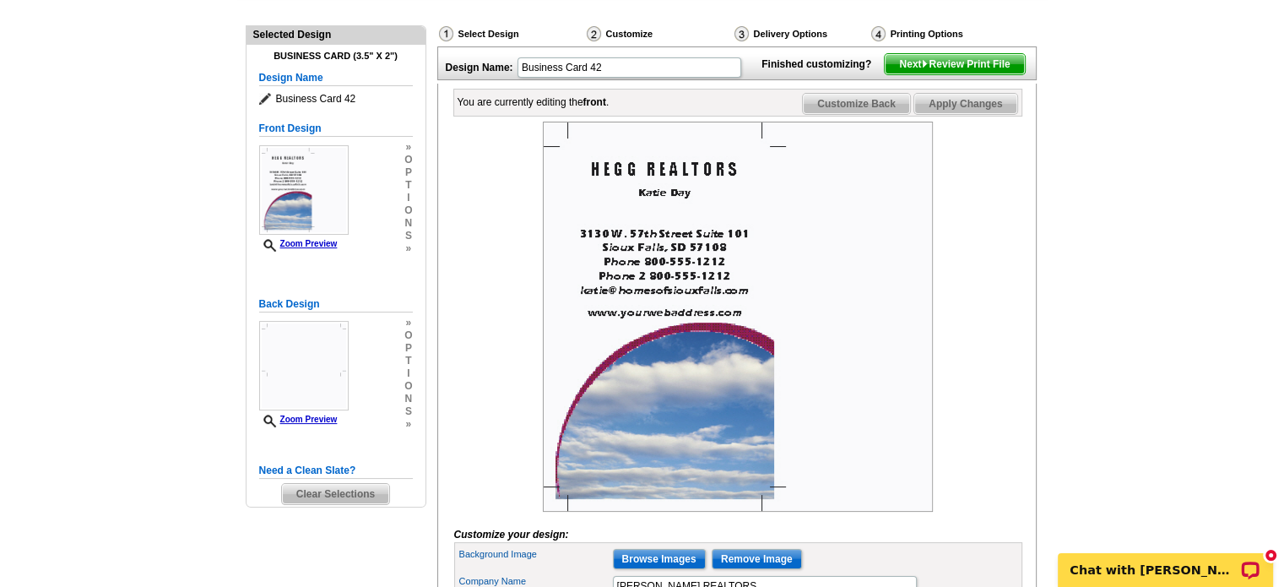
click at [996, 114] on span "Apply Changes" at bounding box center [965, 104] width 102 height 20
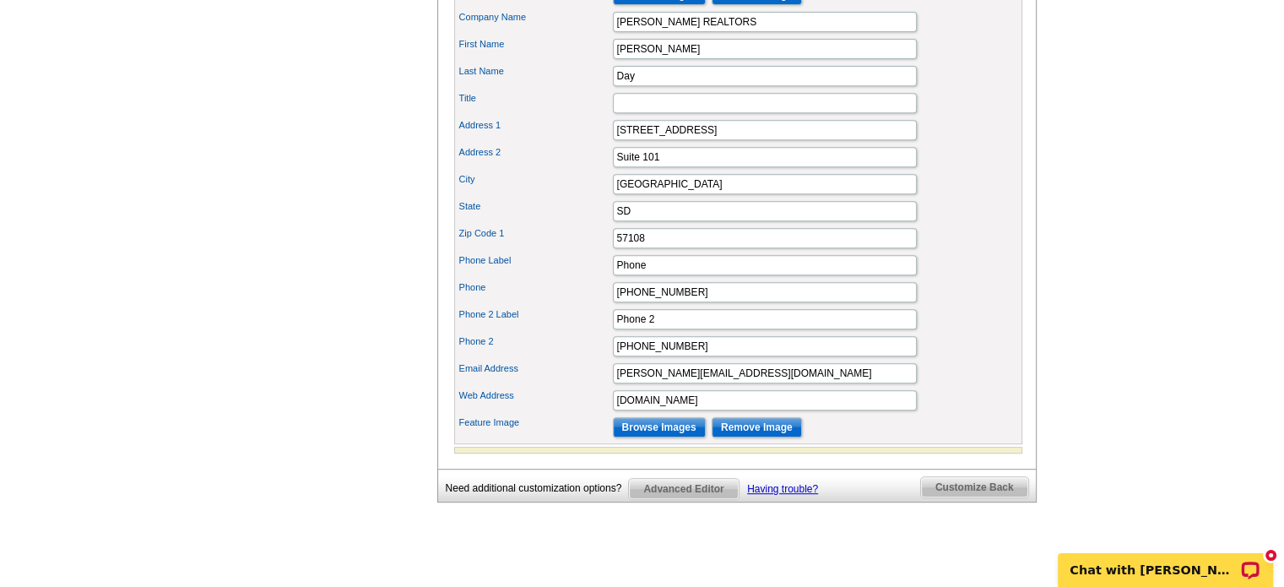
scroll to position [760, 0]
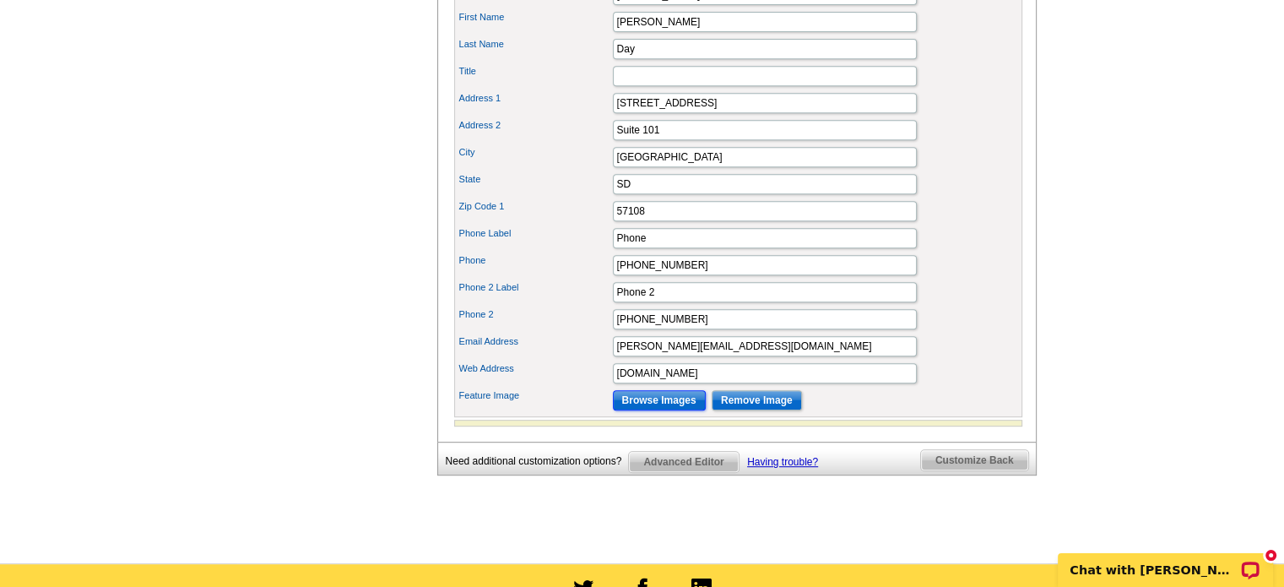
click at [693, 410] on input "Browse Images" at bounding box center [659, 400] width 93 height 20
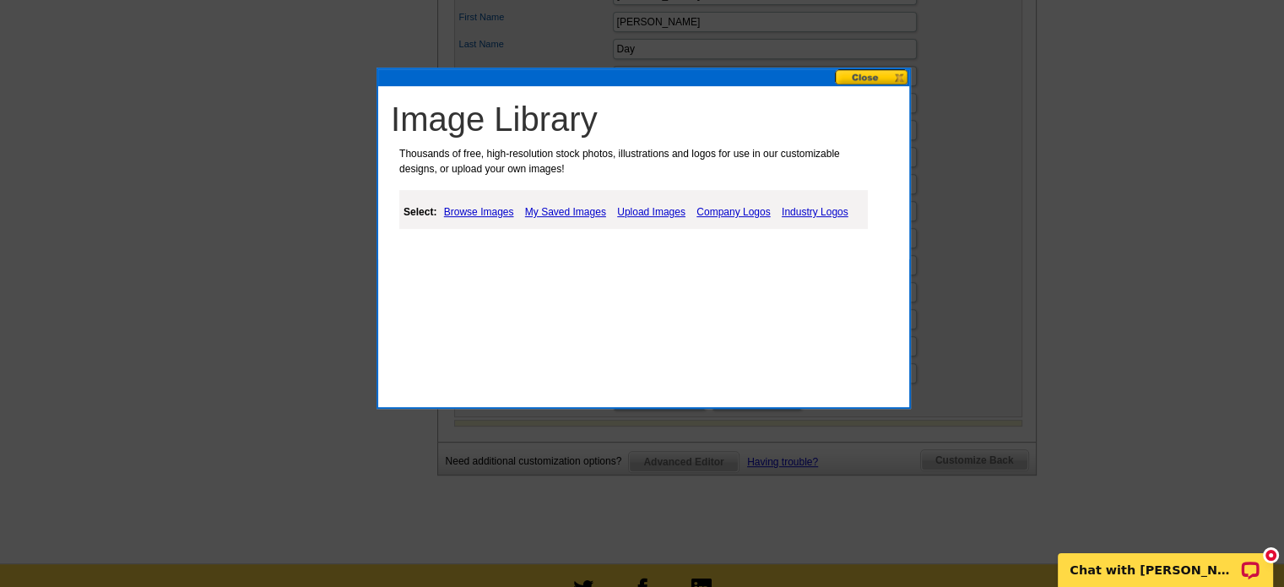
click at [540, 214] on link "My Saved Images" at bounding box center [565, 212] width 89 height 20
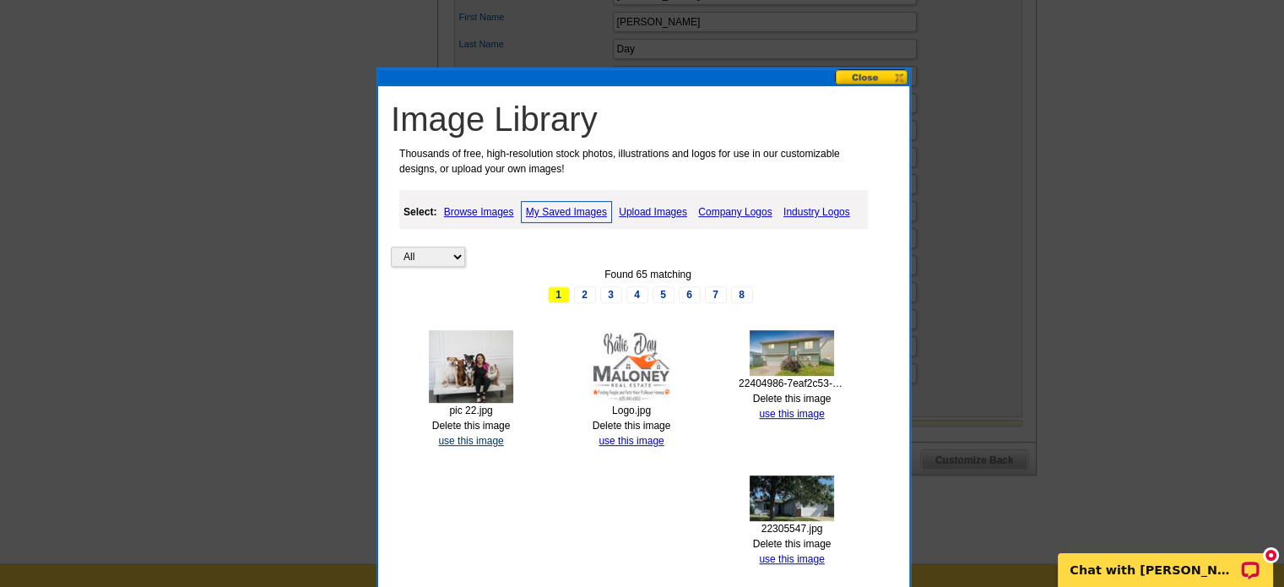
click at [492, 441] on link "use this image" at bounding box center [470, 441] width 65 height 12
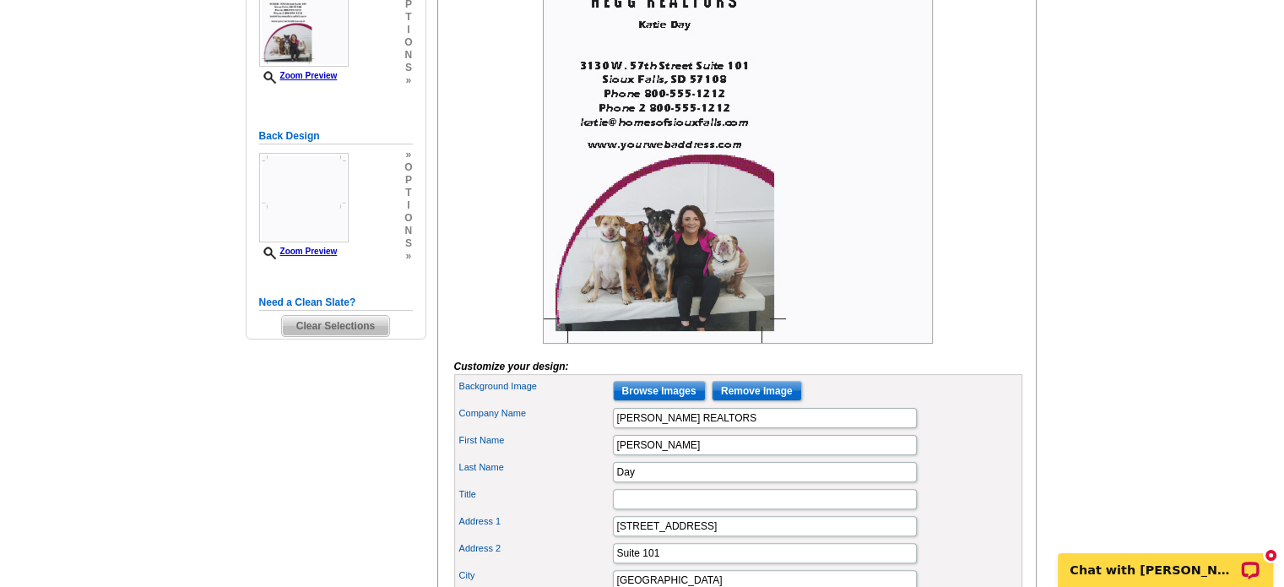
scroll to position [338, 0]
drag, startPoint x: 729, startPoint y: 447, endPoint x: 449, endPoint y: 441, distance: 280.3
click at [449, 441] on div "You are currently editing the front . Customize Front Customize Back Apply Chan…" at bounding box center [736, 389] width 599 height 949
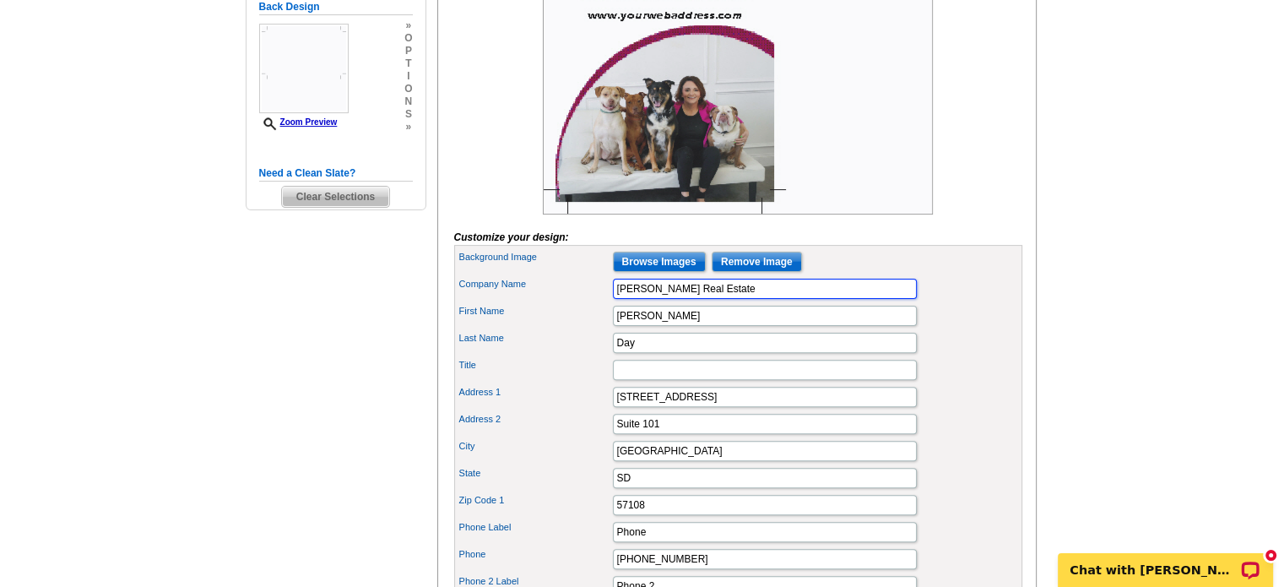
scroll to position [506, 0]
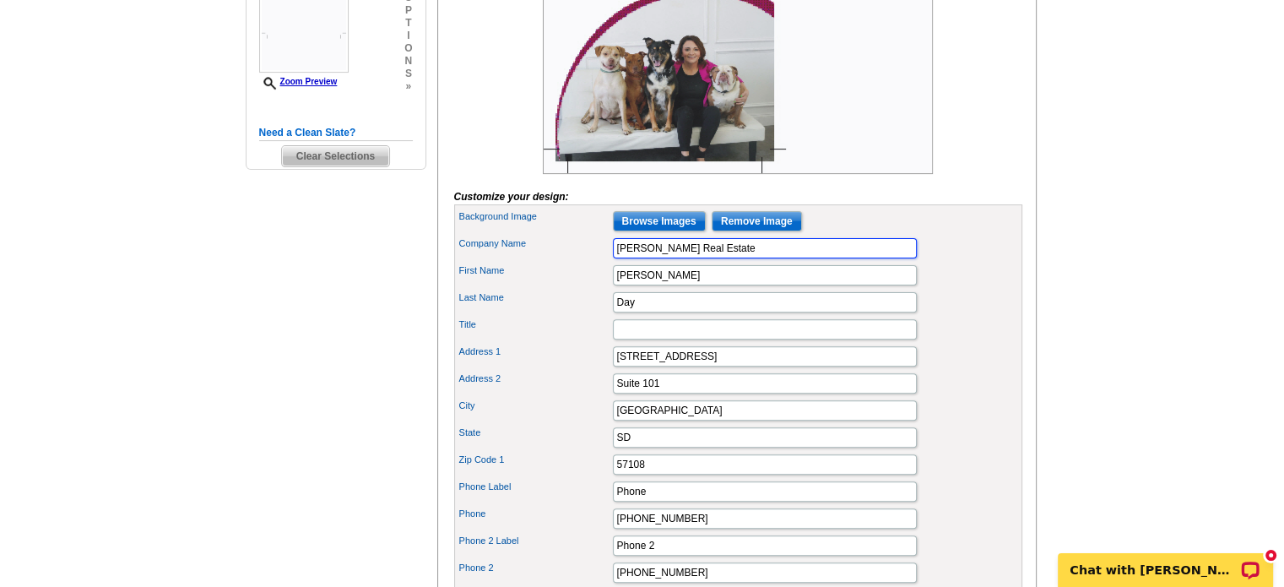
type input "Maloney Real Estate"
click at [713, 366] on input "3130 W. 57th Street" at bounding box center [765, 356] width 304 height 20
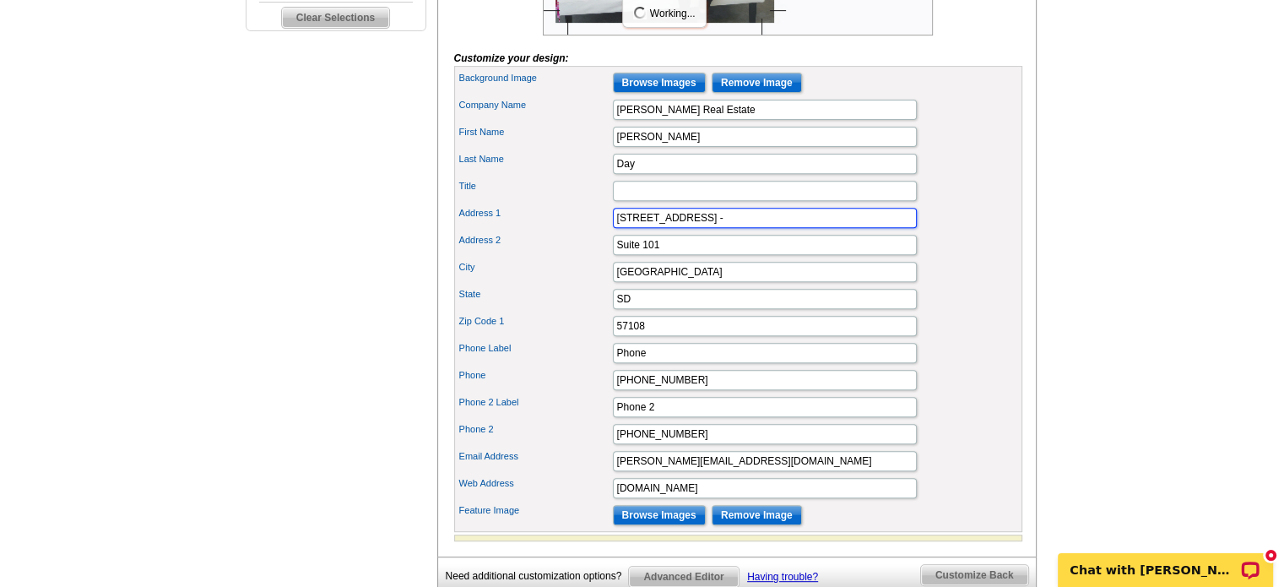
scroll to position [675, 0]
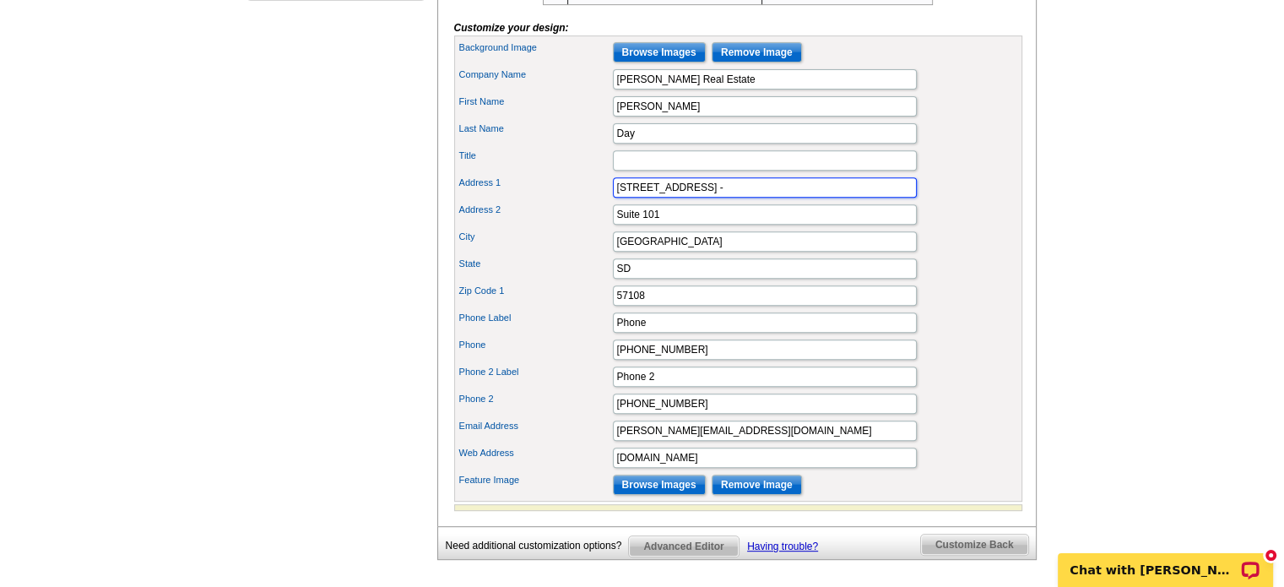
type input "3130 W. 57th St -"
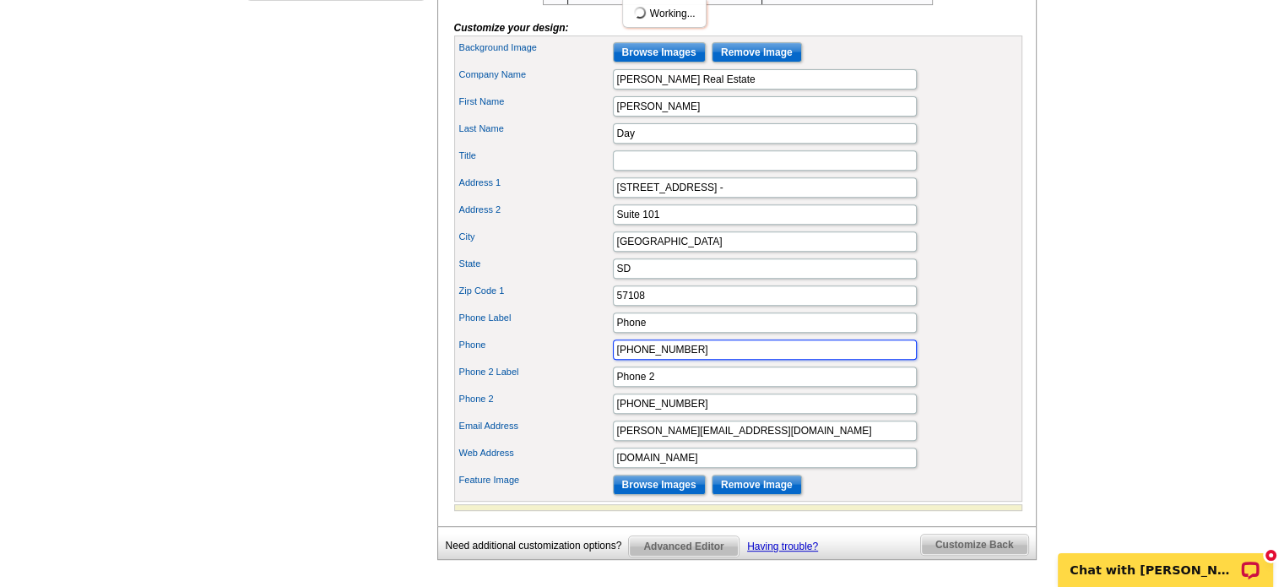
drag, startPoint x: 690, startPoint y: 369, endPoint x: 547, endPoint y: 366, distance: 142.7
click at [547, 363] on div "Phone 800-555-1212" at bounding box center [738, 349] width 561 height 27
drag, startPoint x: 661, startPoint y: 348, endPoint x: 479, endPoint y: 323, distance: 183.1
click at [479, 323] on div "Background Image Browse Images Remove Image Company Name Maloney Real Estate Fi…" at bounding box center [738, 268] width 568 height 466
type input "Cell"
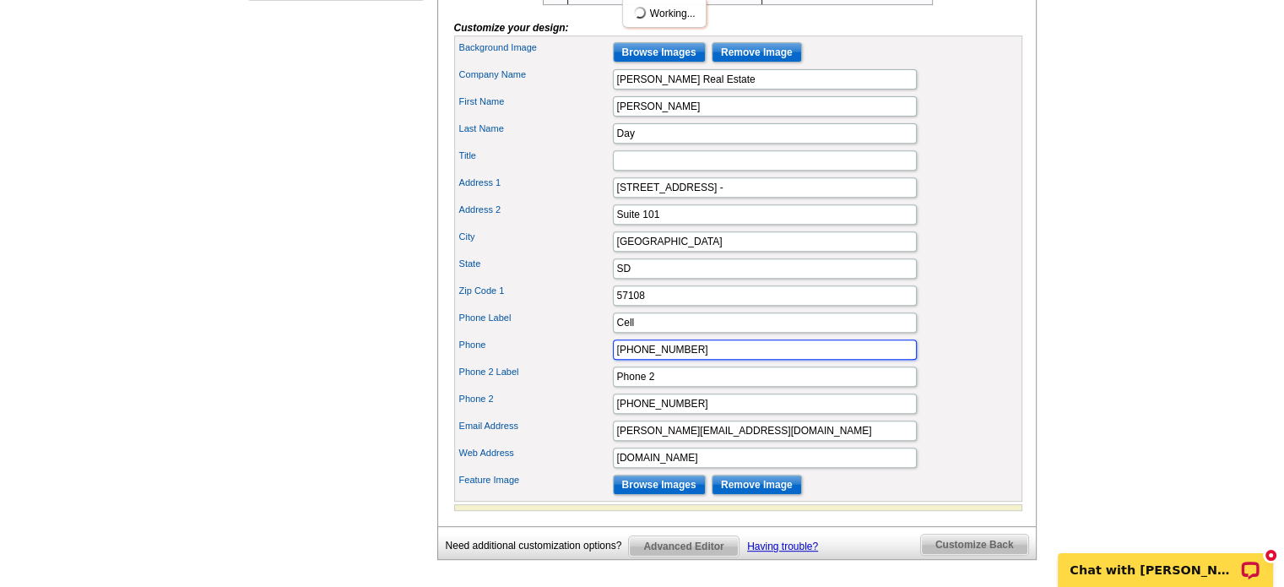
drag, startPoint x: 720, startPoint y: 366, endPoint x: 355, endPoint y: 377, distance: 365.7
click at [355, 377] on div "Need Help? call 800-260-5887, chat with support, or have our designers make som…" at bounding box center [642, 47] width 810 height 1170
type input "605-941-6903"
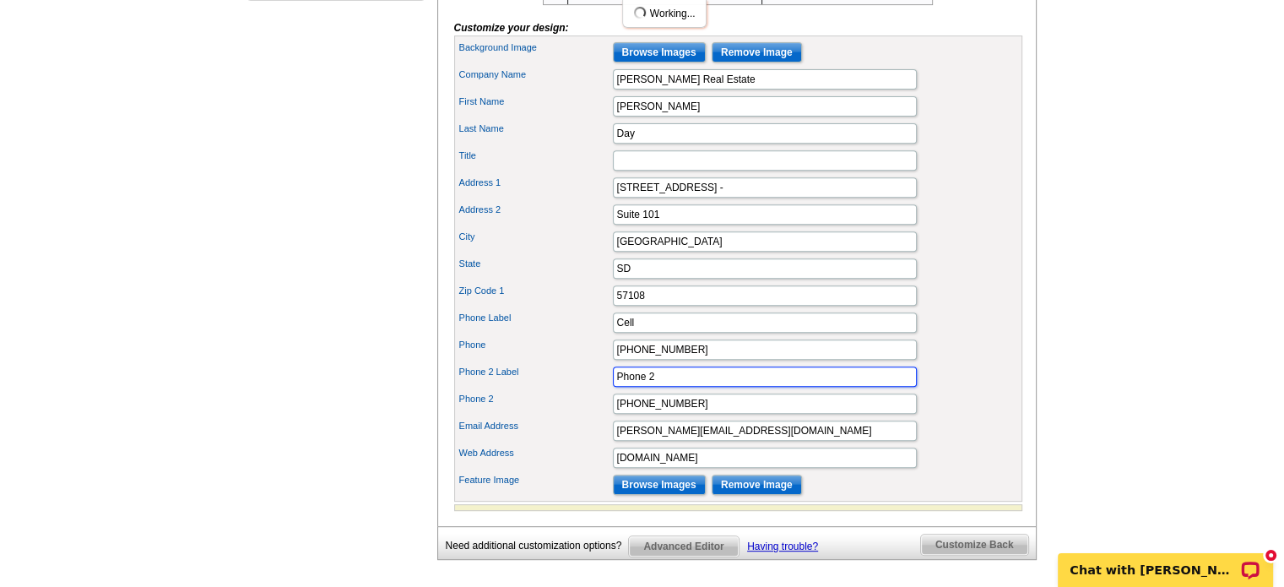
drag, startPoint x: 666, startPoint y: 402, endPoint x: 505, endPoint y: 371, distance: 164.1
click at [505, 371] on div "Background Image Browse Images Remove Image Company Name Maloney Real Estate Fi…" at bounding box center [738, 268] width 568 height 466
drag, startPoint x: 704, startPoint y: 423, endPoint x: 509, endPoint y: 420, distance: 195.0
click at [510, 417] on div "Phone 2 800-555-1212" at bounding box center [738, 403] width 561 height 27
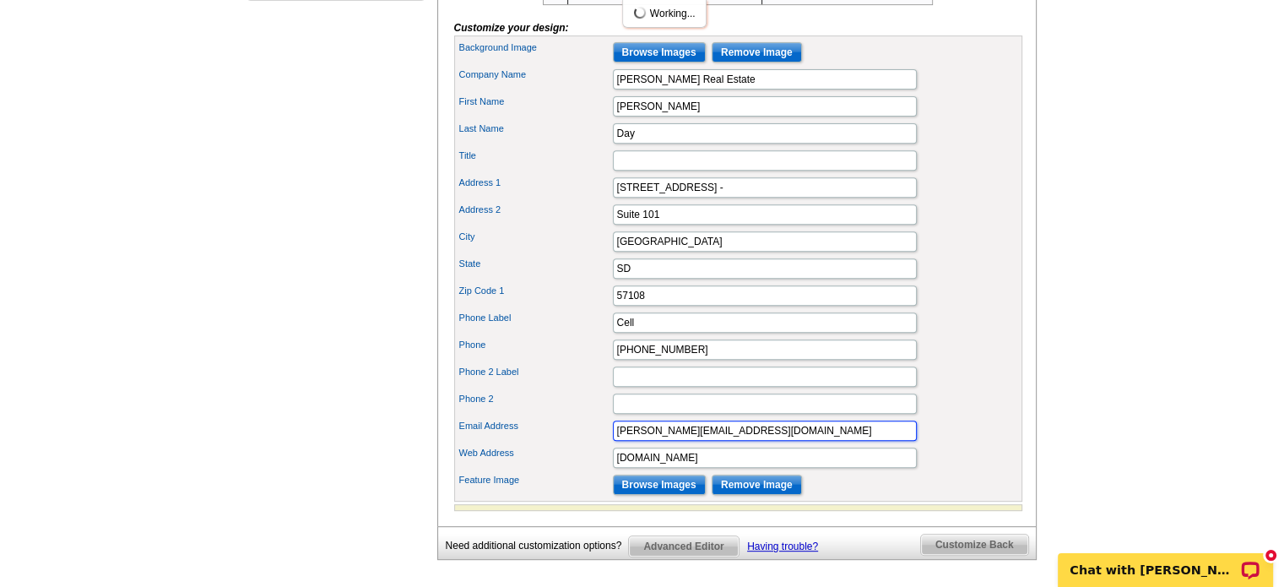
drag, startPoint x: 619, startPoint y: 452, endPoint x: 680, endPoint y: 496, distance: 75.2
click at [619, 441] on input "[PERSON_NAME][EMAIL_ADDRESS][DOMAIN_NAME]" at bounding box center [765, 430] width 304 height 20
click at [655, 441] on input "Katie@homesofsiouxfalls.com" at bounding box center [765, 430] width 304 height 20
click at [695, 441] on input "Katie@Homesofsiouxfalls.com" at bounding box center [765, 430] width 304 height 20
drag, startPoint x: 718, startPoint y: 452, endPoint x: 731, endPoint y: 462, distance: 15.7
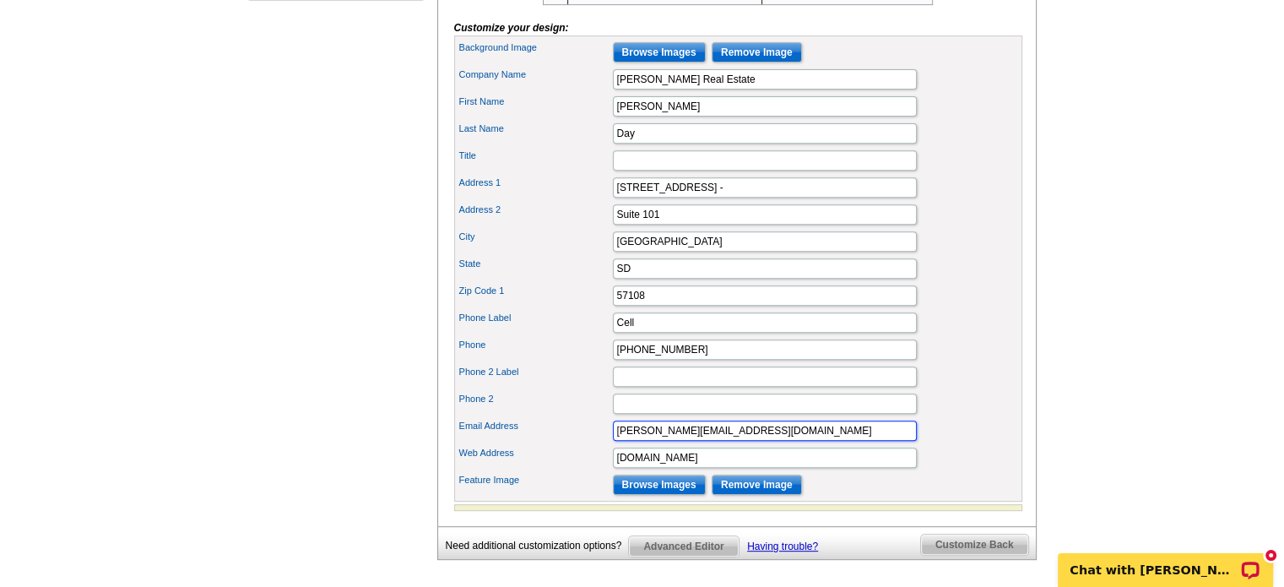
click at [718, 441] on input "Katie@HomesofSiouxfalls.com" at bounding box center [765, 430] width 304 height 20
type input "Katie@HomesofSiouxFalls.com"
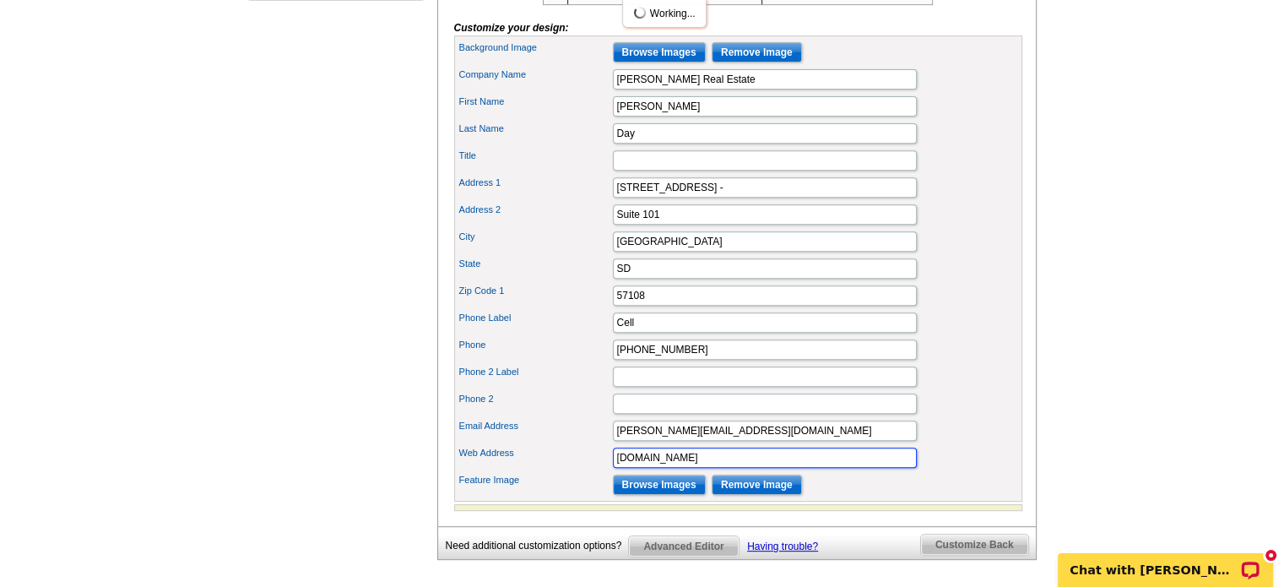
drag, startPoint x: 756, startPoint y: 479, endPoint x: 432, endPoint y: 495, distance: 324.5
click at [433, 495] on div "Select Design Customize Delivery Options Printing Options You have selected a b…" at bounding box center [736, 44] width 606 height 1070
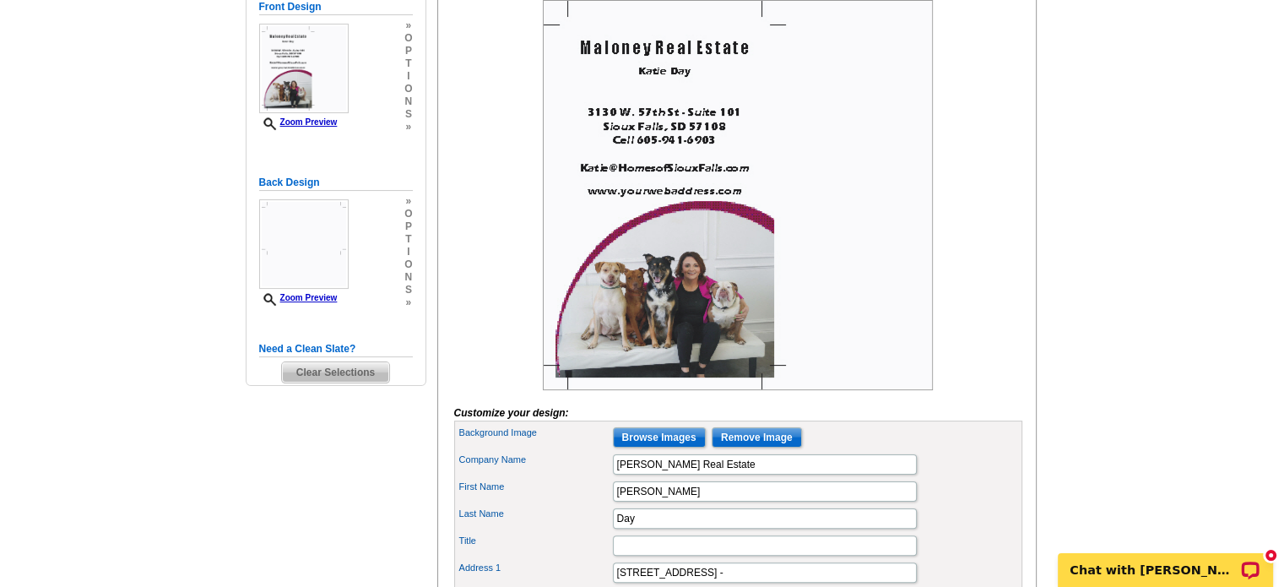
scroll to position [253, 0]
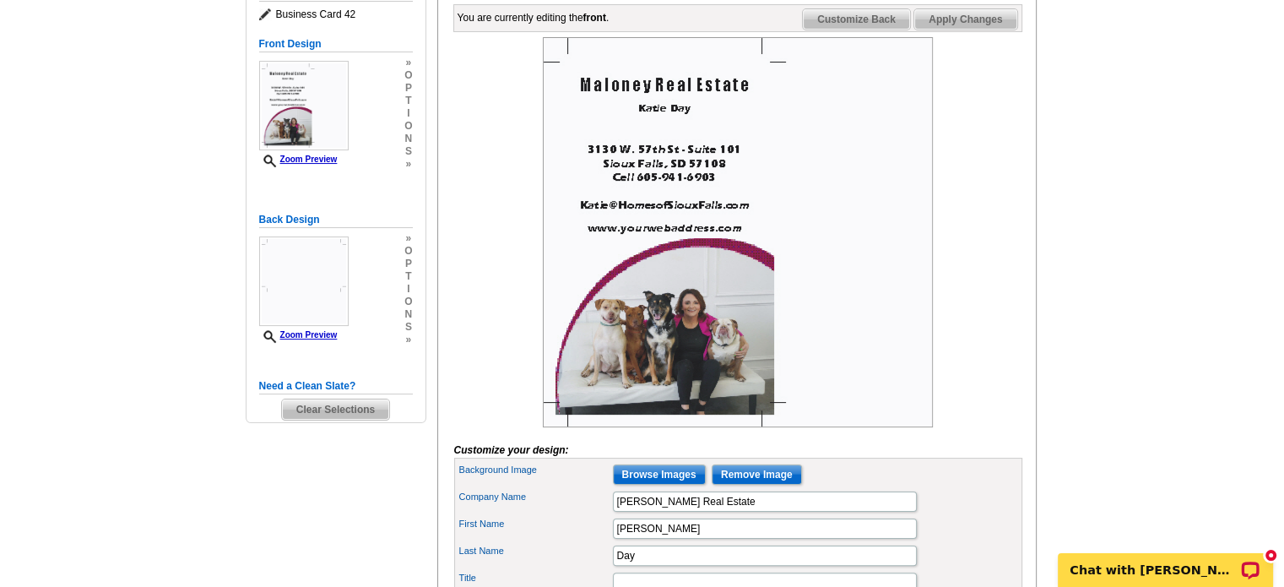
type input "www.HomesofSiouxFalls.com"
click at [964, 30] on span "Apply Changes" at bounding box center [965, 19] width 102 height 20
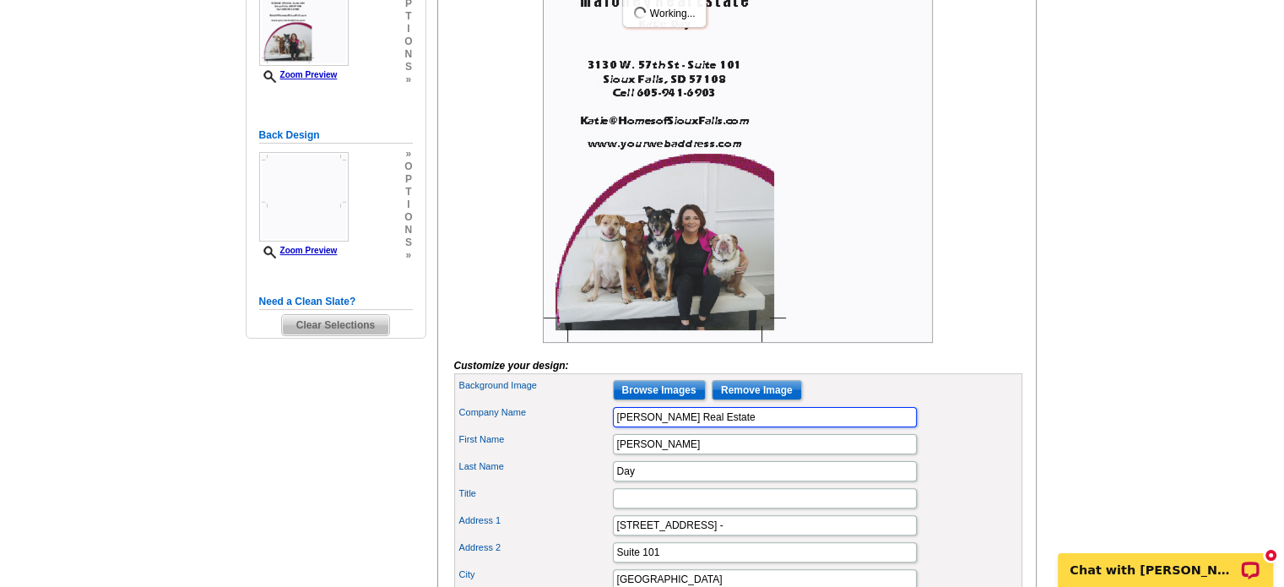
drag, startPoint x: 729, startPoint y: 441, endPoint x: 484, endPoint y: 451, distance: 245.8
click at [485, 431] on div "Company Name Maloney Real Estate" at bounding box center [738, 416] width 561 height 27
type input "[PERSON_NAME]"
drag, startPoint x: 645, startPoint y: 468, endPoint x: 446, endPoint y: 452, distance: 199.8
click at [446, 452] on div "You are currently editing the front . Customize Front Customize Back Apply Chan…" at bounding box center [736, 389] width 599 height 949
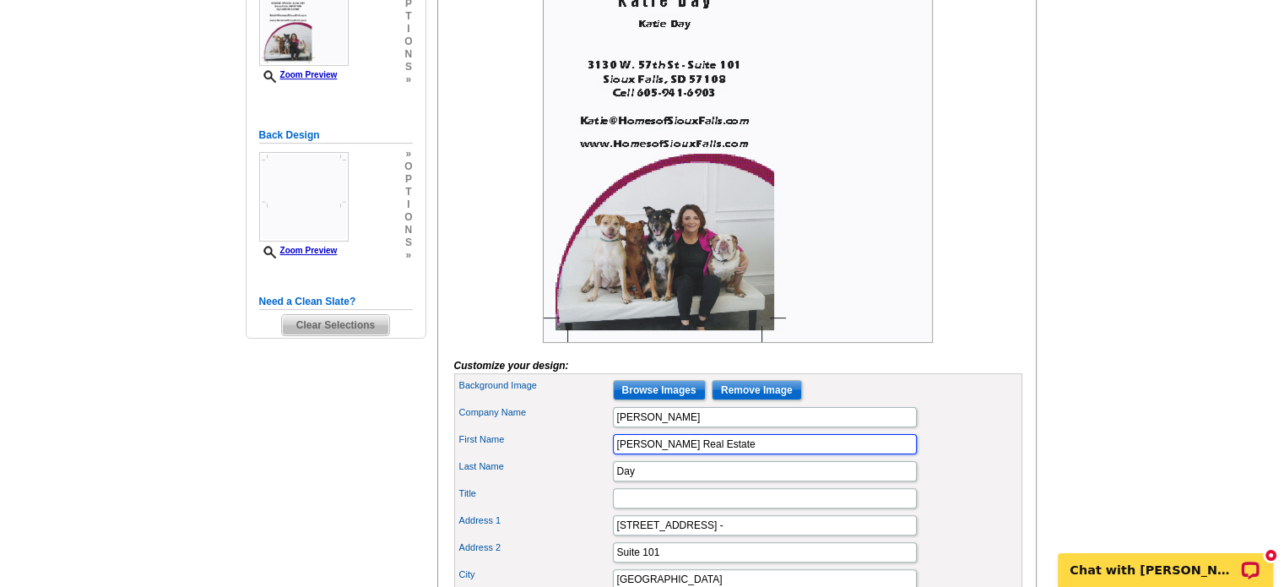
type input "Maloney Real Estate"
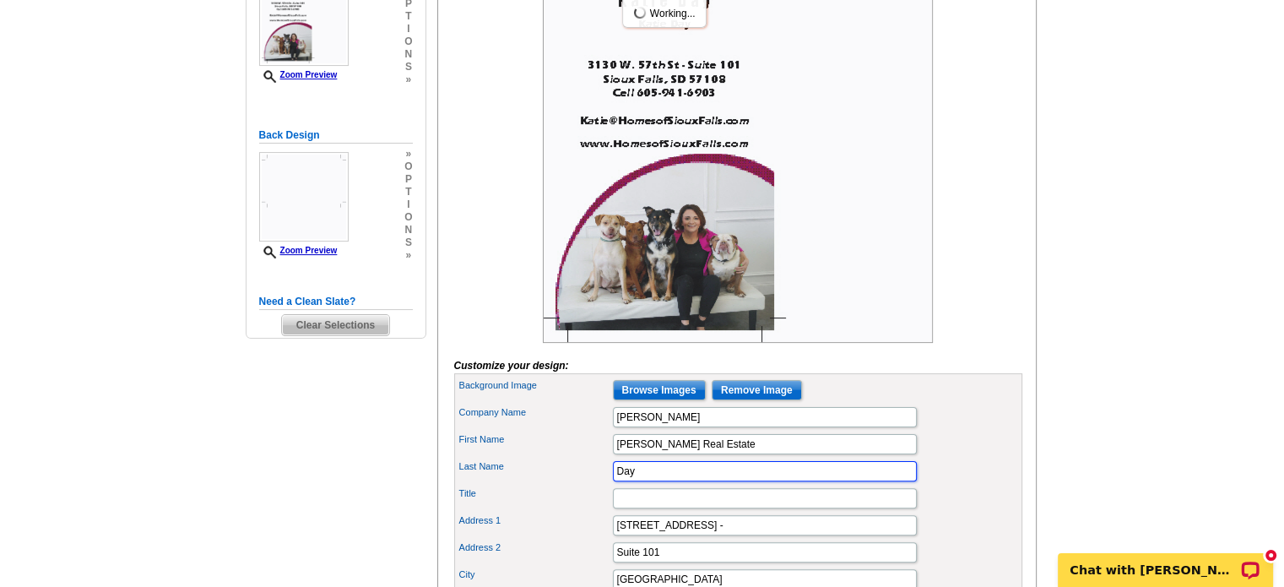
drag, startPoint x: 647, startPoint y: 492, endPoint x: 529, endPoint y: 490, distance: 118.2
click at [529, 485] on div "Last Name Day" at bounding box center [738, 471] width 561 height 27
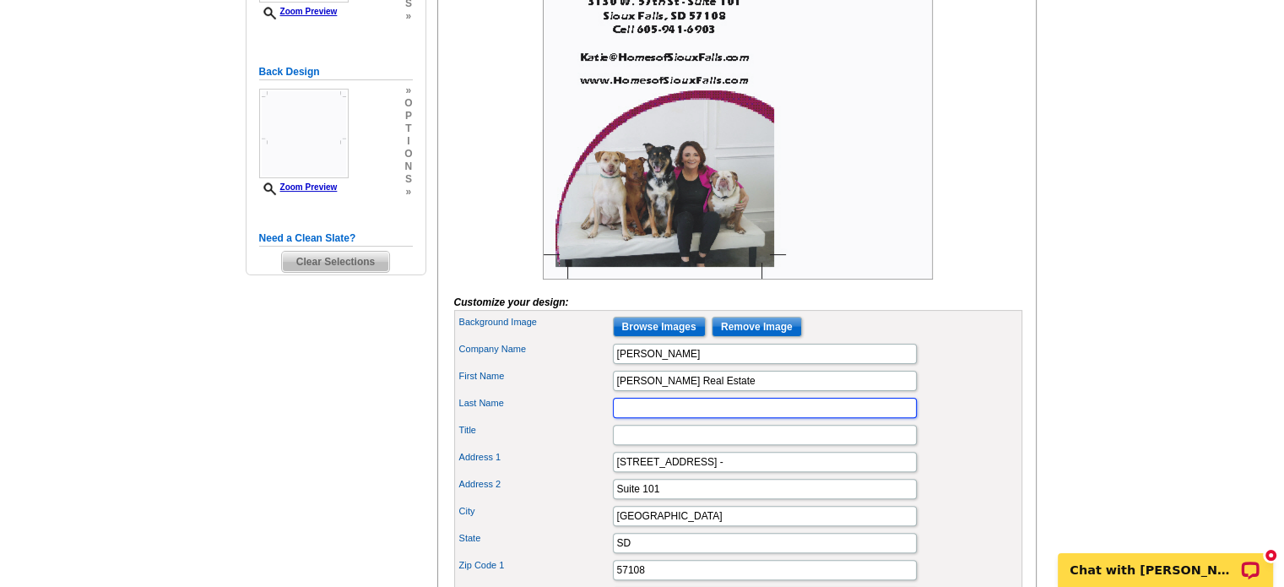
scroll to position [169, 0]
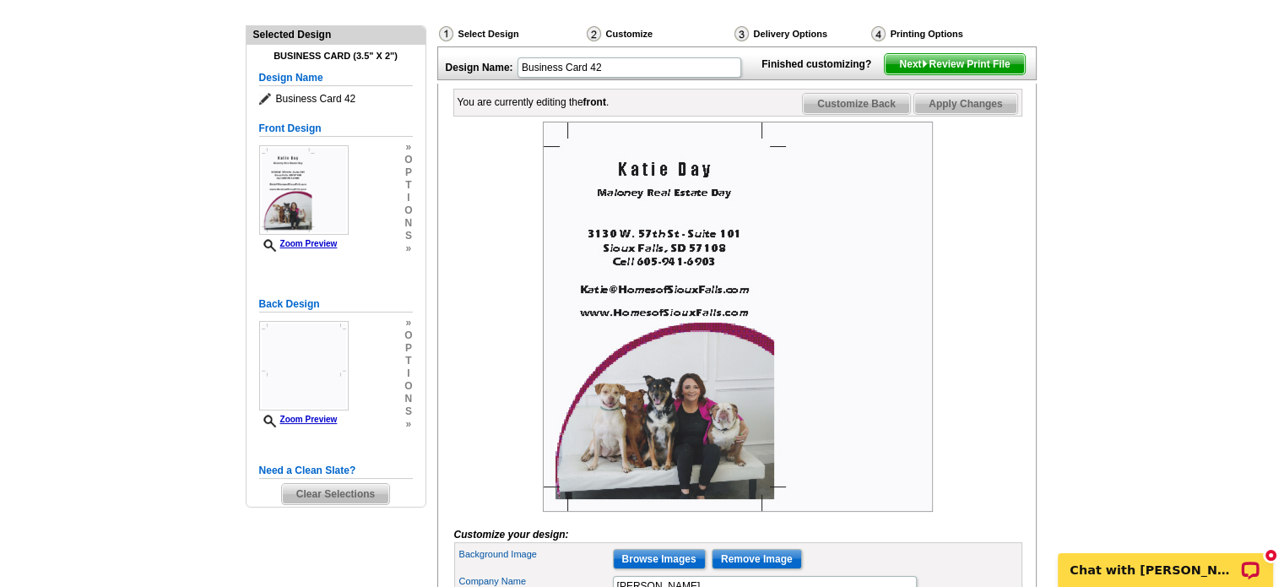
click at [885, 114] on span "Customize Back" at bounding box center [856, 104] width 107 height 20
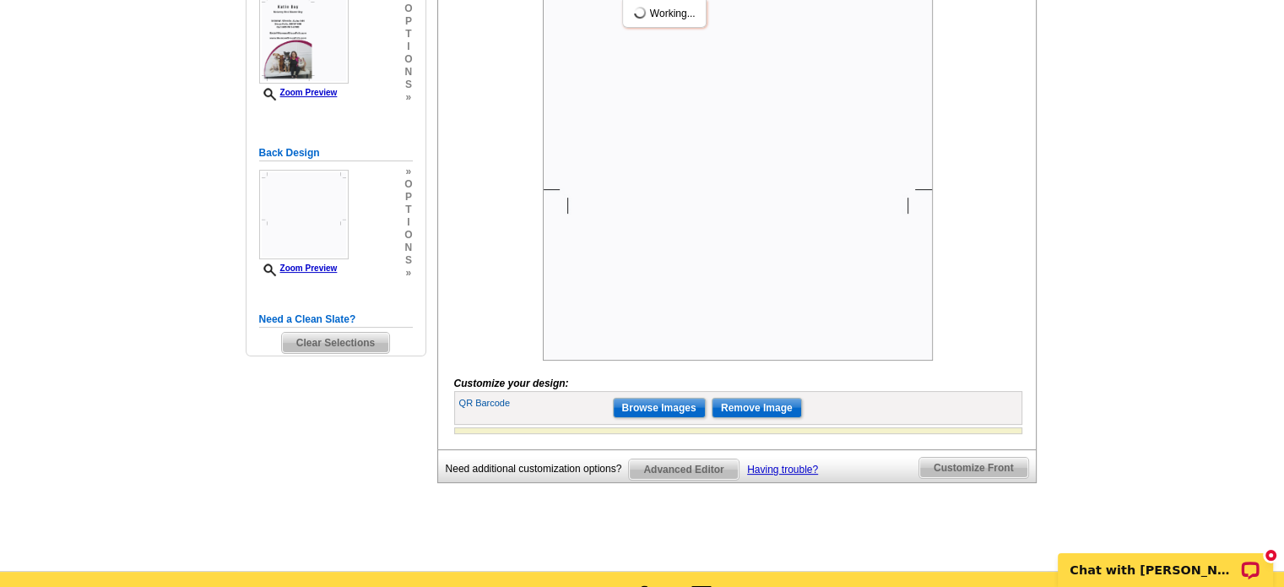
scroll to position [338, 0]
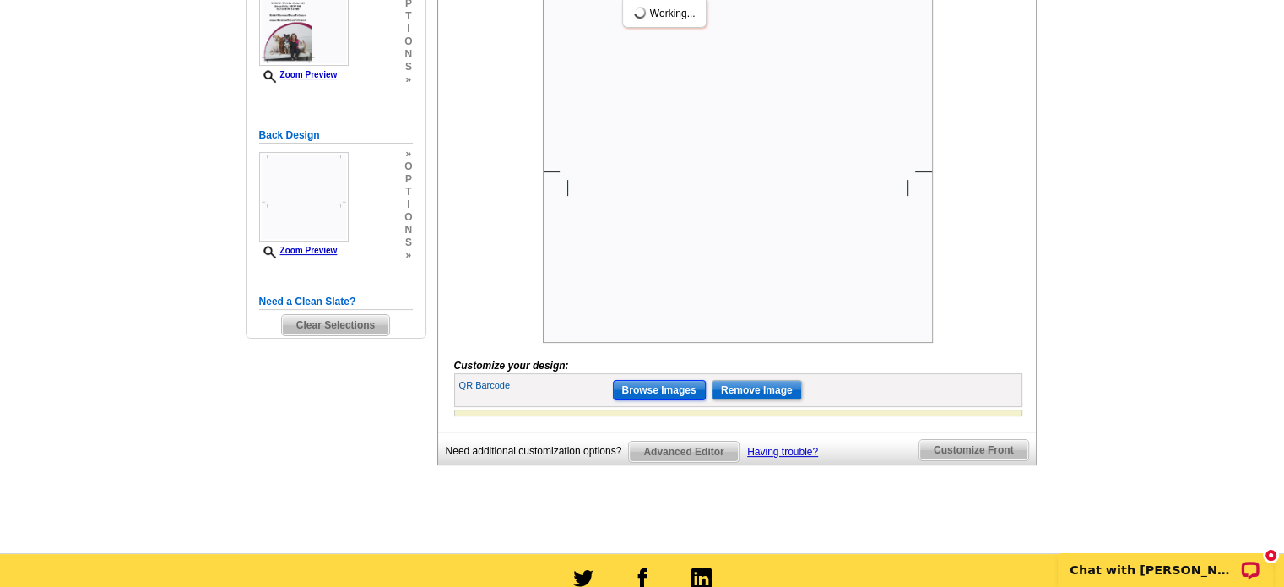
click at [683, 400] on input "Browse Images" at bounding box center [659, 390] width 93 height 20
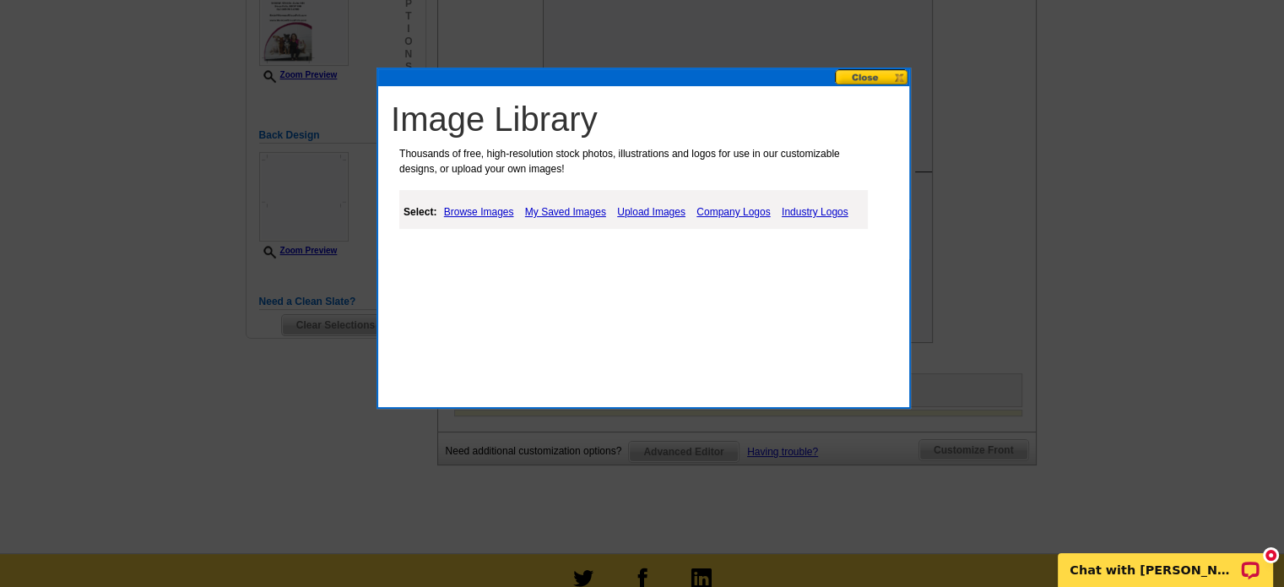
click at [669, 209] on link "Upload Images" at bounding box center [651, 212] width 77 height 20
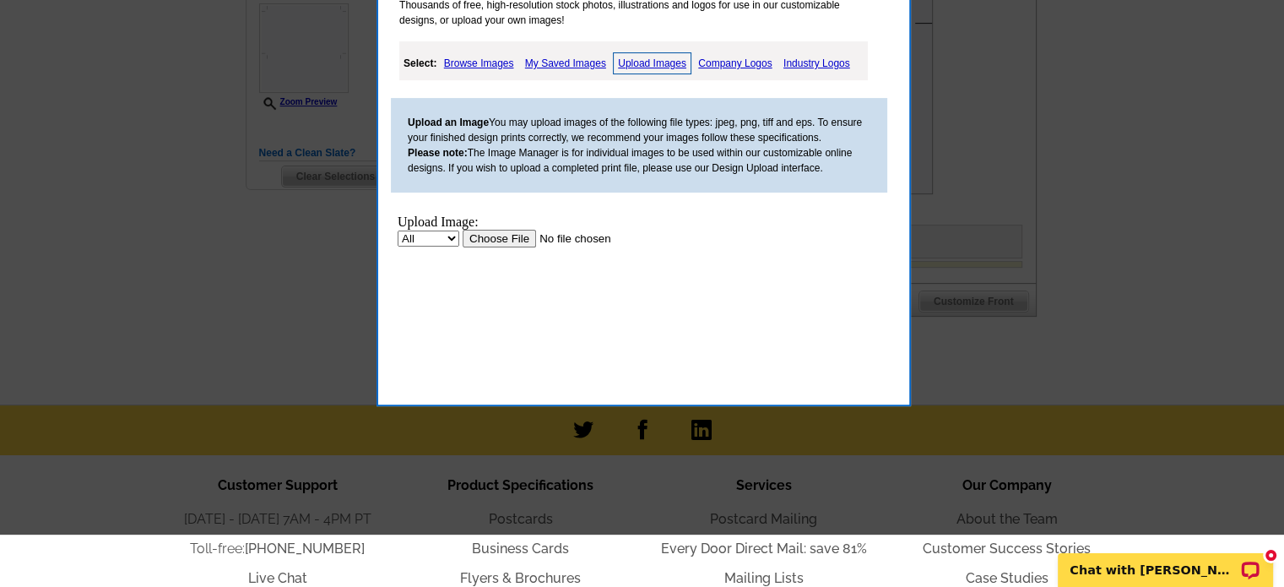
scroll to position [506, 0]
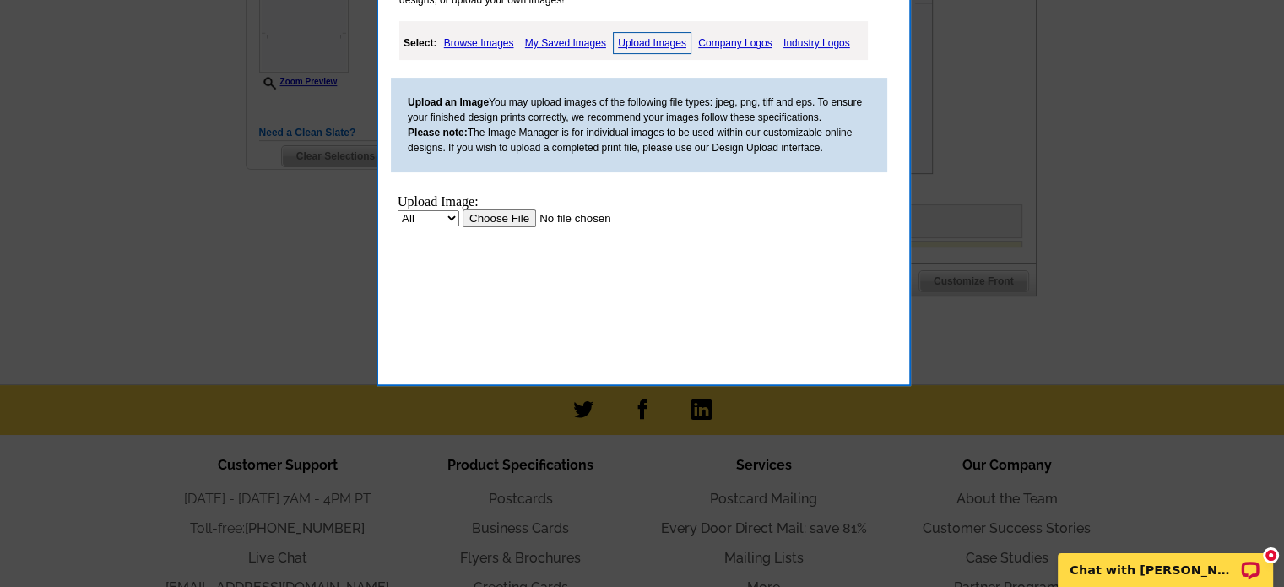
click at [517, 211] on input "file" at bounding box center [570, 218] width 214 height 18
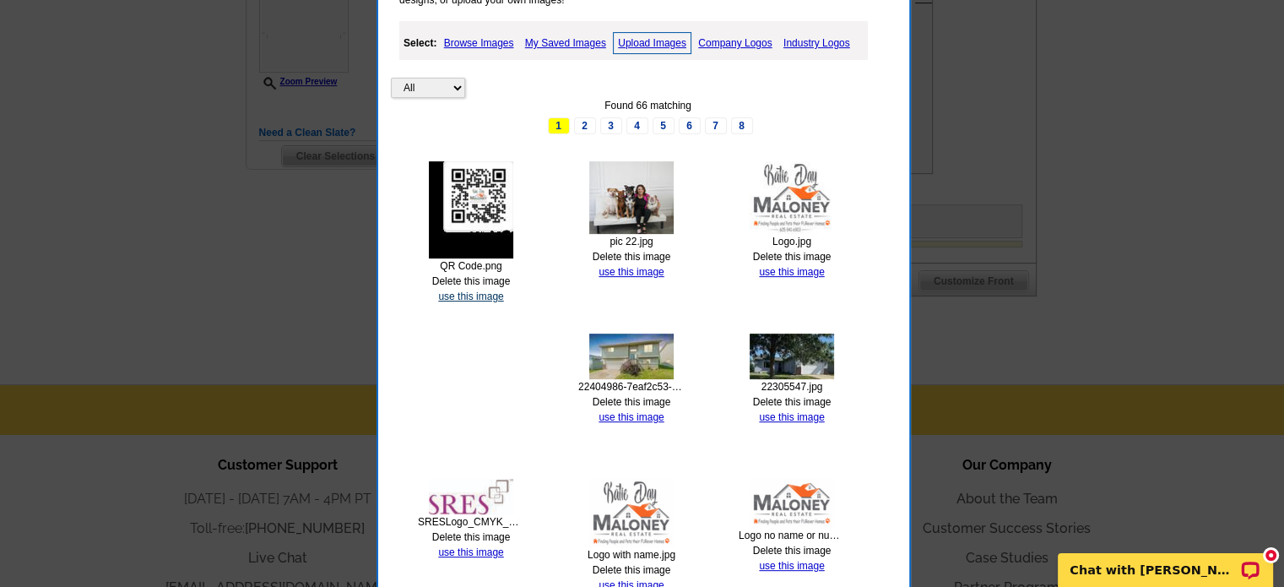
click at [481, 299] on link "use this image" at bounding box center [470, 296] width 65 height 12
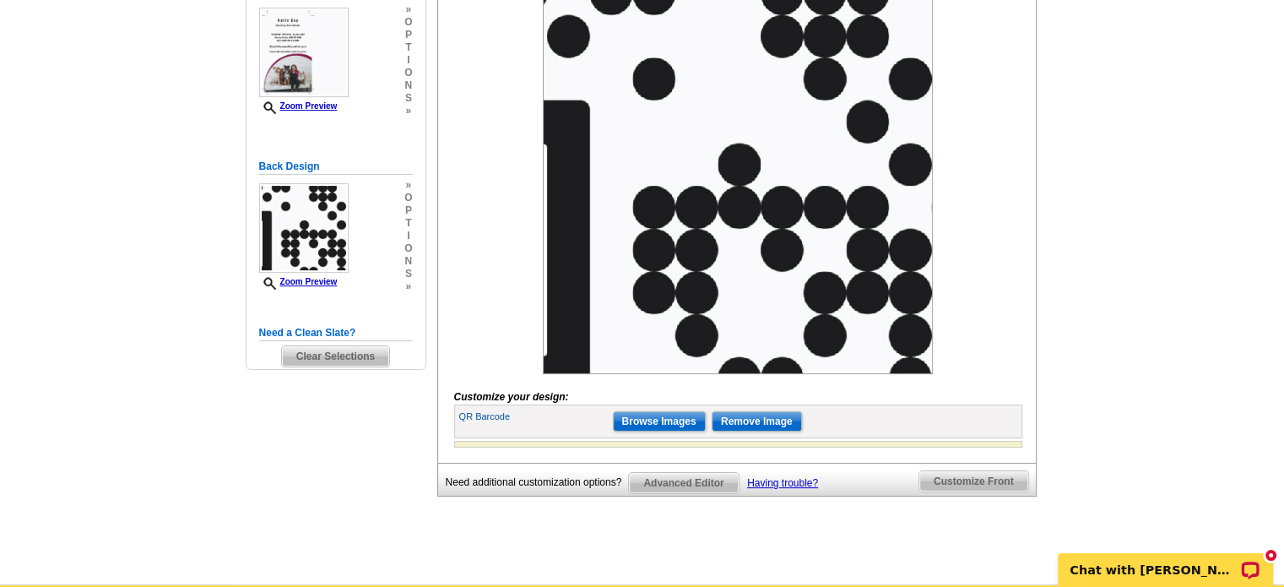
scroll to position [338, 0]
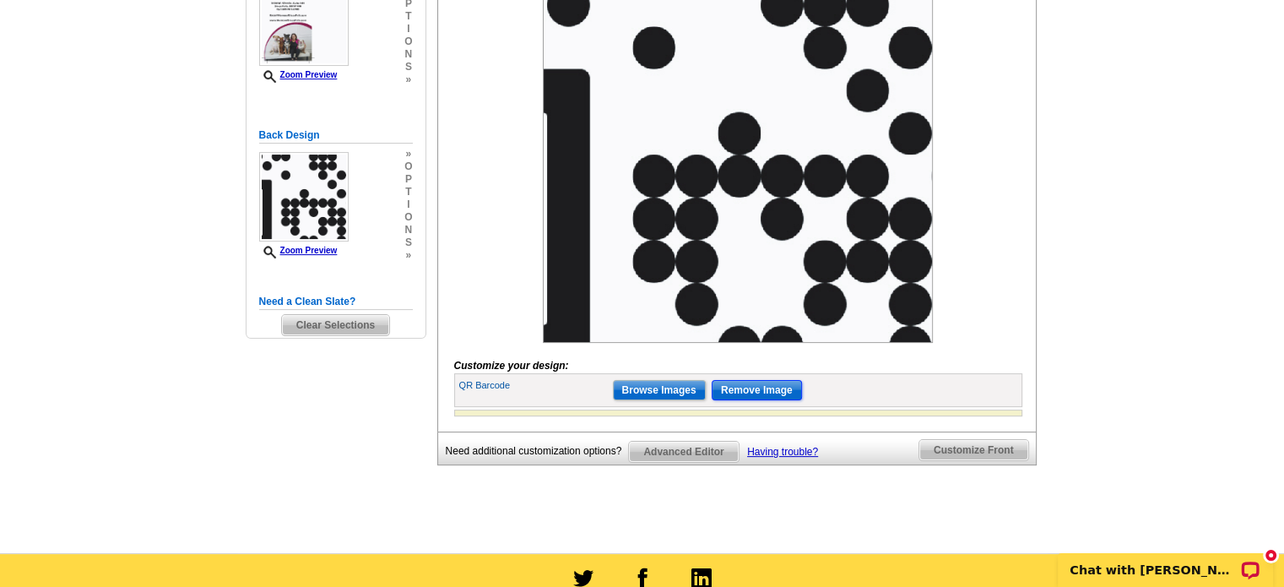
click at [750, 400] on input "Remove Image" at bounding box center [757, 390] width 90 height 20
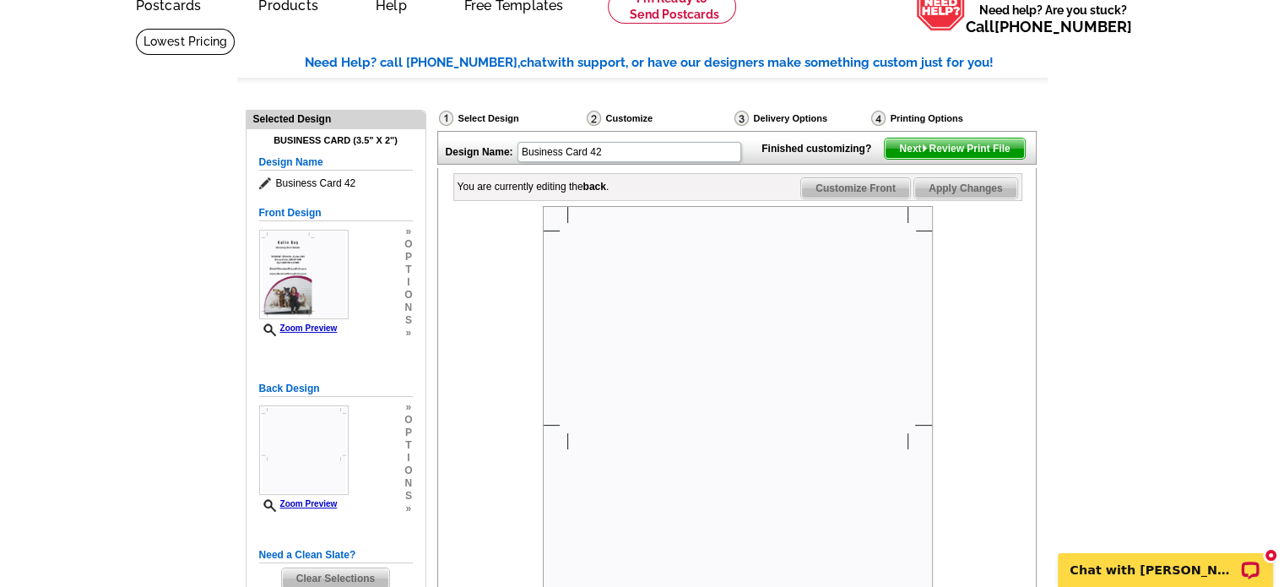
scroll to position [84, 0]
click at [923, 159] on span "Next Review Print File" at bounding box center [954, 148] width 139 height 20
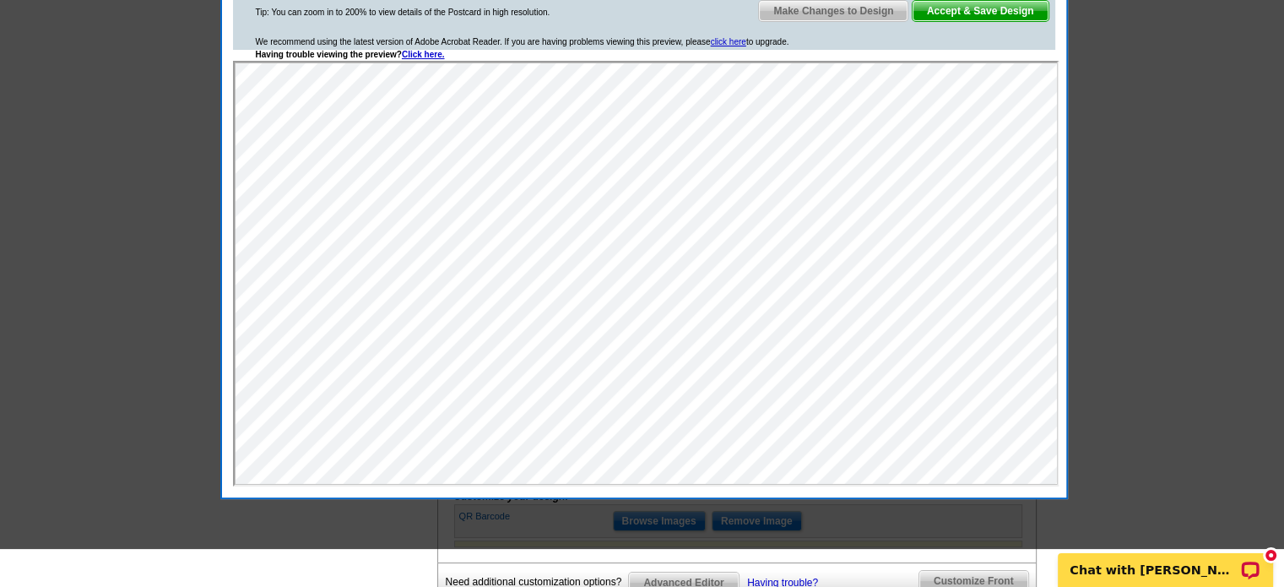
scroll to position [169, 0]
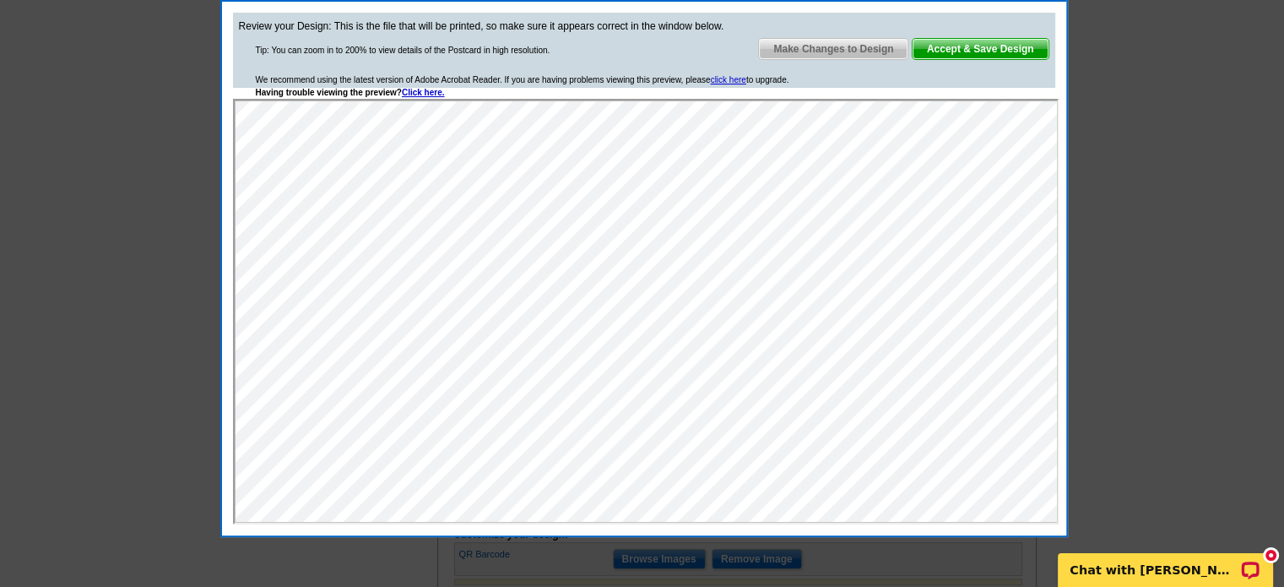
click at [885, 57] on span "Make Changes to Design" at bounding box center [833, 49] width 149 height 20
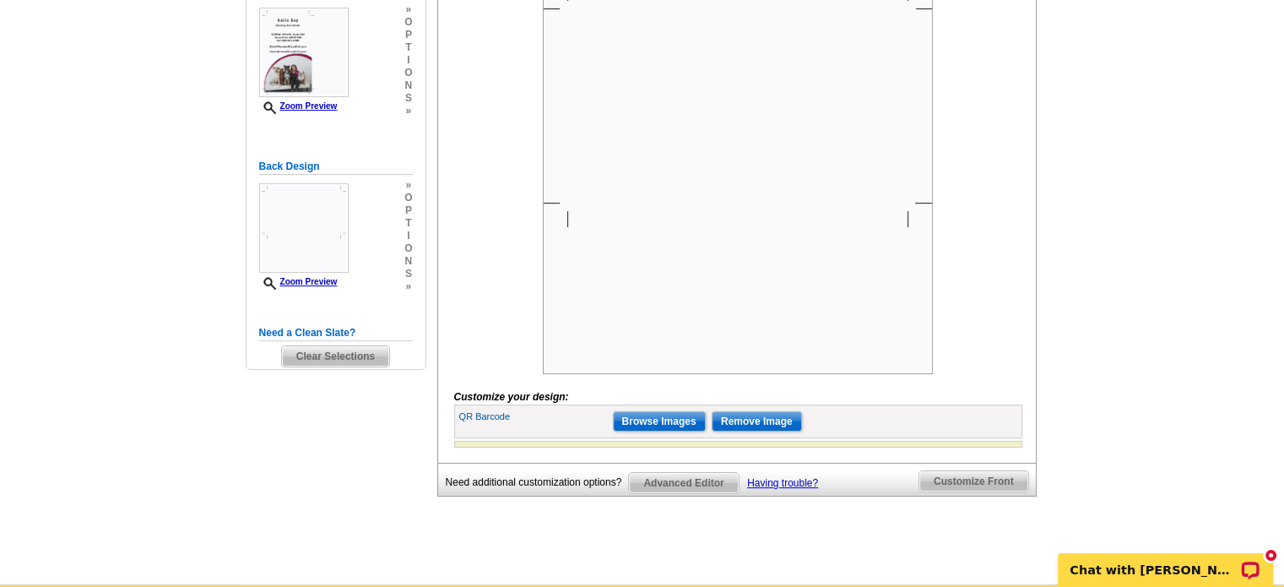
scroll to position [422, 0]
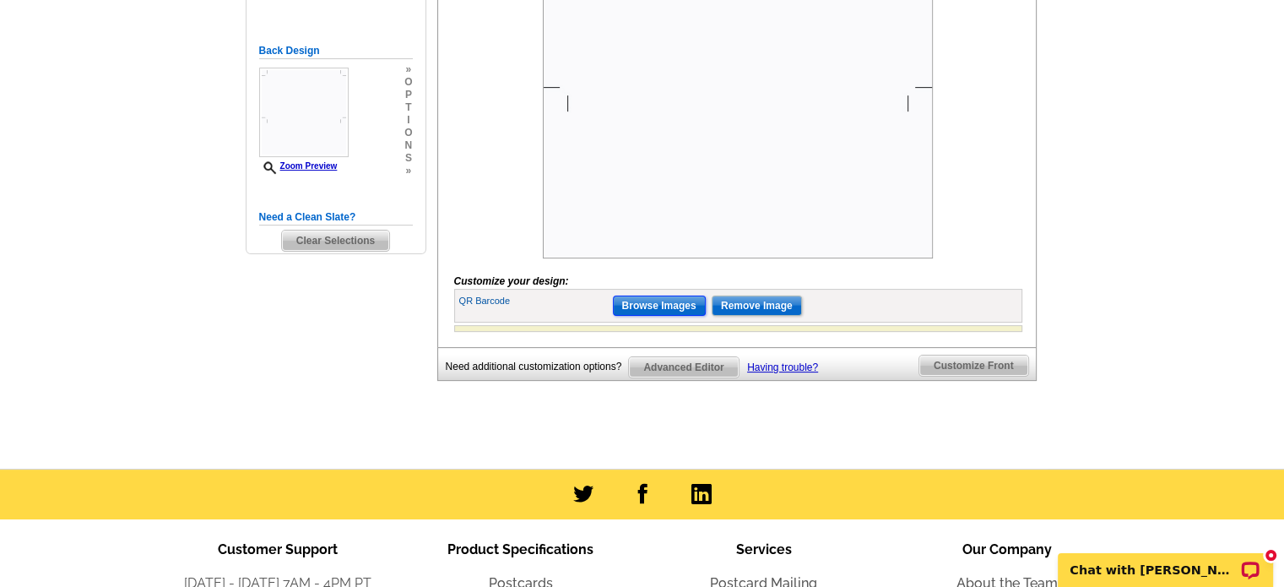
click at [675, 316] on input "Browse Images" at bounding box center [659, 305] width 93 height 20
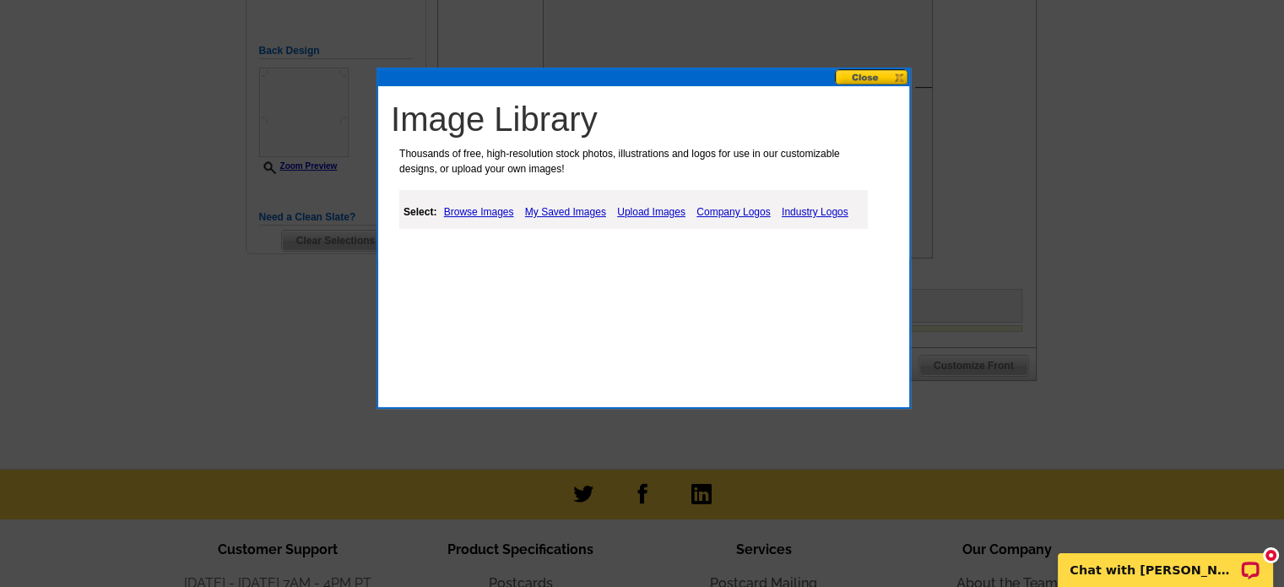
click at [562, 209] on link "My Saved Images" at bounding box center [565, 212] width 89 height 20
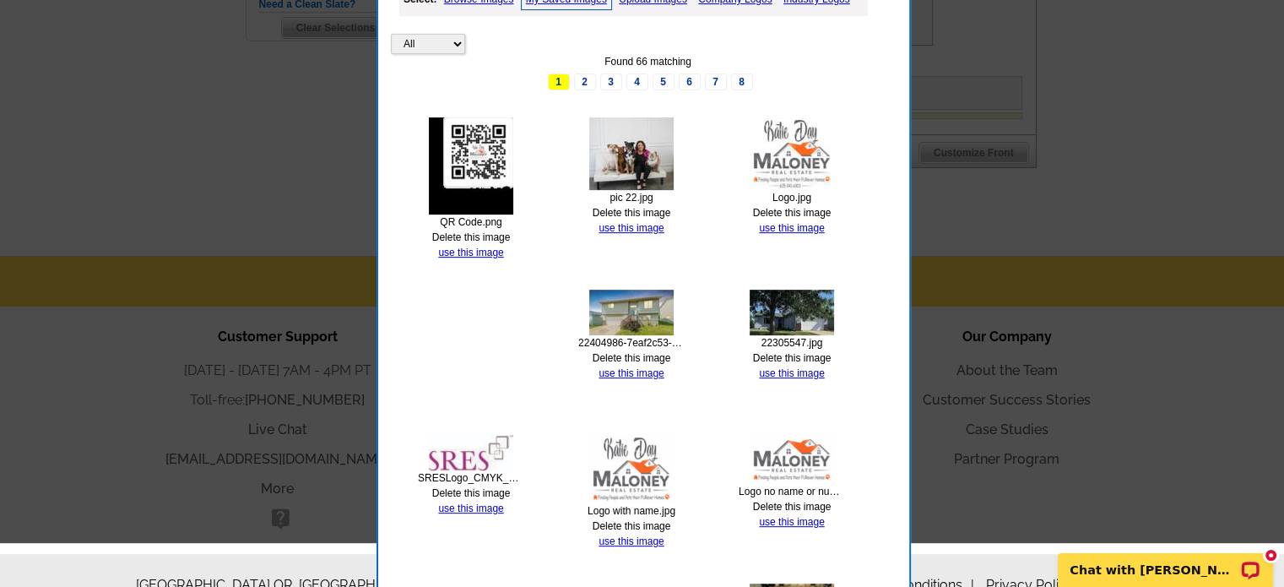
scroll to position [675, 0]
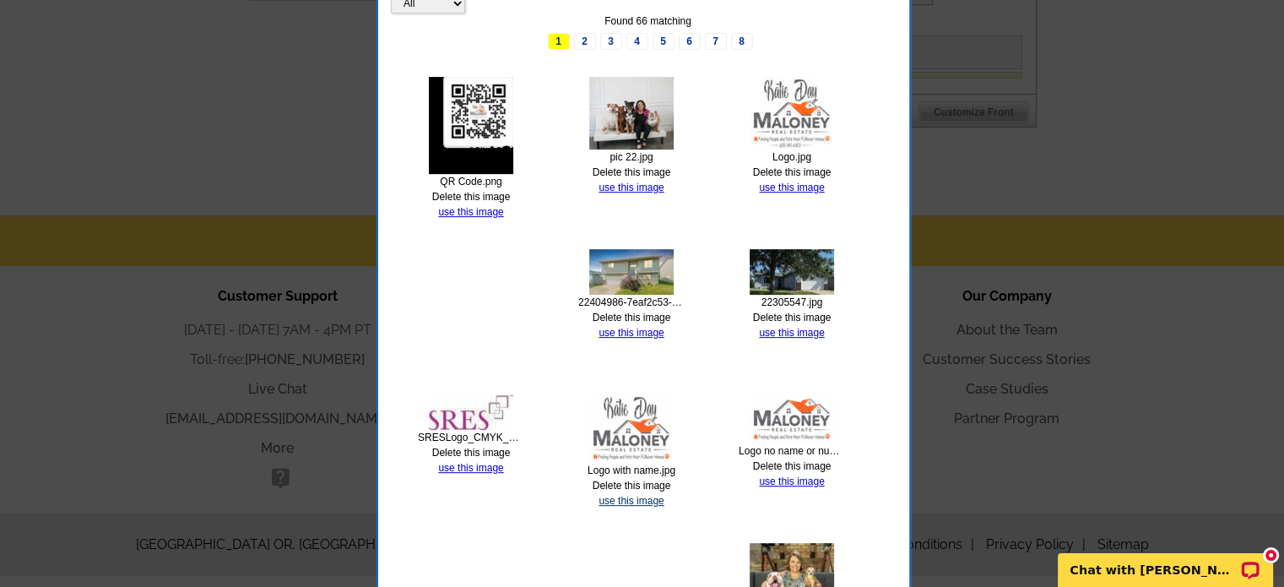
click at [633, 503] on link "use this image" at bounding box center [630, 501] width 65 height 12
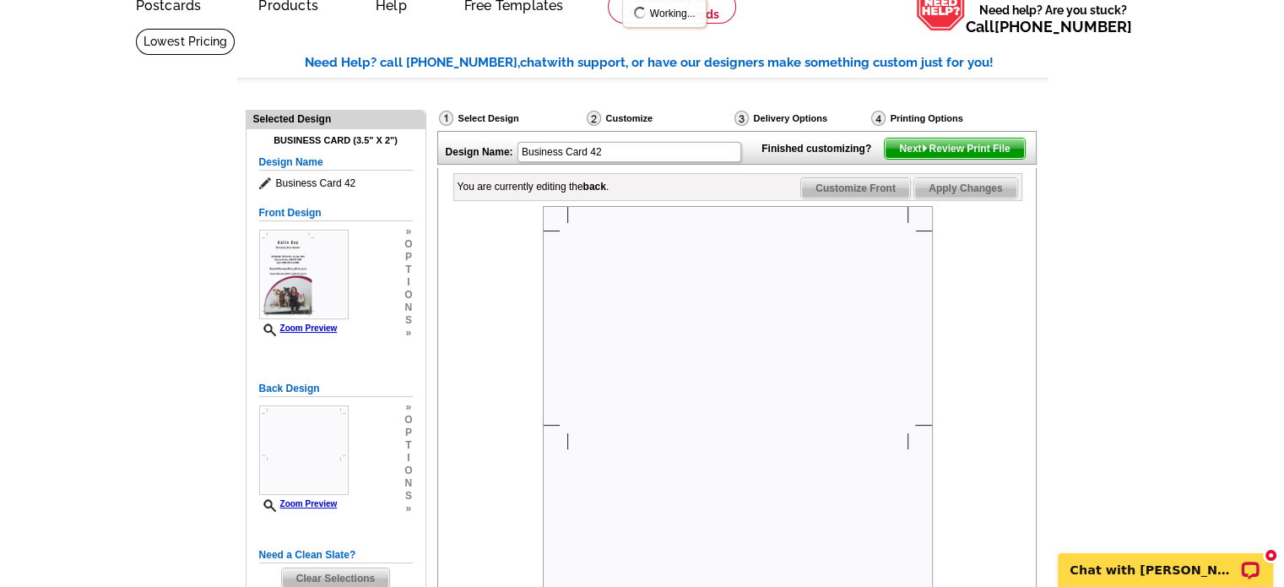
scroll to position [169, 0]
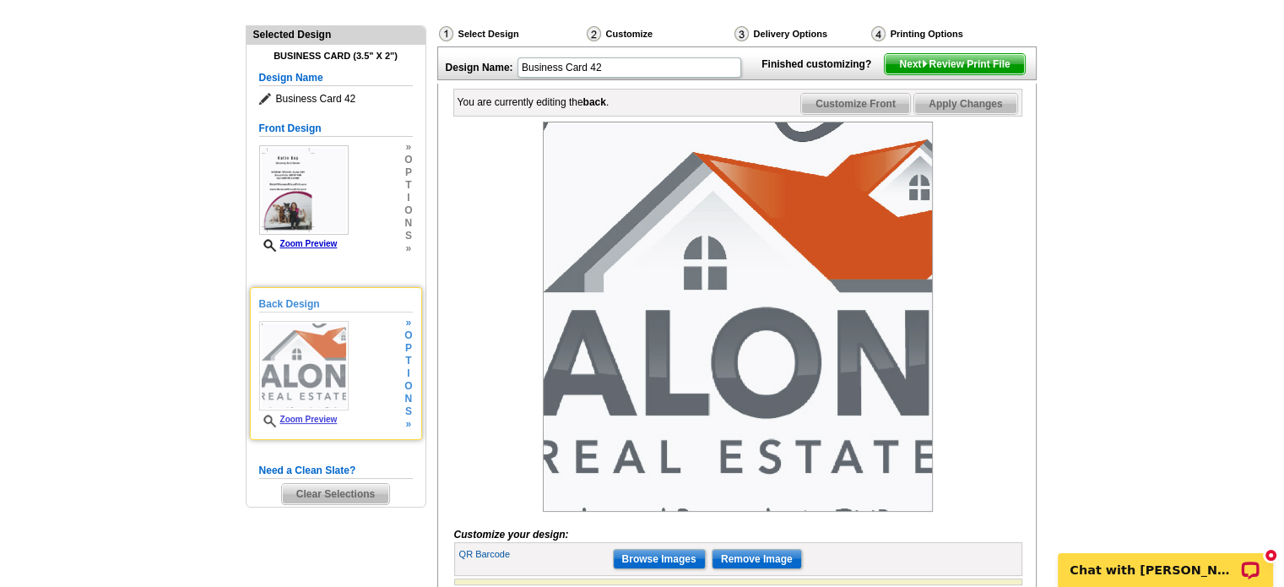
click at [328, 418] on link "Zoom Preview" at bounding box center [298, 418] width 79 height 9
click at [306, 417] on link "Zoom Preview" at bounding box center [298, 418] width 79 height 9
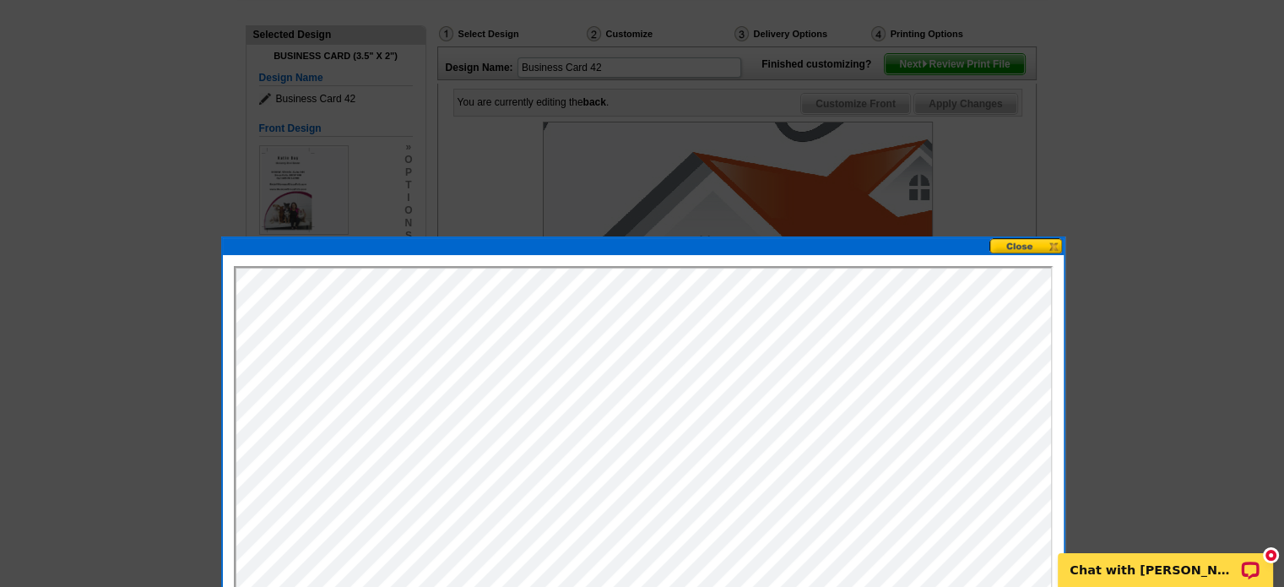
click at [1031, 246] on button at bounding box center [1026, 246] width 74 height 16
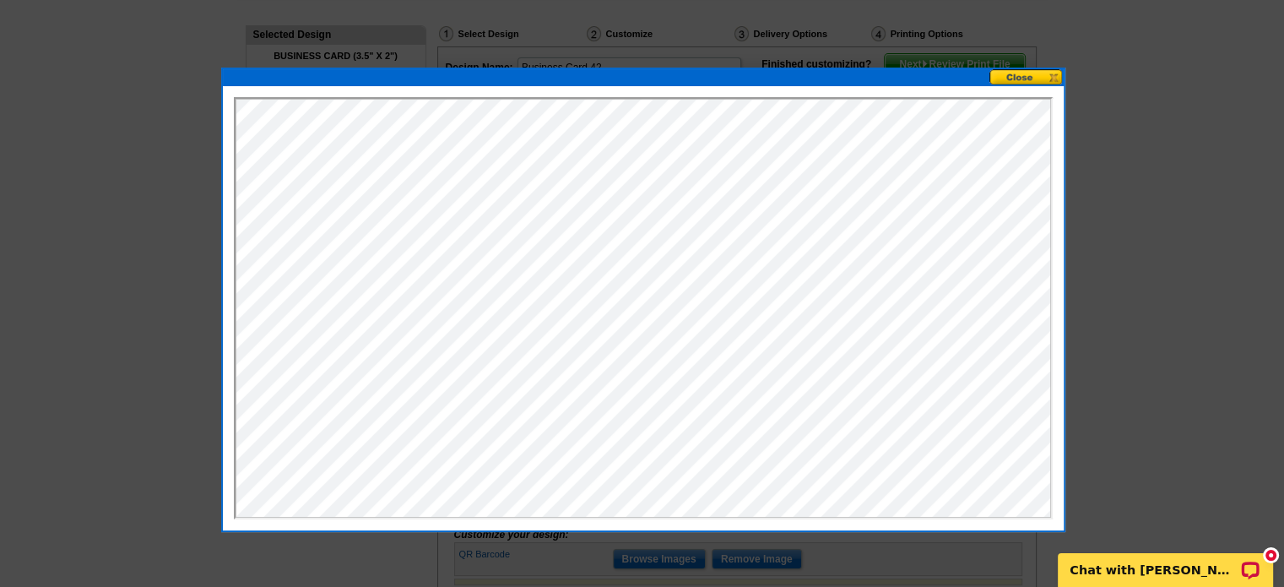
scroll to position [0, 0]
click at [1011, 76] on button at bounding box center [1026, 77] width 74 height 16
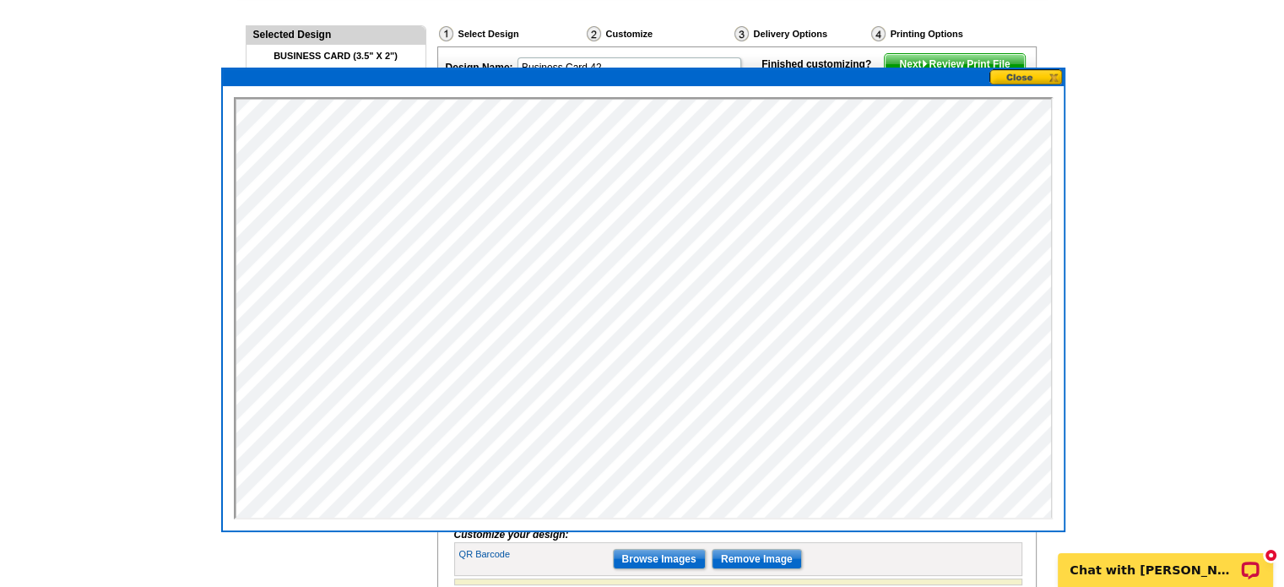
click at [1012, 77] on button at bounding box center [1026, 77] width 74 height 16
click at [1053, 75] on button at bounding box center [1026, 77] width 74 height 16
click at [1118, 265] on main "Need Help? call 800-260-5887, chat with support, or have our designers make som…" at bounding box center [642, 332] width 1284 height 778
click at [1047, 73] on button at bounding box center [1026, 77] width 74 height 16
click at [1131, 570] on p "Chat with Shonna" at bounding box center [1153, 570] width 167 height 14
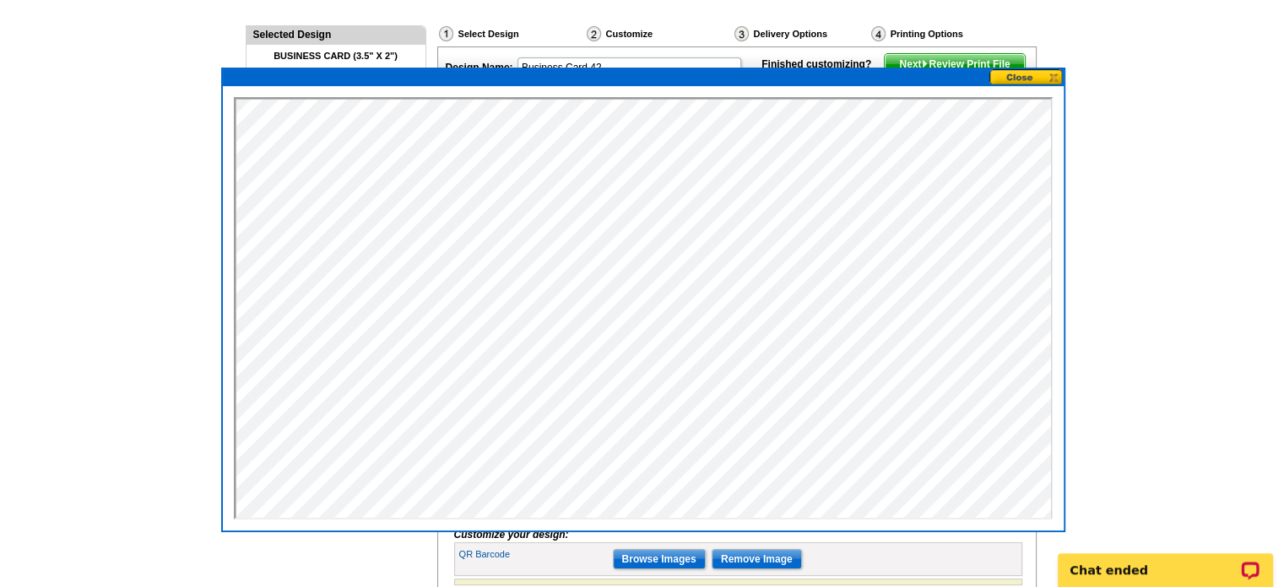
click at [1045, 73] on button at bounding box center [1026, 77] width 74 height 16
click at [1072, 23] on main "Need Help? call 800-260-5887, chat with support, or have our designers make som…" at bounding box center [642, 332] width 1284 height 778
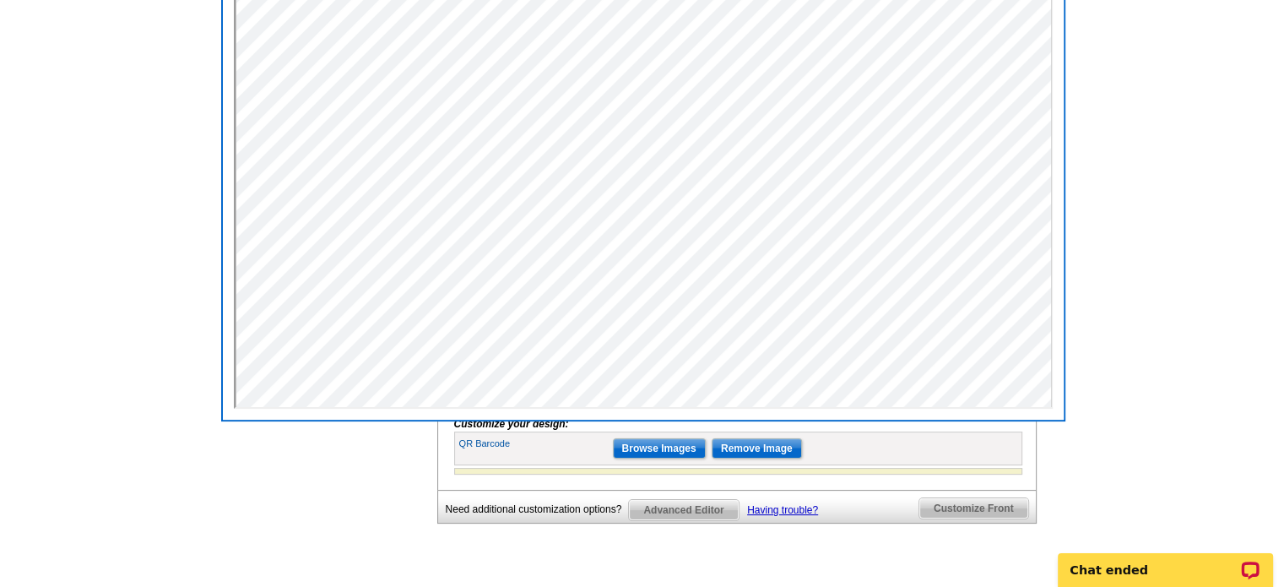
scroll to position [422, 0]
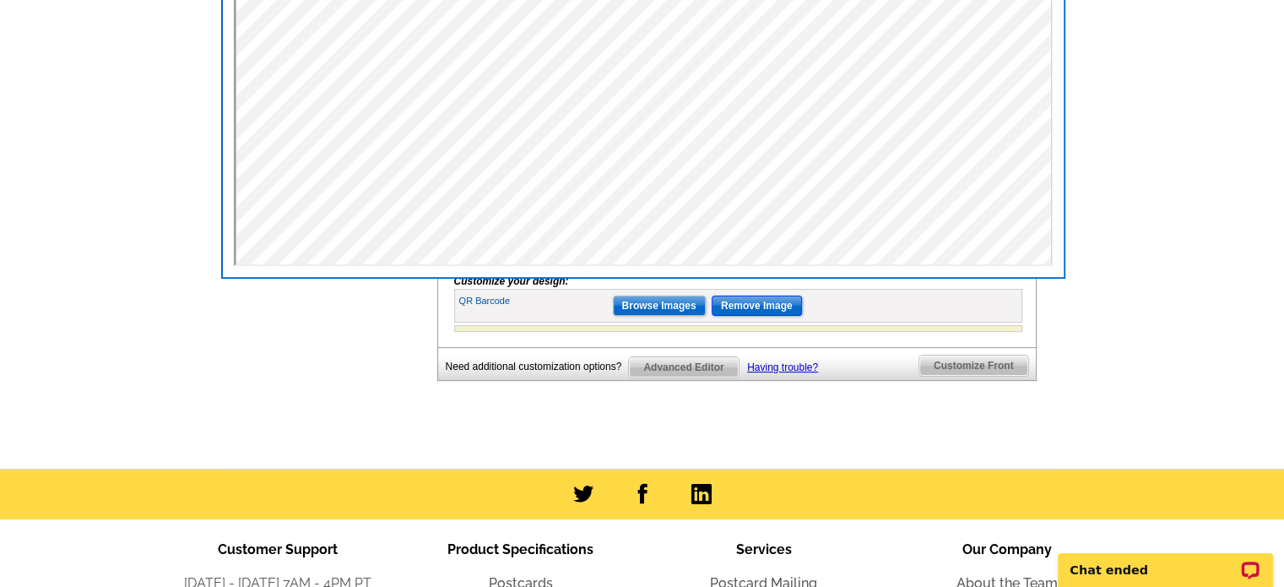
click at [766, 316] on input "Remove Image" at bounding box center [757, 305] width 90 height 20
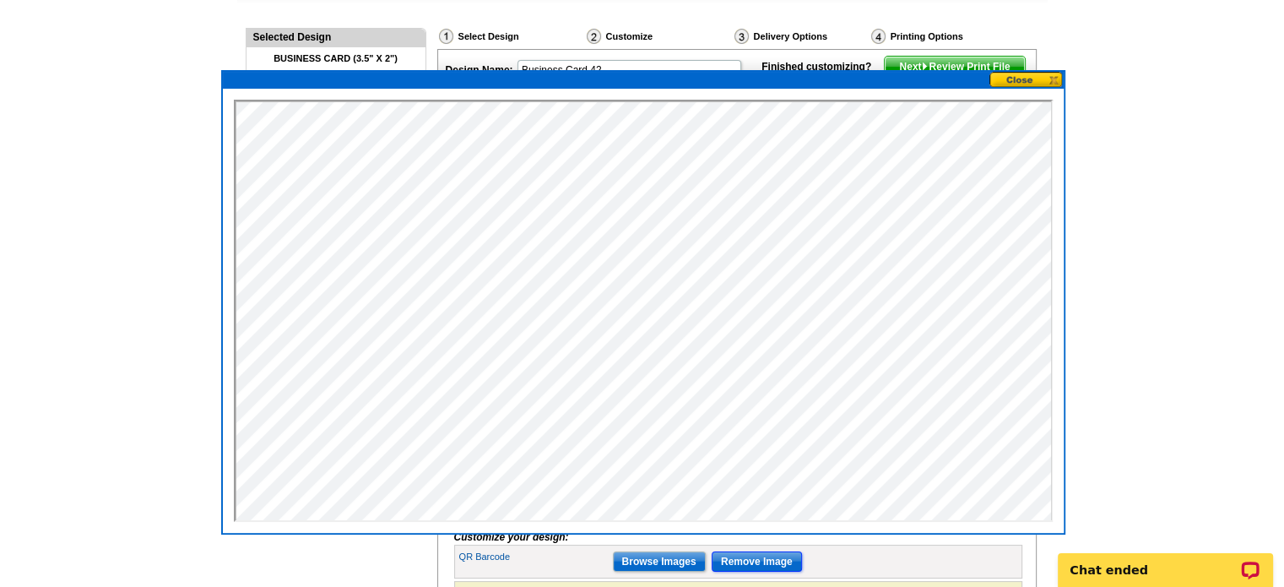
scroll to position [84, 0]
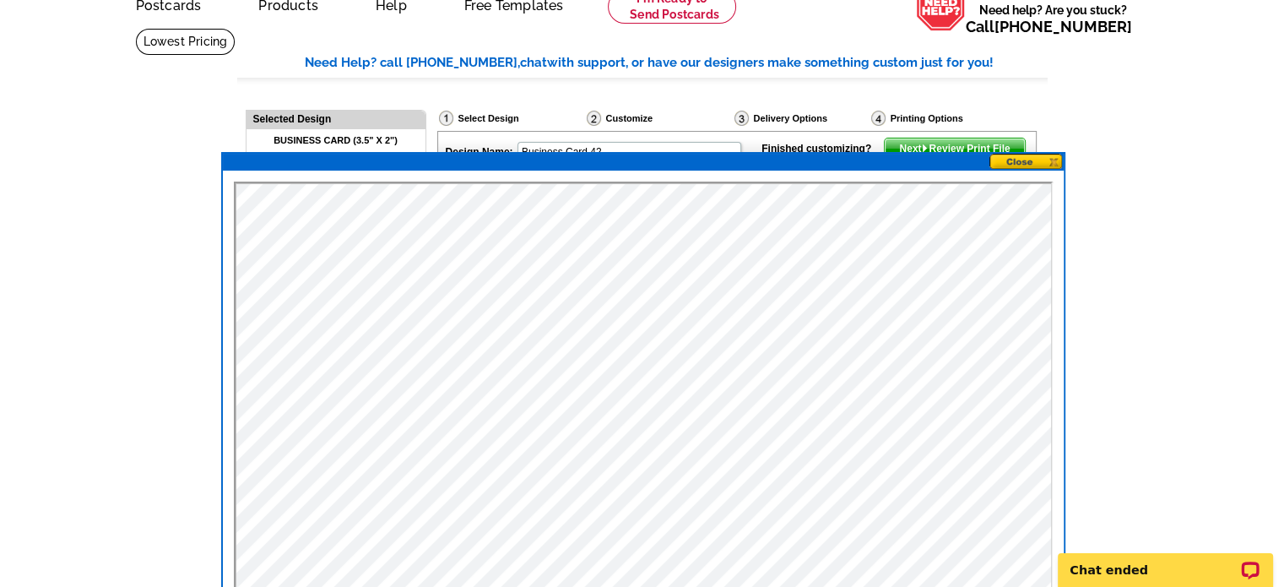
click at [1053, 158] on button at bounding box center [1026, 162] width 74 height 16
click at [1080, 91] on main "Need Help? call 800-260-5887, chat with support, or have our designers make som…" at bounding box center [642, 417] width 1284 height 778
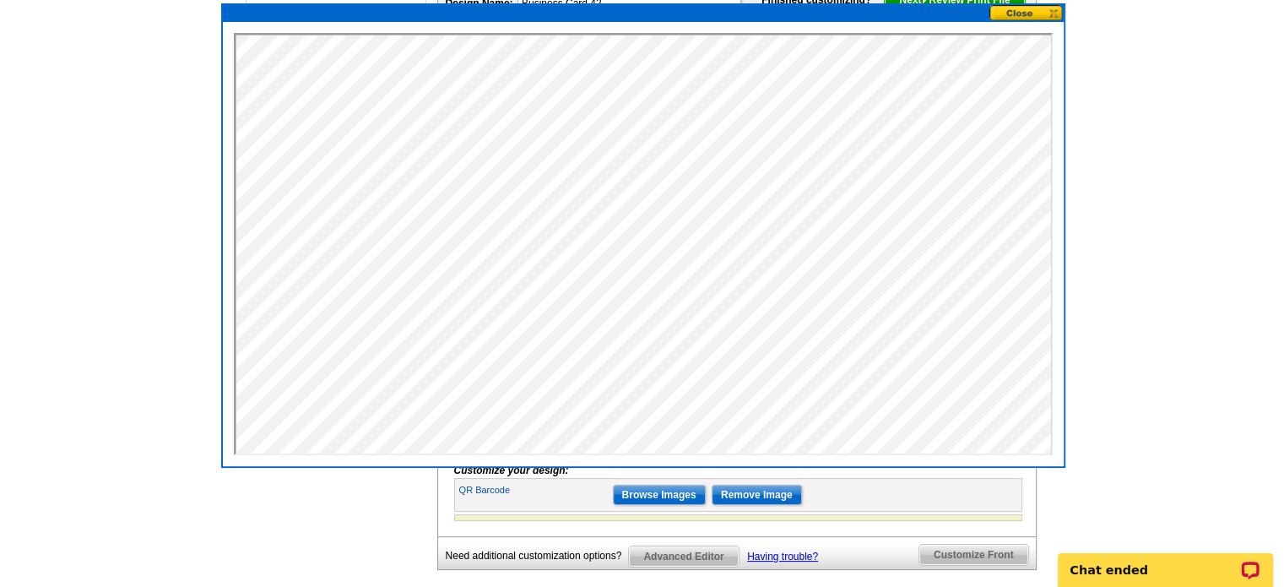
scroll to position [422, 0]
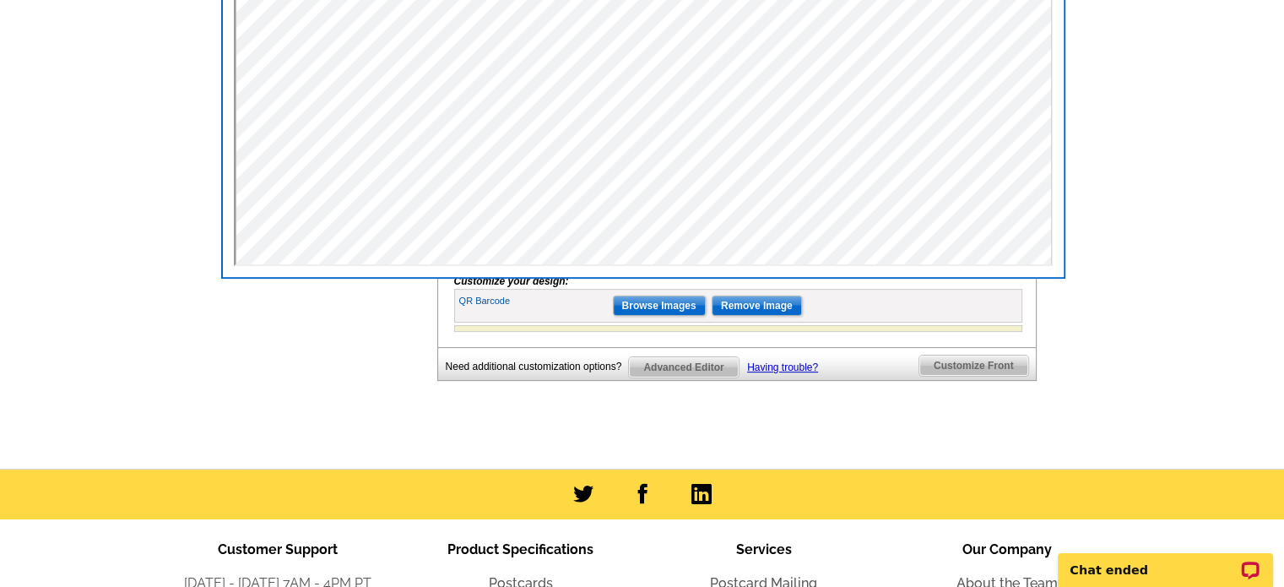
click at [982, 376] on span "Customize Front" at bounding box center [973, 365] width 109 height 20
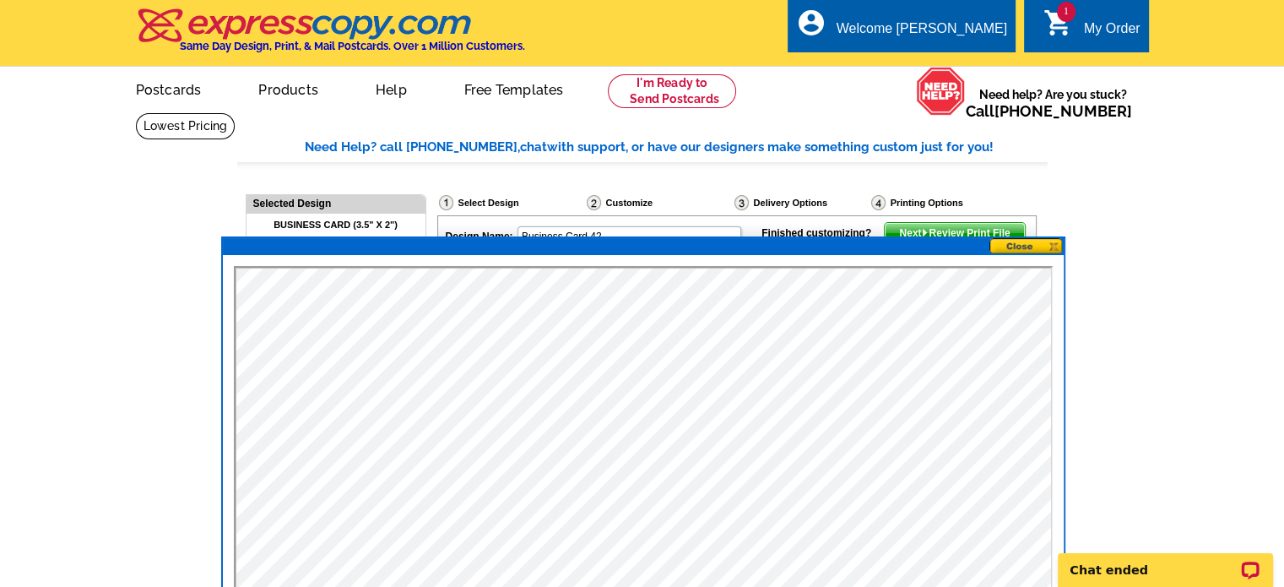
scroll to position [0, 0]
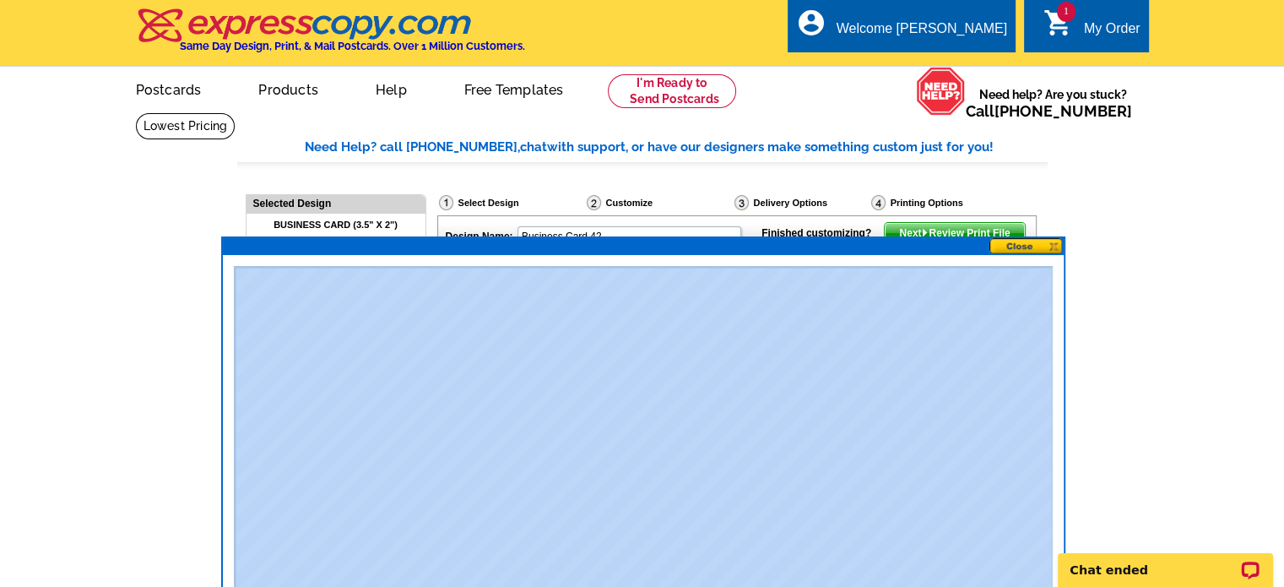
drag, startPoint x: 901, startPoint y: 252, endPoint x: 902, endPoint y: 260, distance: 8.5
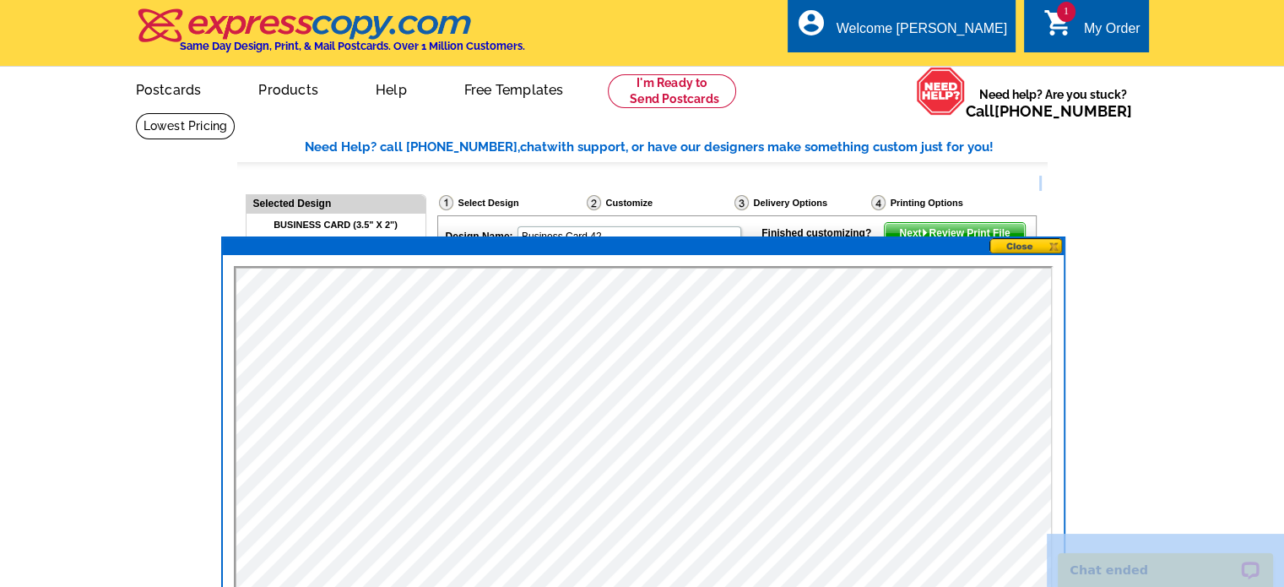
drag, startPoint x: 915, startPoint y: 242, endPoint x: 1106, endPoint y: 180, distance: 200.7
click at [1045, 239] on button at bounding box center [1026, 246] width 74 height 16
click at [1026, 245] on button at bounding box center [1026, 246] width 74 height 16
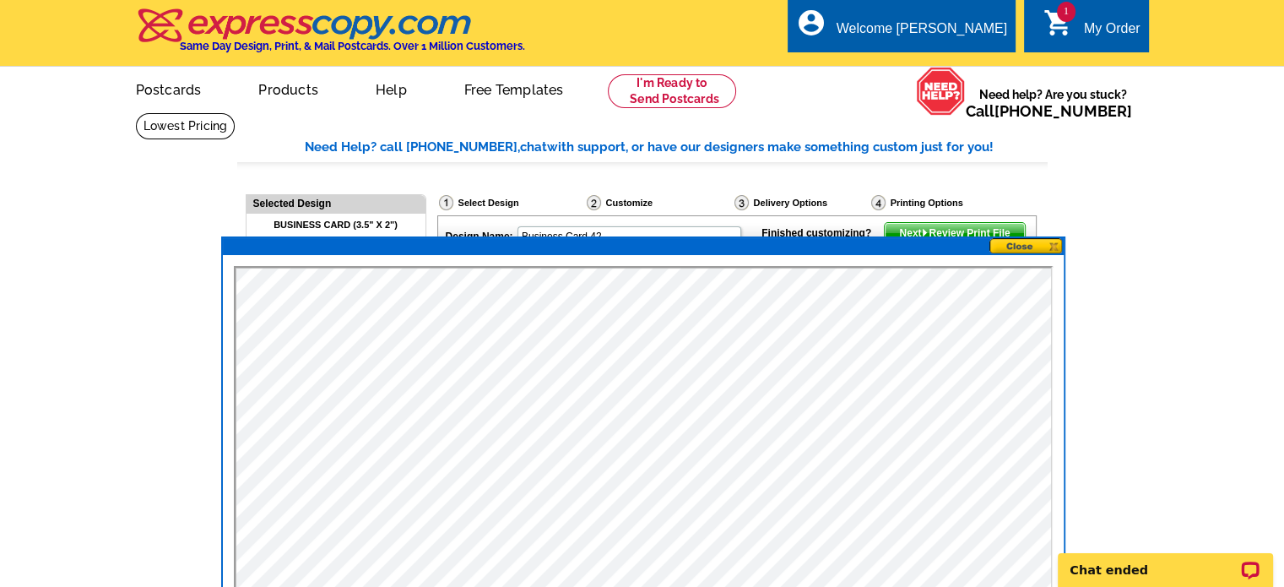
click at [642, 238] on div at bounding box center [643, 246] width 841 height 17
click at [631, 230] on input "Business Card 42" at bounding box center [629, 236] width 224 height 20
type input "B"
type input "KD Bus Card"
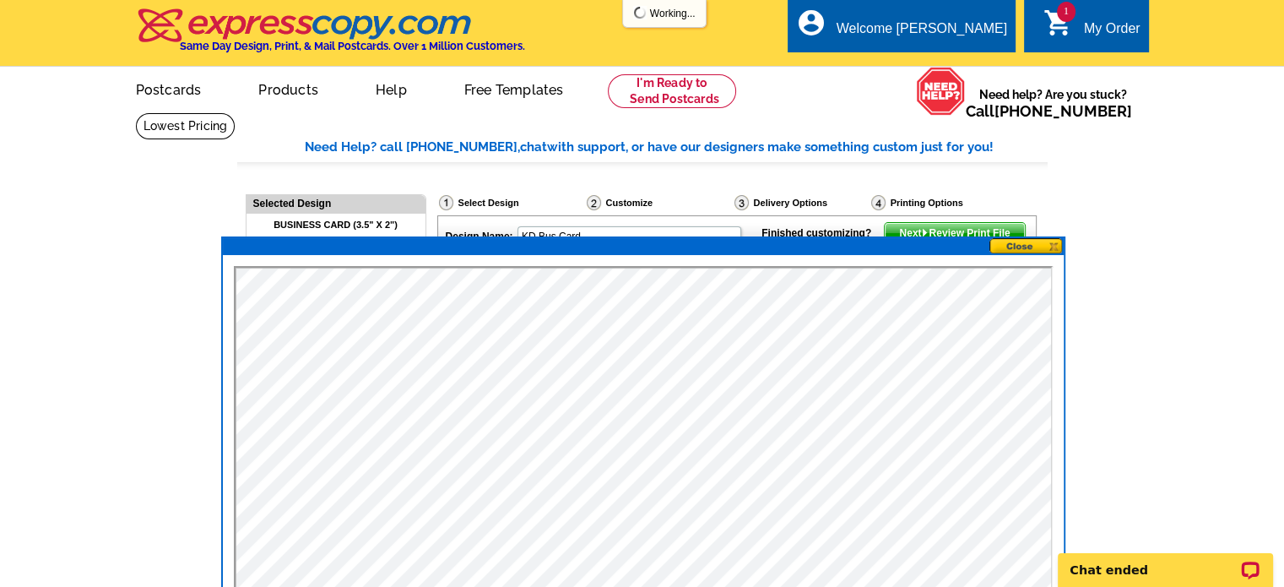
click at [1057, 249] on button at bounding box center [1026, 246] width 74 height 16
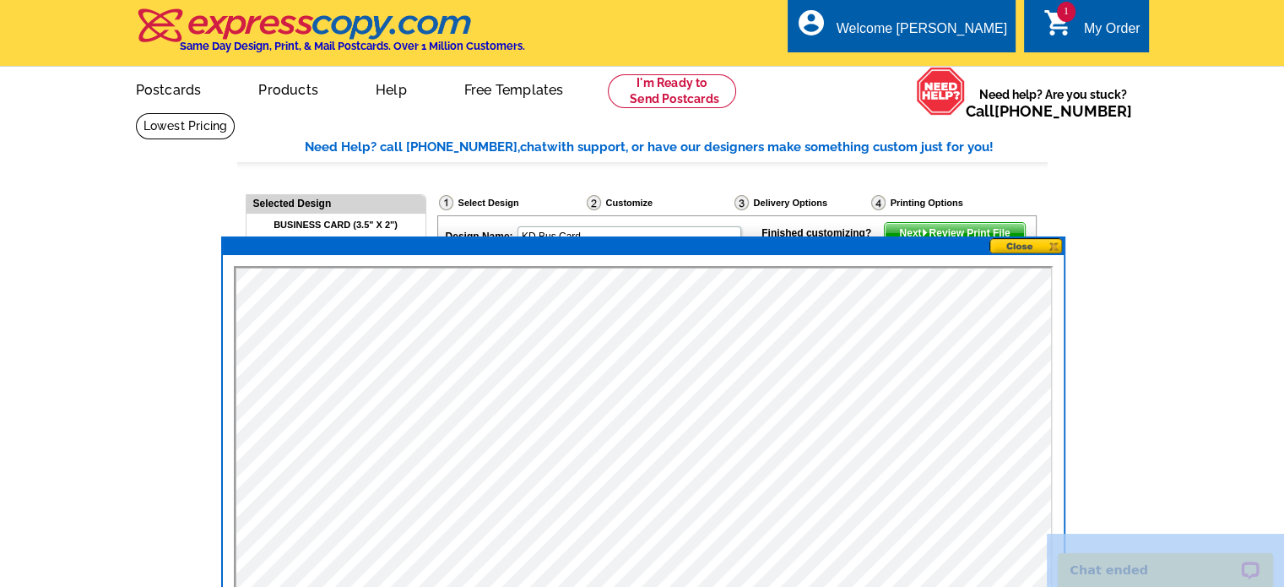
drag, startPoint x: 423, startPoint y: 252, endPoint x: 431, endPoint y: 201, distance: 52.2
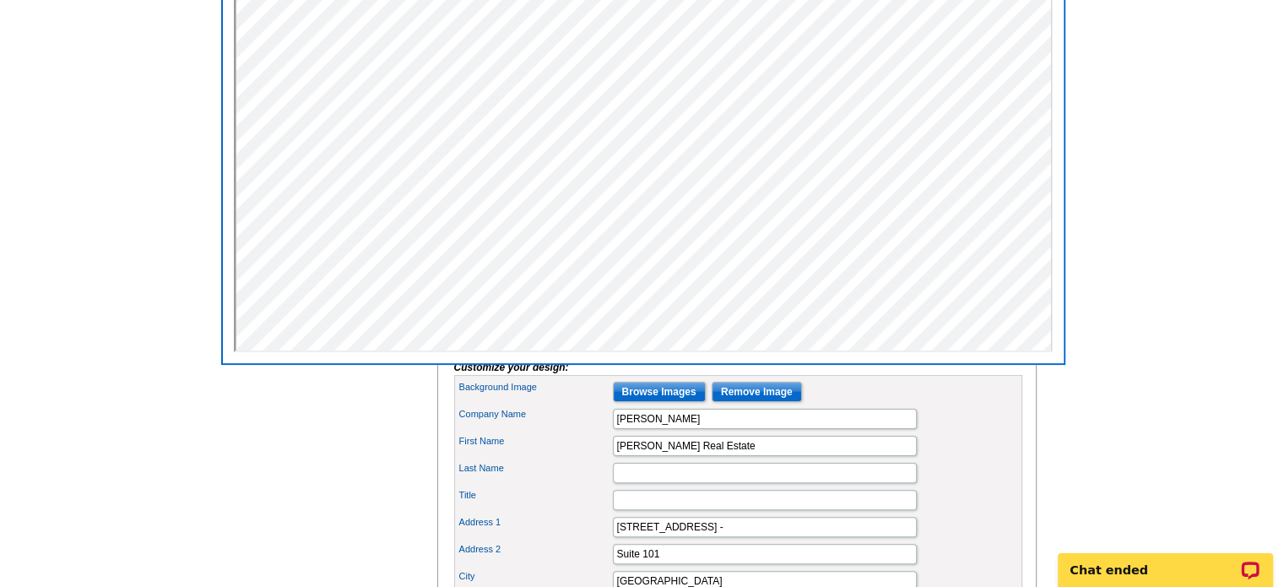
scroll to position [338, 0]
click at [1167, 319] on main "Need Help? call 800-260-5887, chat with support, or have our designers make som…" at bounding box center [642, 380] width 1284 height 1210
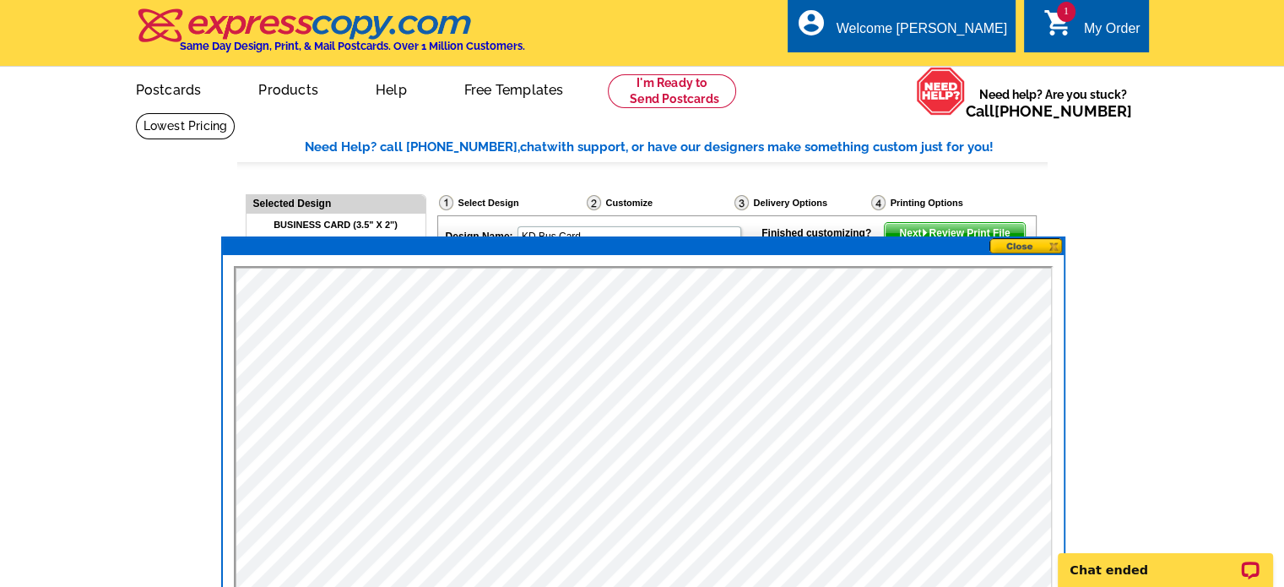
click at [1037, 248] on button at bounding box center [1026, 246] width 74 height 16
click at [1039, 246] on button at bounding box center [1026, 246] width 74 height 16
click at [1054, 245] on button at bounding box center [1026, 246] width 74 height 16
click at [1030, 245] on button at bounding box center [1026, 246] width 74 height 16
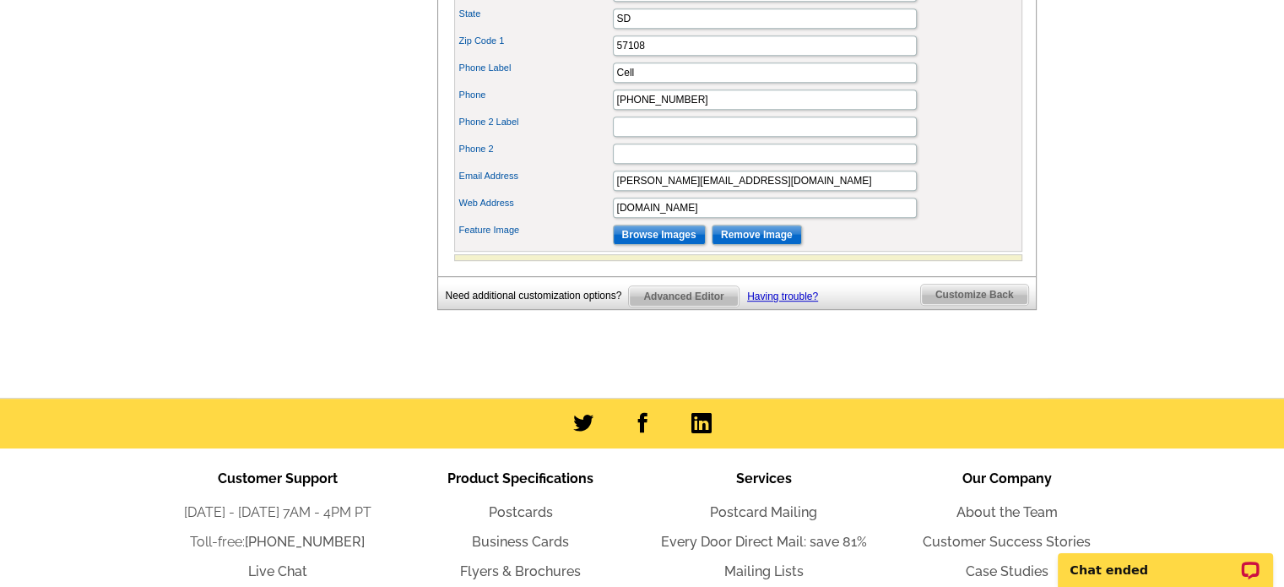
scroll to position [929, 0]
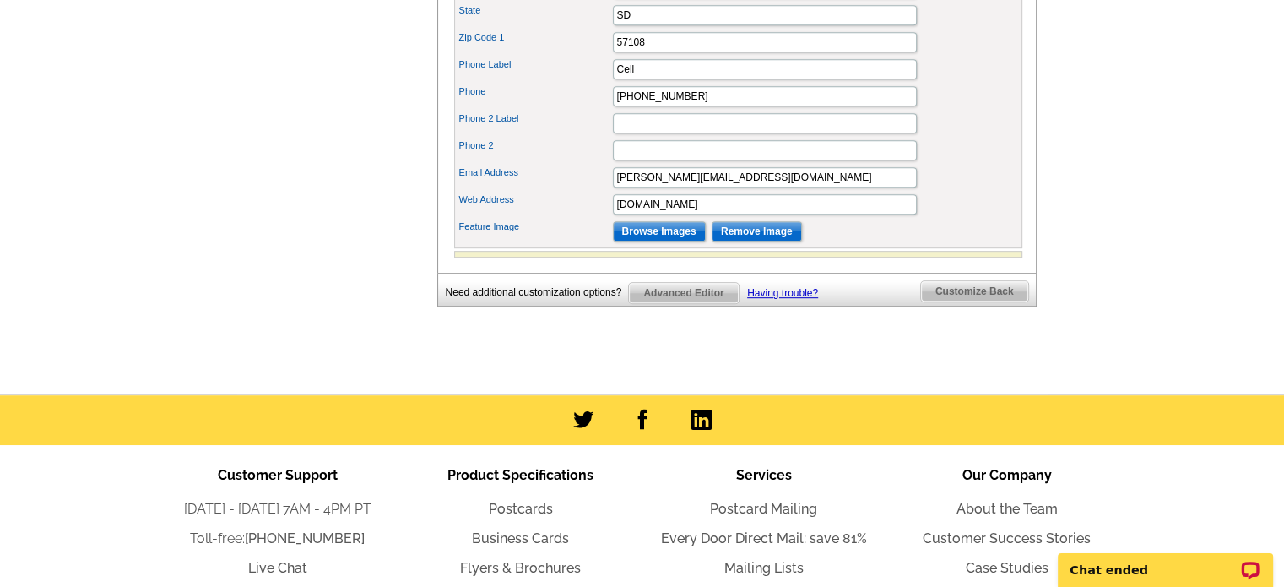
click at [718, 303] on span "Advanced Editor" at bounding box center [683, 293] width 109 height 20
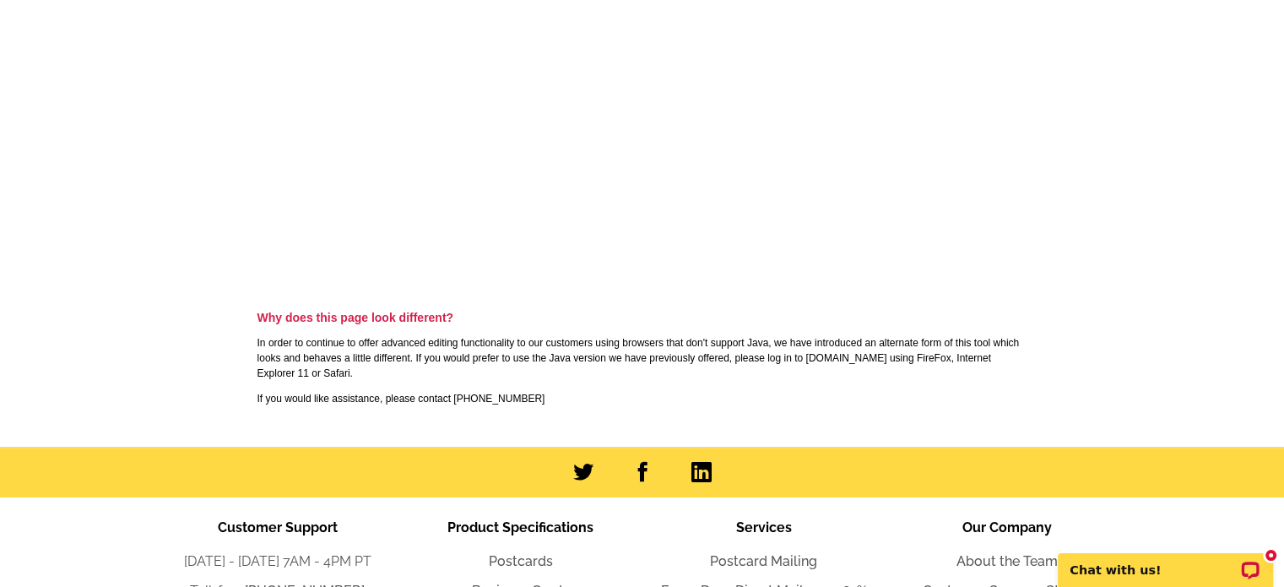
scroll to position [800, 0]
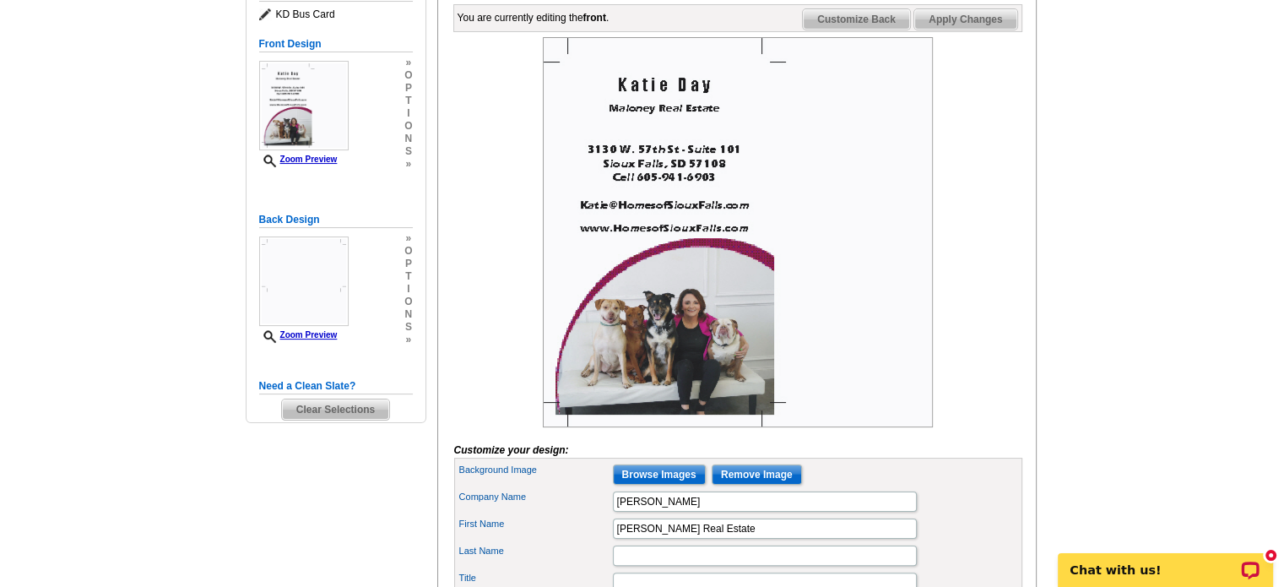
scroll to position [84, 0]
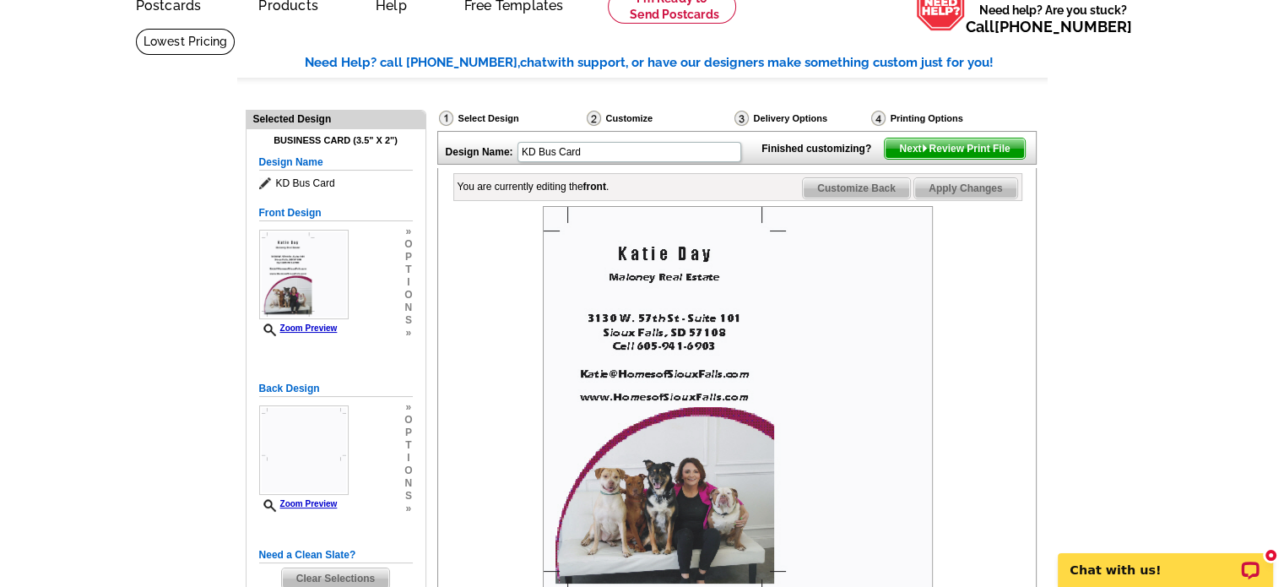
click at [942, 159] on span "Next Review Print File" at bounding box center [954, 148] width 139 height 20
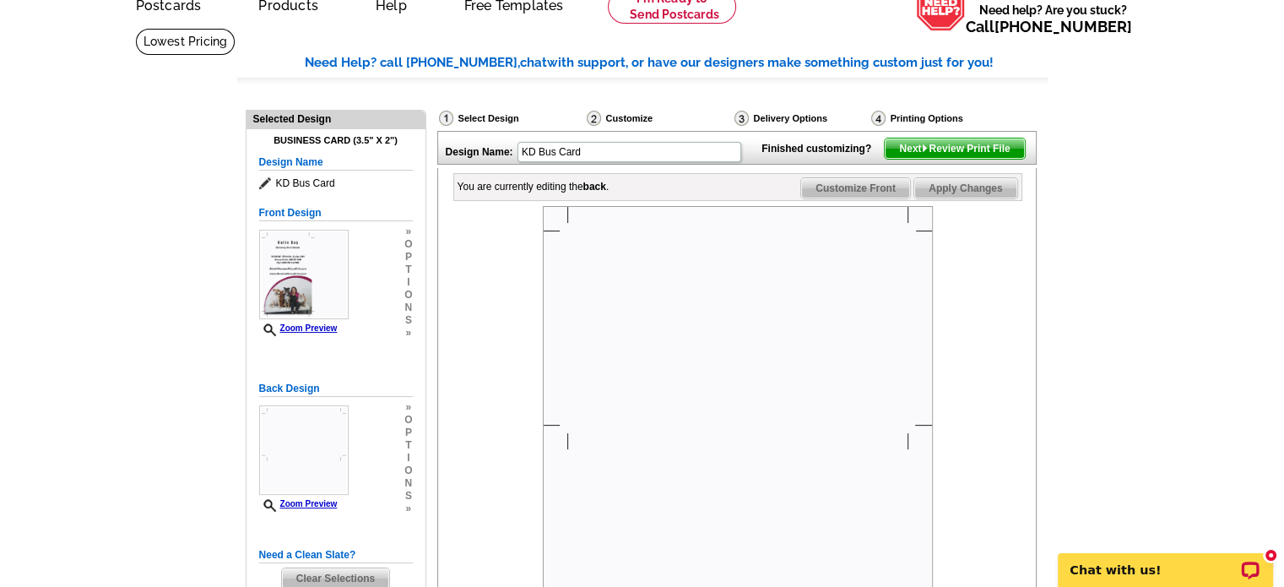
click at [983, 159] on span "Next Review Print File" at bounding box center [954, 148] width 139 height 20
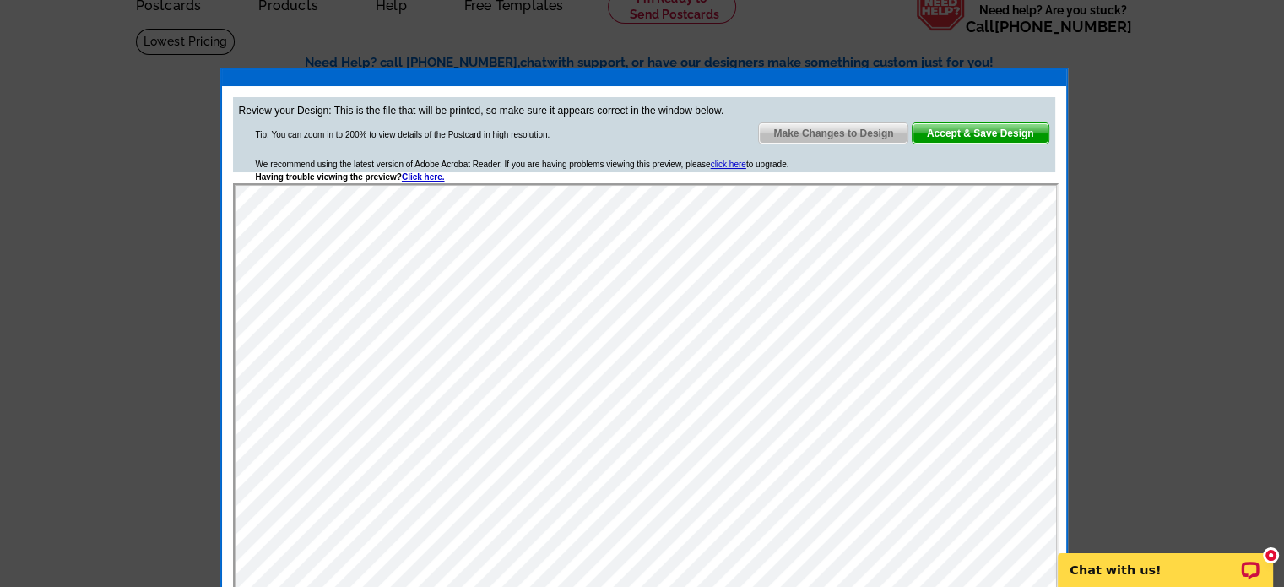
scroll to position [0, 0]
click at [1000, 134] on span "Accept & Save Design" at bounding box center [981, 133] width 136 height 20
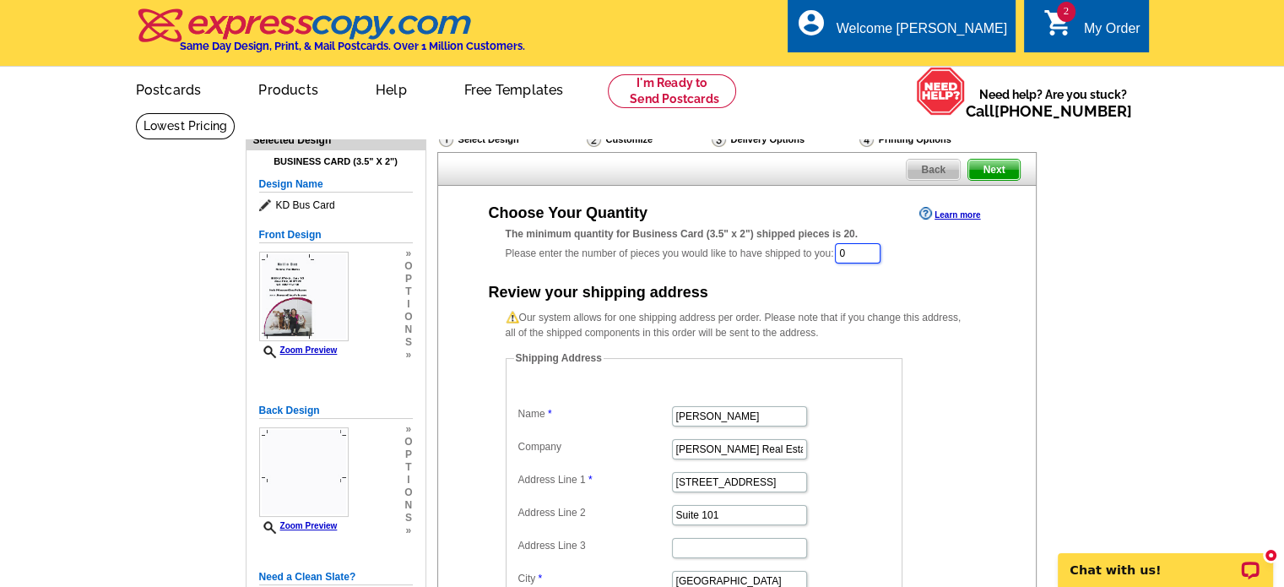
click at [875, 258] on input "0" at bounding box center [858, 253] width 46 height 20
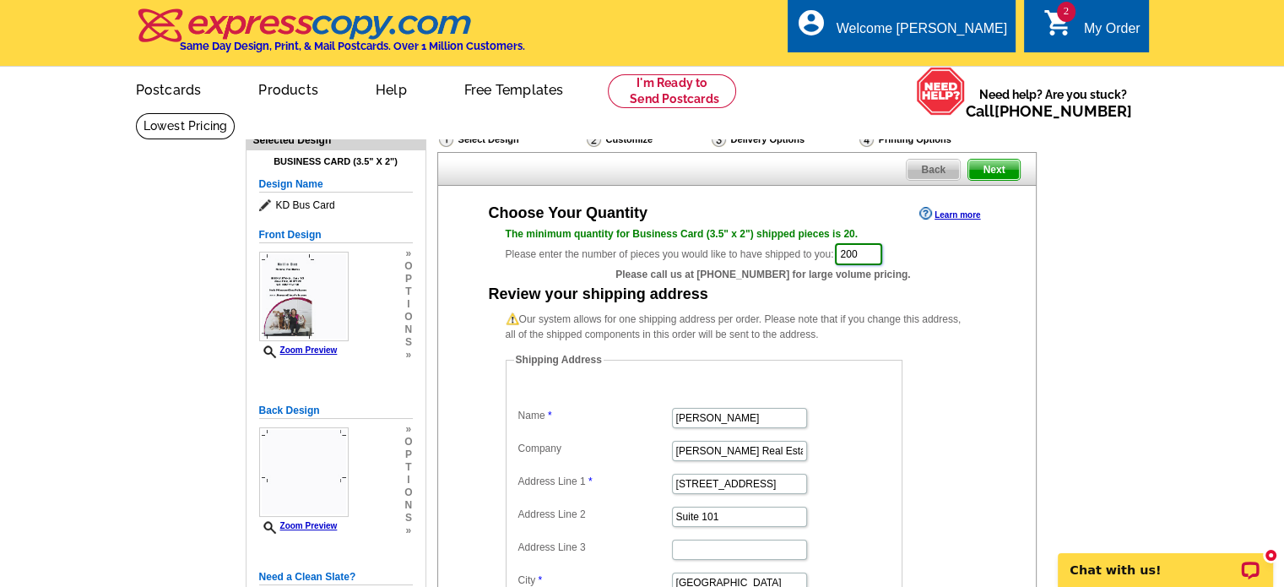
type input "200"
click at [943, 357] on dd "Shipping Address Name Katie Day Company Maloney Real Estate Address Line 1 3130…" at bounding box center [730, 516] width 449 height 329
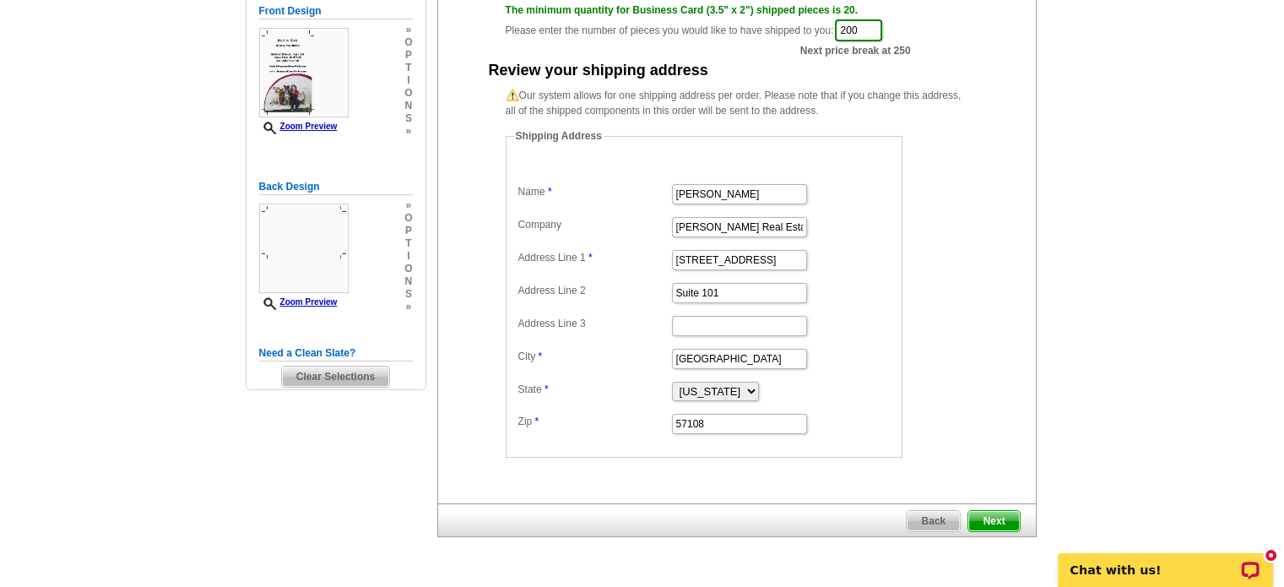
scroll to position [253, 0]
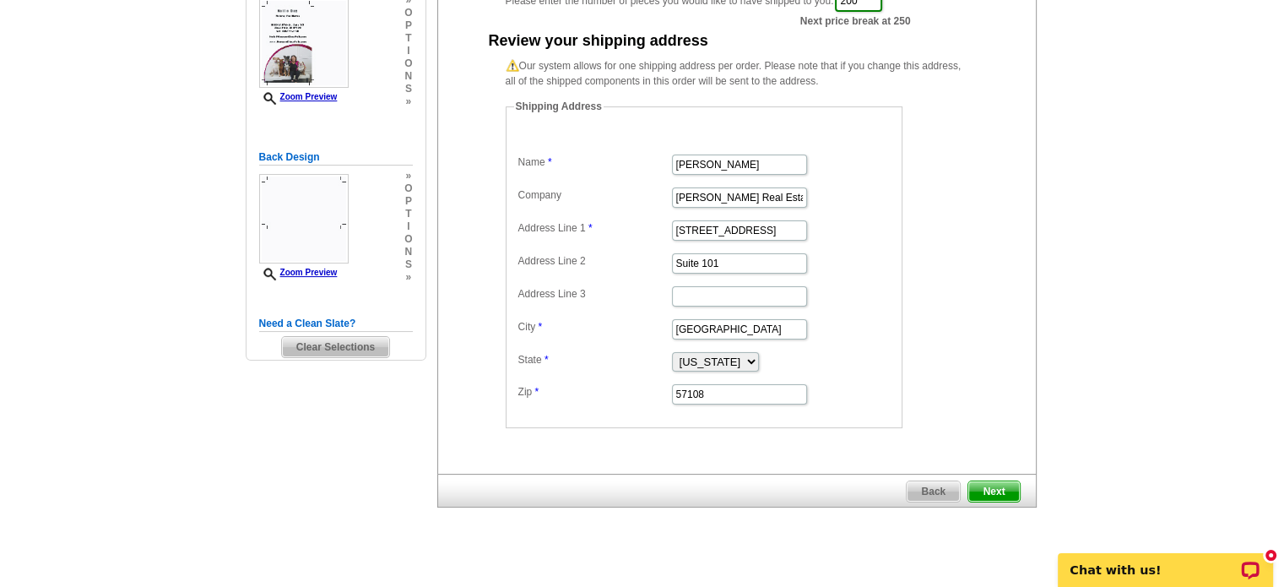
click at [989, 485] on span "Next" at bounding box center [993, 491] width 51 height 20
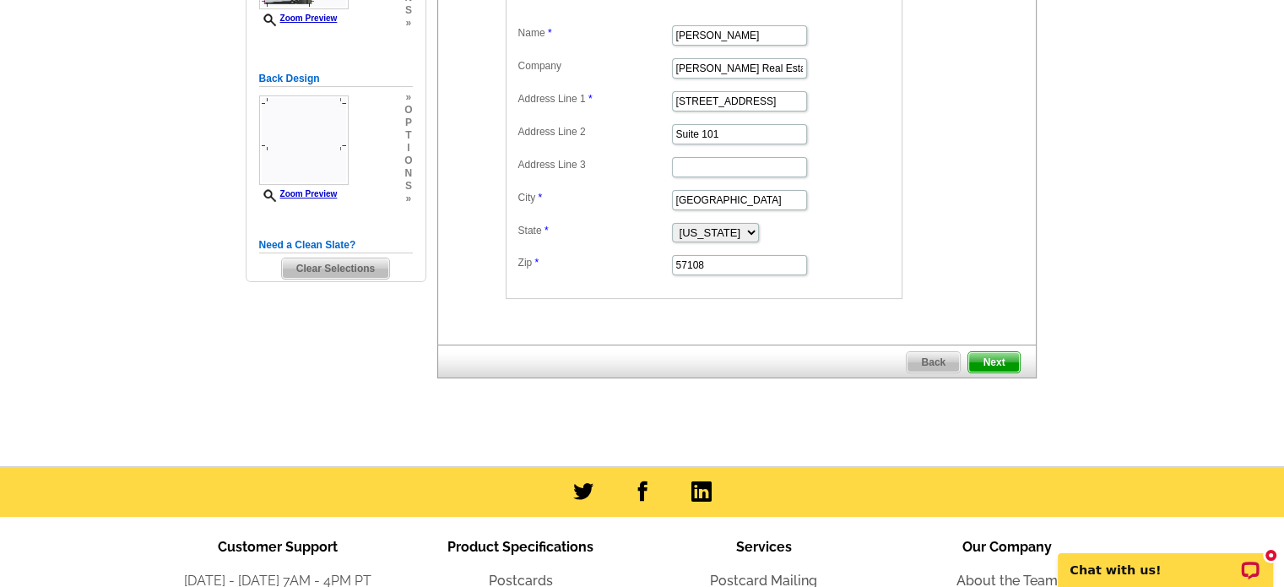
scroll to position [338, 0]
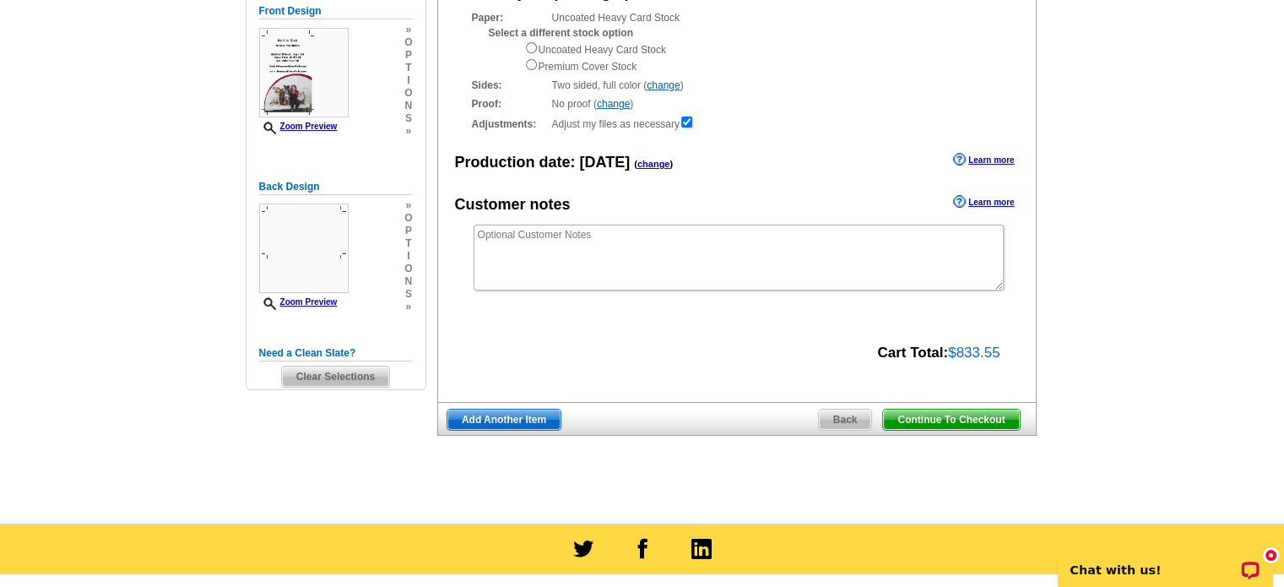
scroll to position [253, 0]
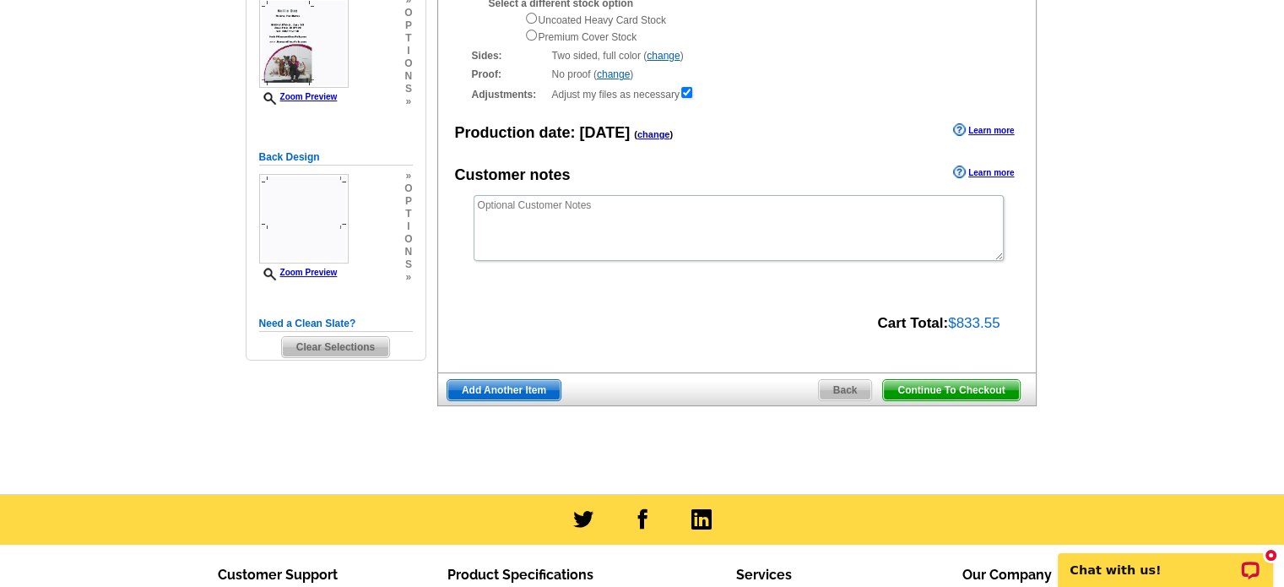
click at [944, 387] on span "Continue To Checkout" at bounding box center [951, 390] width 136 height 20
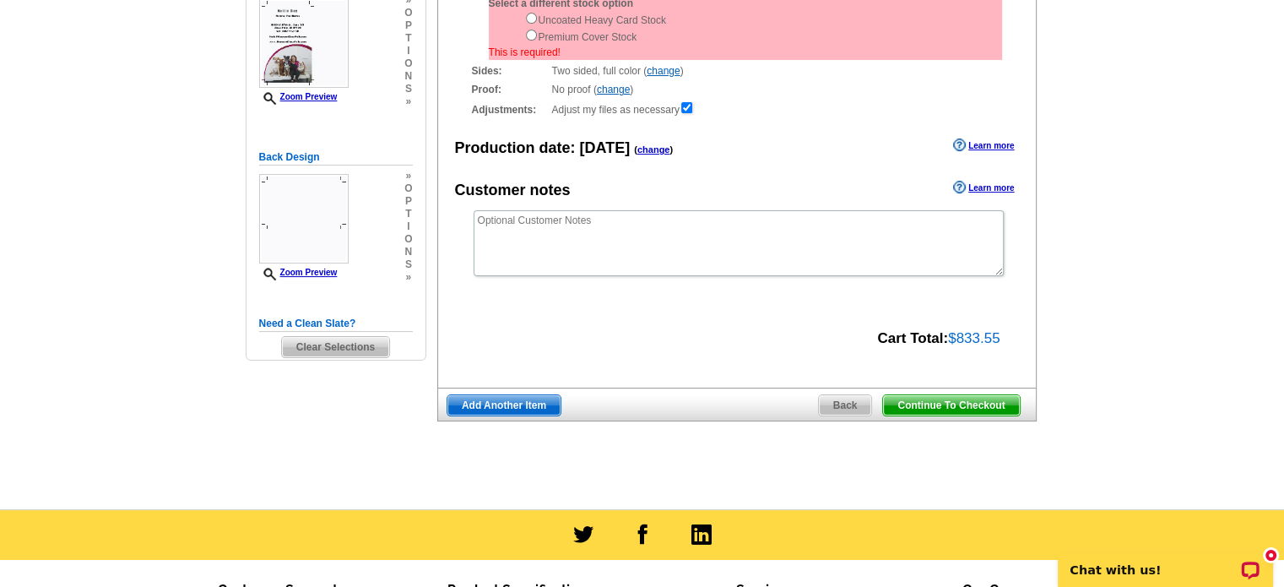
scroll to position [169, 0]
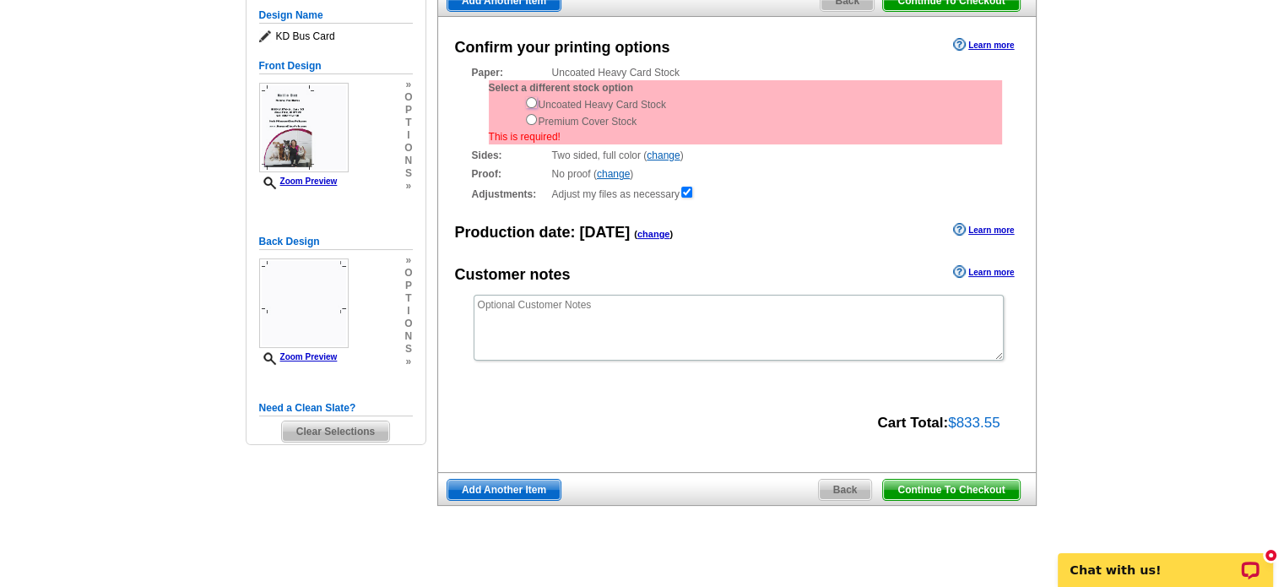
click at [530, 104] on input "radio" at bounding box center [531, 102] width 11 height 11
radio input "true"
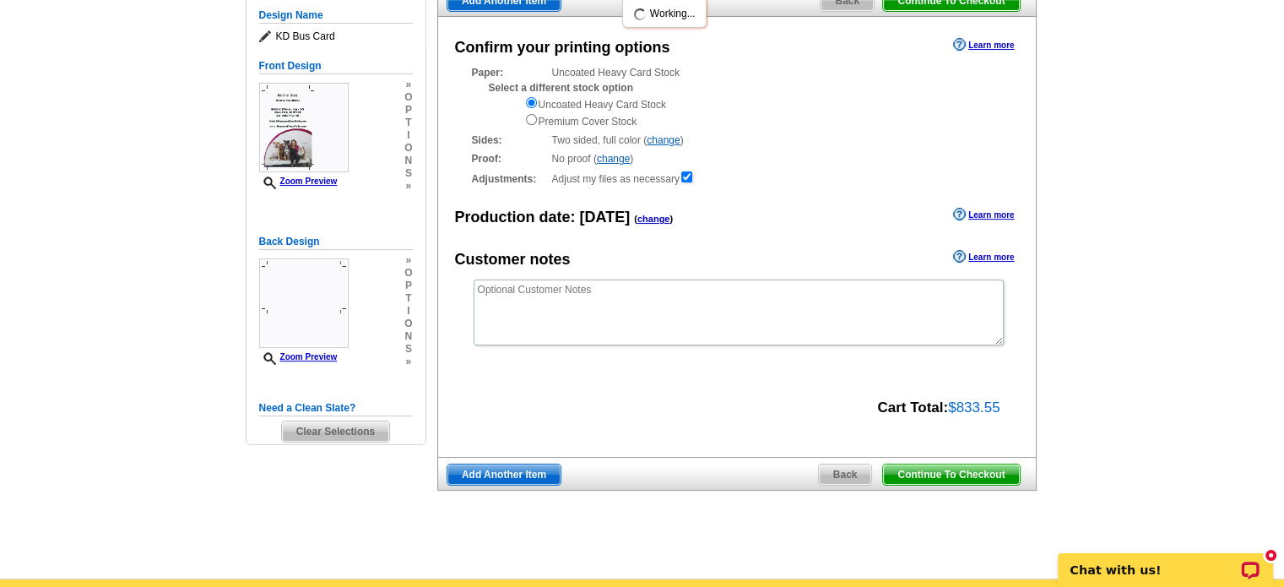
click at [954, 473] on span "Continue To Checkout" at bounding box center [951, 474] width 136 height 20
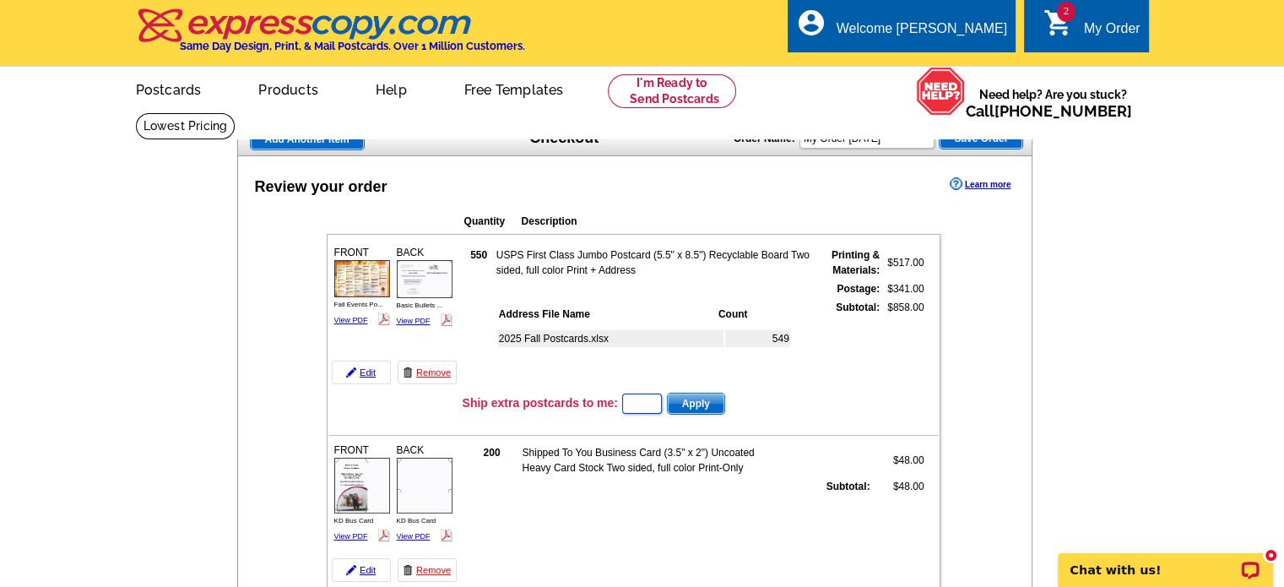
click at [631, 405] on input "text" at bounding box center [642, 403] width 40 height 20
click at [631, 409] on input "text" at bounding box center [642, 403] width 40 height 20
click at [631, 404] on input "text" at bounding box center [642, 403] width 40 height 20
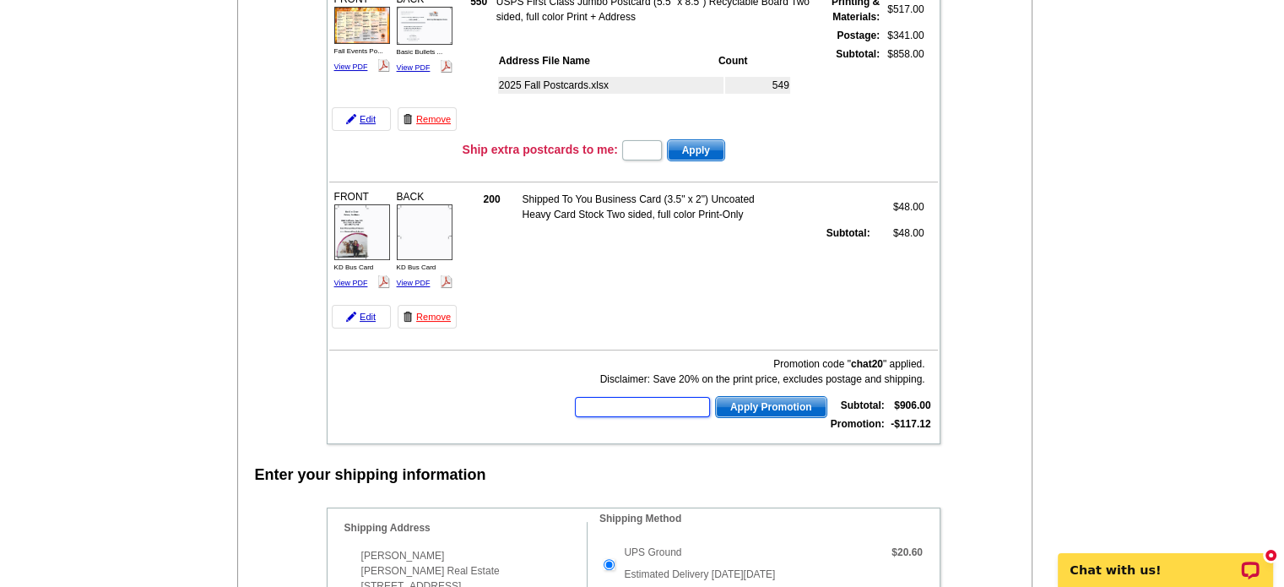
click at [631, 401] on input "text" at bounding box center [642, 407] width 135 height 20
type input "sms200bc"
click at [749, 397] on span "Apply Promotion" at bounding box center [771, 407] width 111 height 20
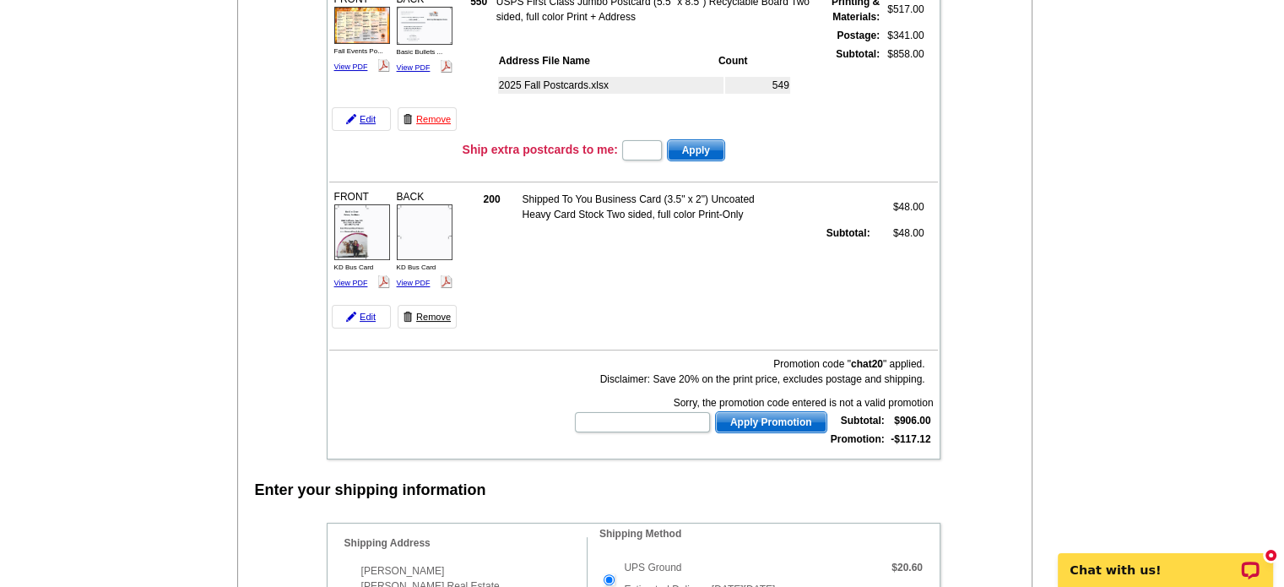
click at [439, 313] on link "Remove" at bounding box center [427, 317] width 59 height 24
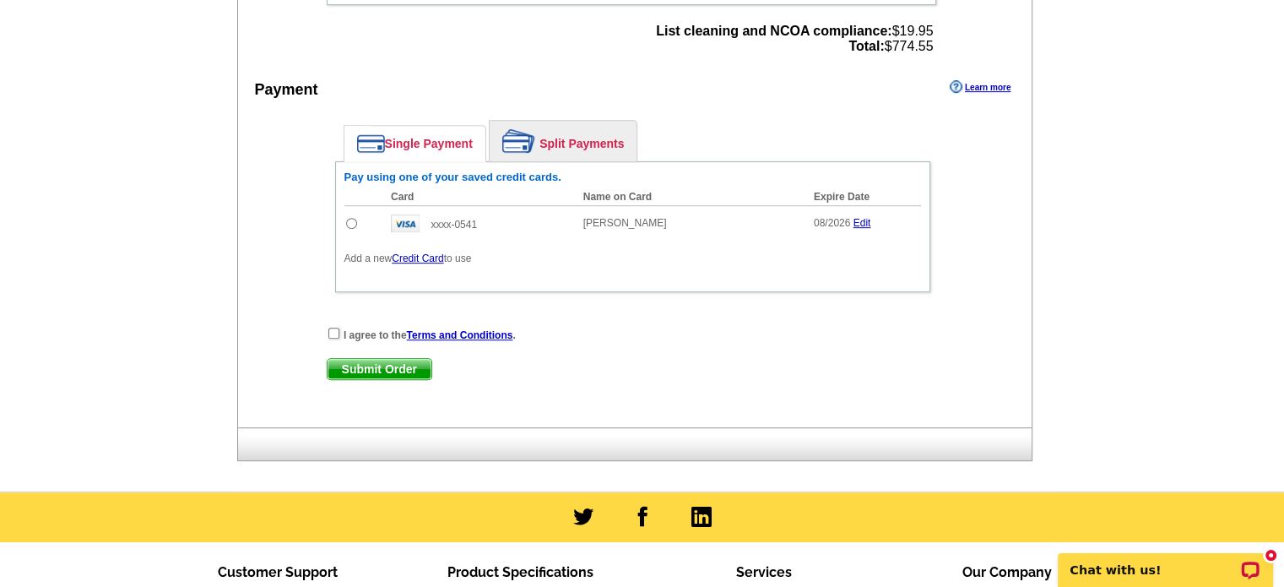
click at [352, 218] on input "radio" at bounding box center [351, 223] width 11 height 11
radio input "true"
click at [334, 328] on input "checkbox" at bounding box center [333, 333] width 11 height 11
checkbox input "true"
click at [382, 361] on span "Submit Order" at bounding box center [380, 369] width 104 height 20
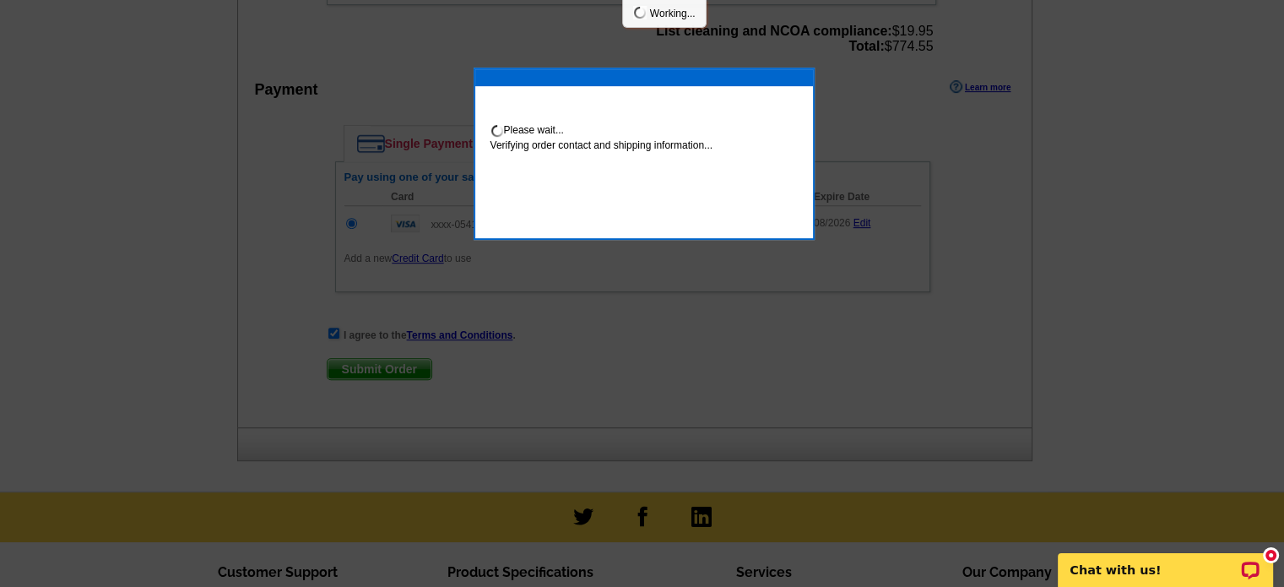
scroll to position [844, 0]
